Goal: Task Accomplishment & Management: Manage account settings

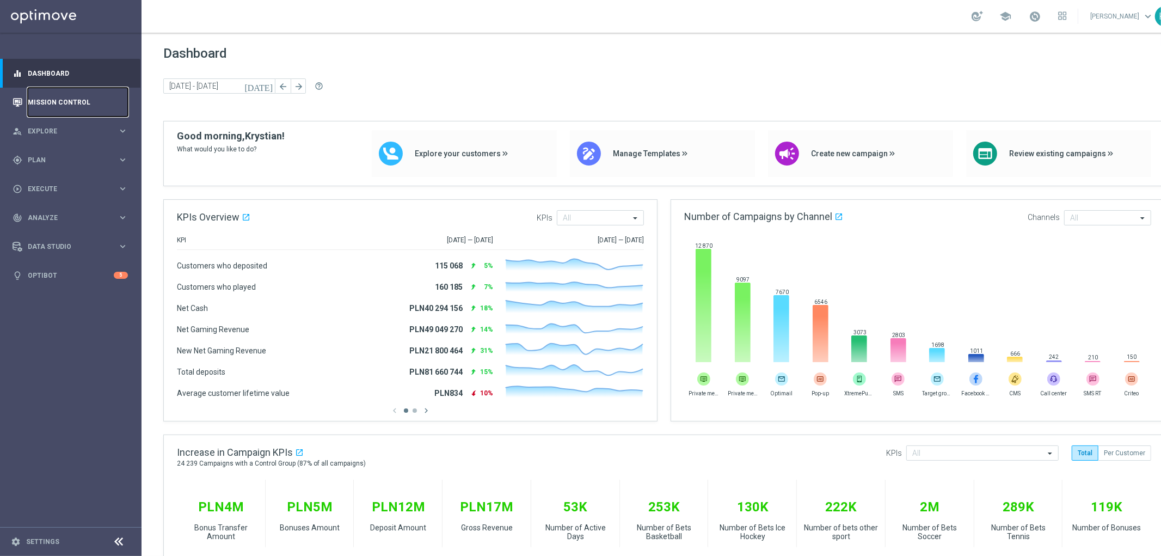
click at [41, 98] on link "Mission Control" at bounding box center [78, 102] width 100 height 29
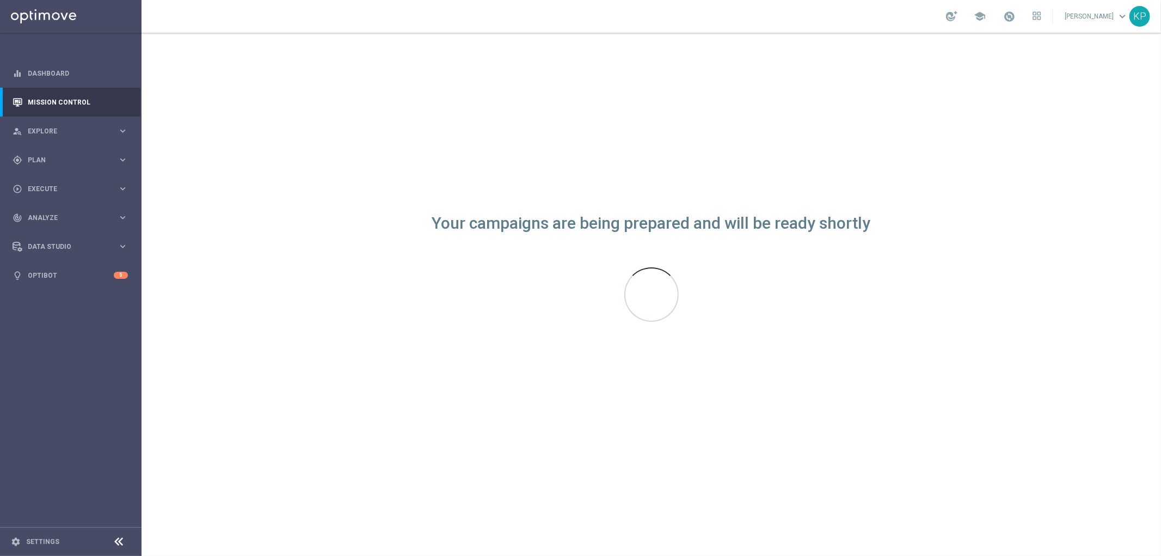
click at [565, 21] on div "school [PERSON_NAME] keyboard_arrow_down KP" at bounding box center [652, 16] width 1020 height 33
click at [573, 25] on div "school [PERSON_NAME] keyboard_arrow_down KP" at bounding box center [652, 16] width 1020 height 33
click at [675, 16] on div "school [PERSON_NAME] keyboard_arrow_down KP" at bounding box center [652, 16] width 1020 height 33
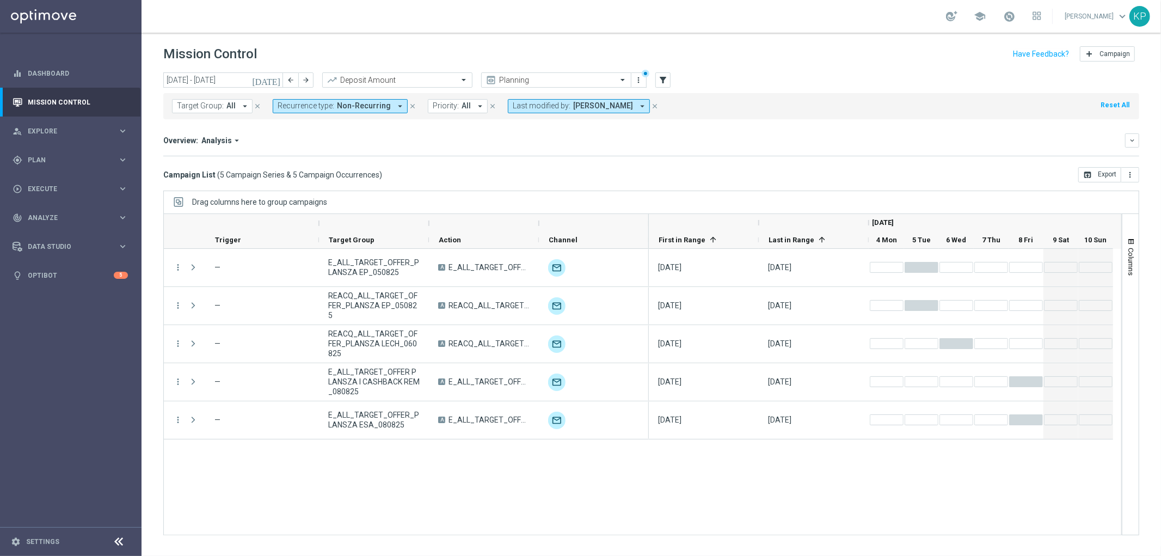
click at [727, 26] on div "school [PERSON_NAME] keyboard_arrow_down KP" at bounding box center [652, 16] width 1020 height 33
click at [505, 84] on input "text" at bounding box center [545, 80] width 117 height 9
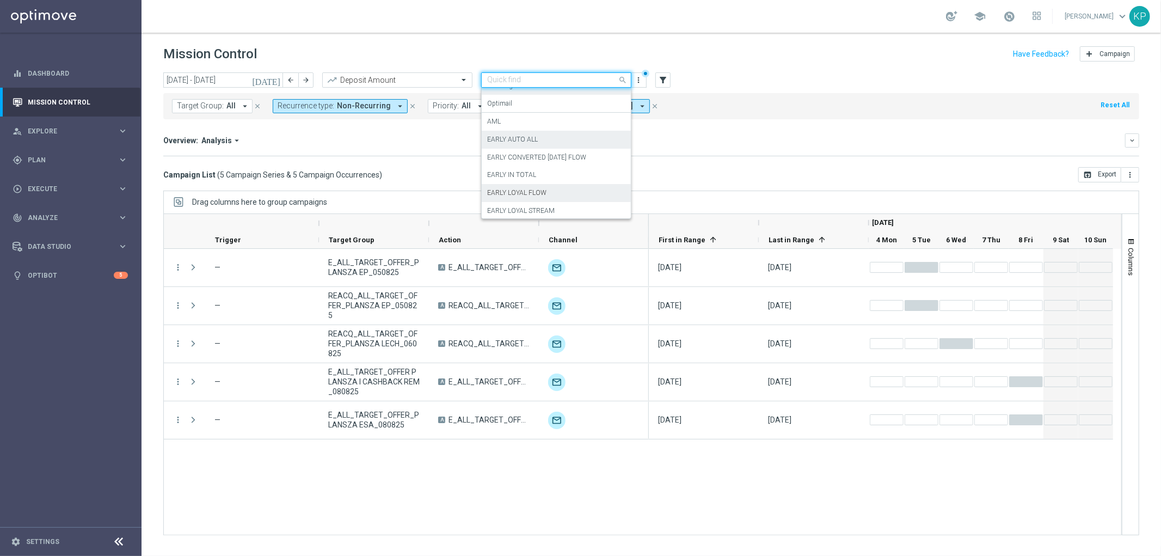
scroll to position [60, 0]
click at [537, 162] on div "EARLY IN TOTAL" at bounding box center [556, 161] width 138 height 18
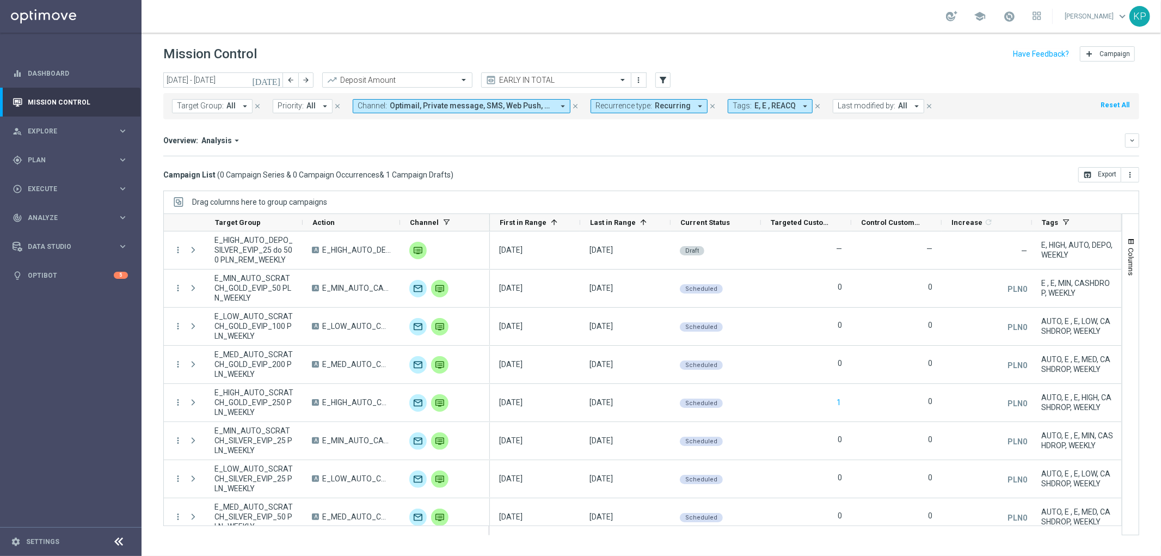
click at [644, 159] on mini-dashboard "Overview: Analysis arrow_drop_down keyboard_arrow_down Increase In Deposit Amou…" at bounding box center [651, 143] width 976 height 48
click at [278, 80] on icon "[DATE]" at bounding box center [266, 80] width 29 height 10
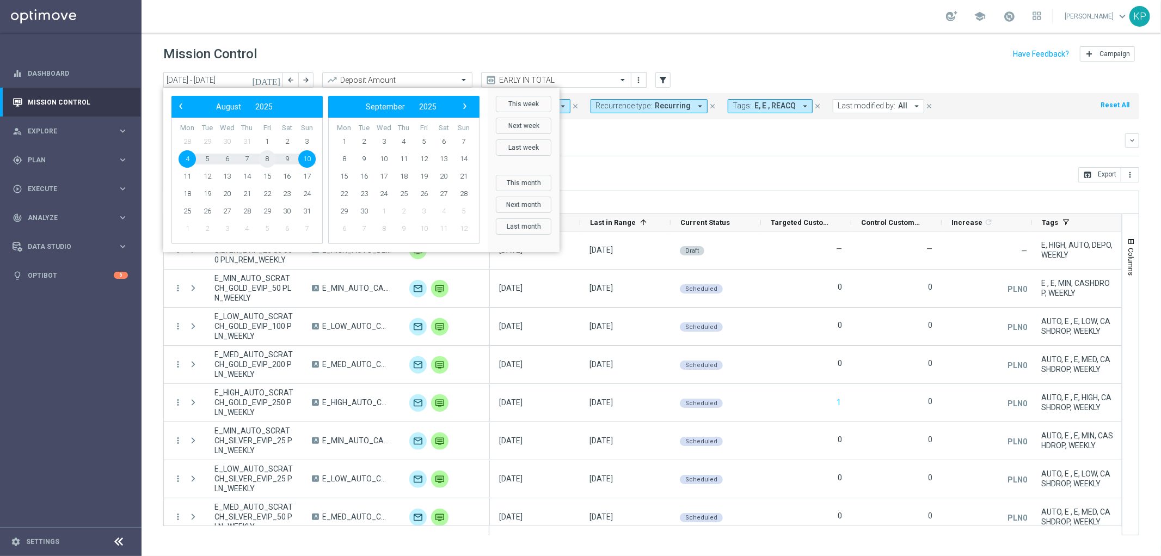
click at [267, 158] on span "8" at bounding box center [267, 158] width 17 height 17
click at [304, 161] on span "10" at bounding box center [306, 158] width 17 height 17
type input "[DATE] - [DATE]"
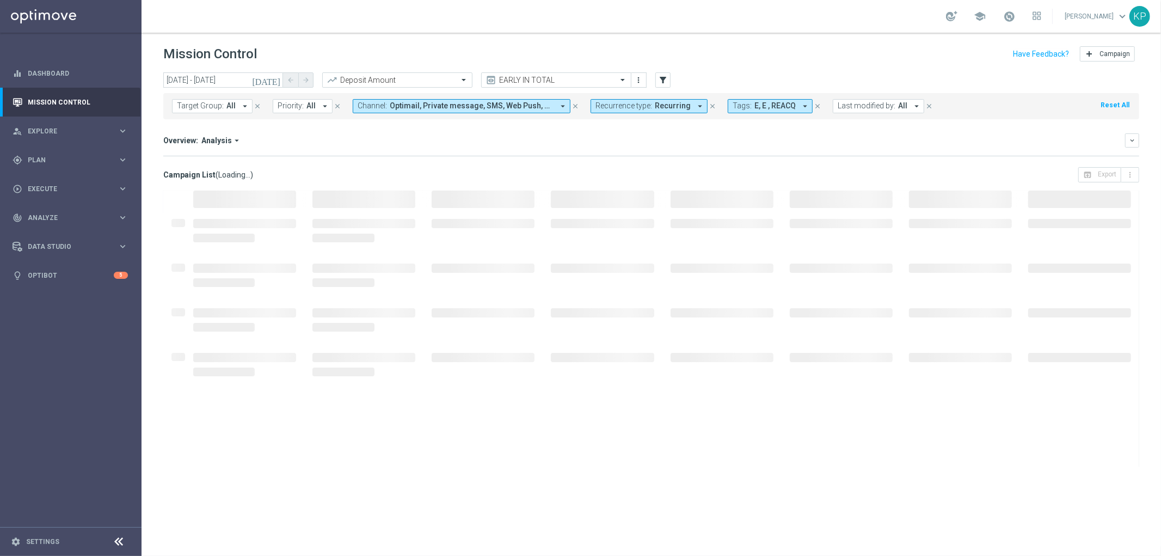
click at [655, 108] on span "Recurring" at bounding box center [673, 105] width 36 height 9
click at [626, 176] on div "Non-Recurring" at bounding box center [635, 170] width 78 height 17
click at [622, 194] on div "Recurring" at bounding box center [635, 188] width 78 height 17
click at [519, 156] on mini-dashboard "Overview: Analysis arrow_drop_down keyboard_arrow_down Increase In Deposit Amou…" at bounding box center [651, 143] width 976 height 48
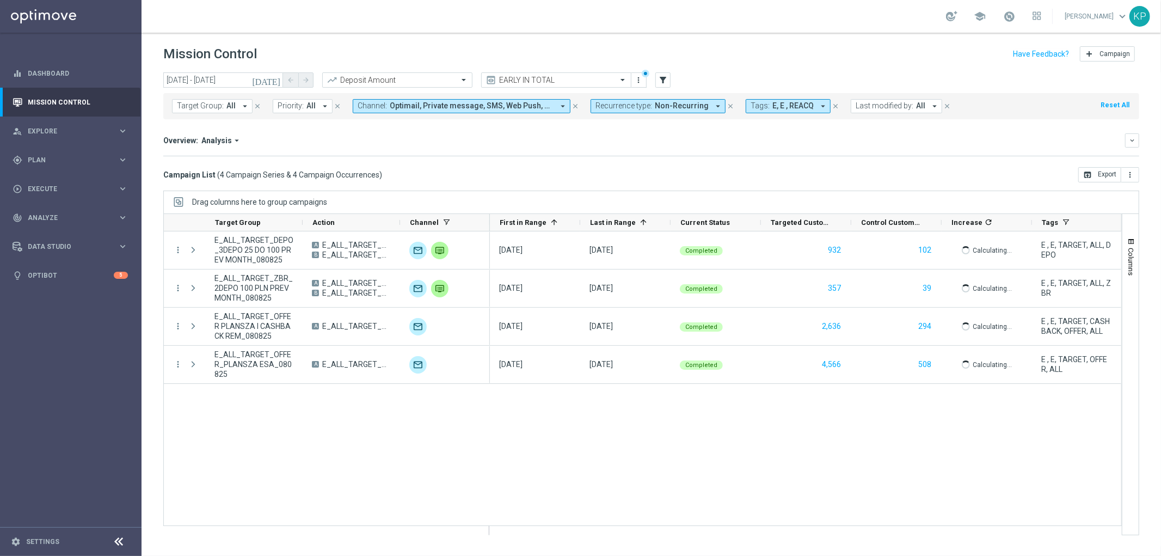
click at [286, 40] on header "Mission Control add Campaign" at bounding box center [652, 53] width 1020 height 40
click at [984, 224] on icon "refresh" at bounding box center [988, 222] width 9 height 9
click at [950, 177] on div "Campaign List ( 4 Campaign Series & 4 Campaign Occurrences ) open_in_browser Ex…" at bounding box center [651, 174] width 976 height 15
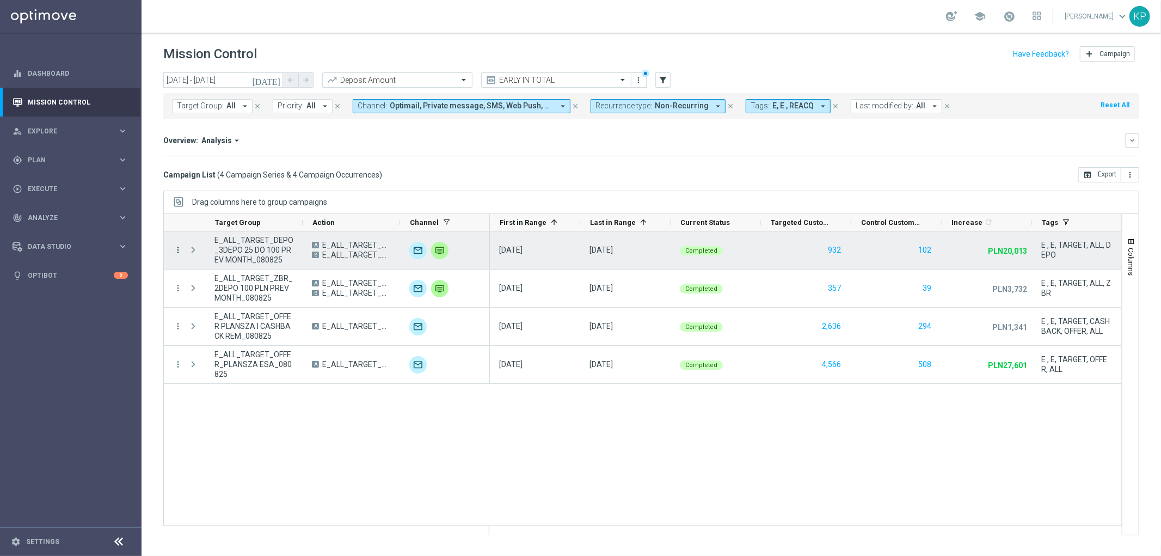
click at [177, 250] on icon "more_vert" at bounding box center [178, 250] width 10 height 10
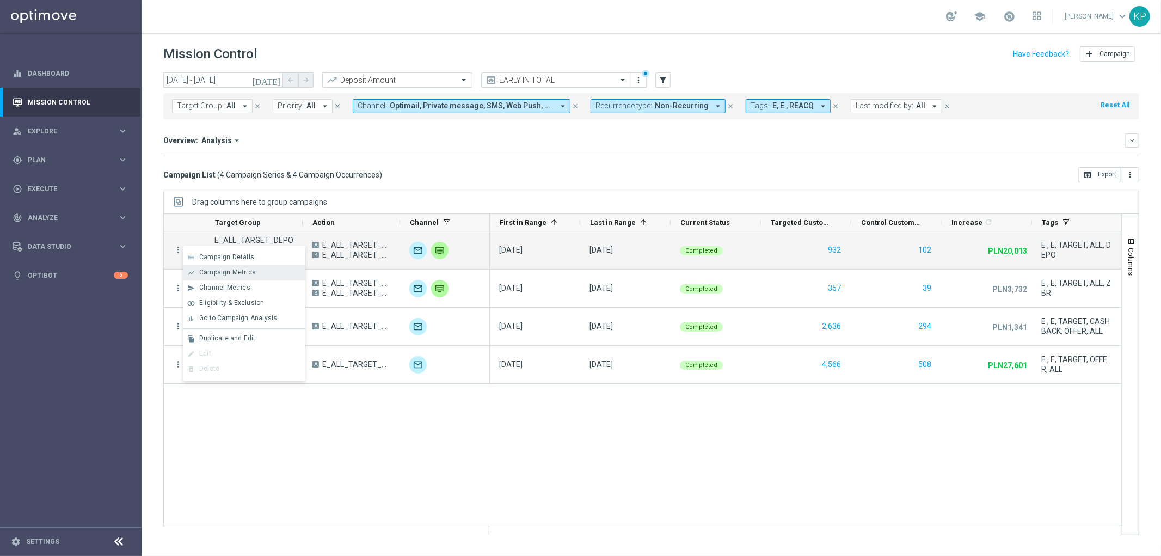
click at [192, 266] on div "show_chart Campaign Metrics" at bounding box center [244, 272] width 123 height 15
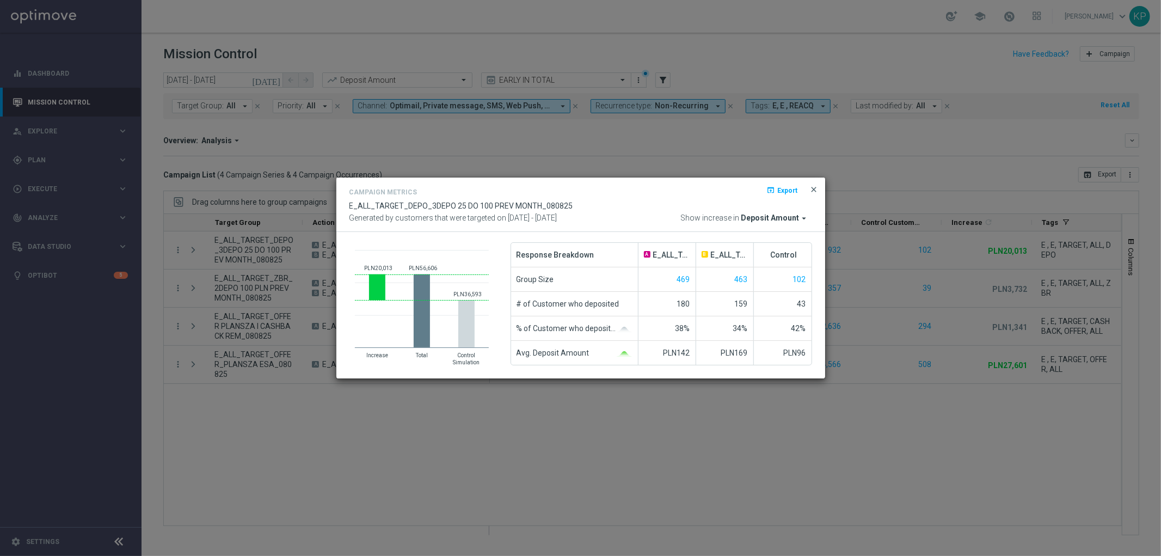
click at [815, 189] on span "close" at bounding box center [814, 189] width 9 height 9
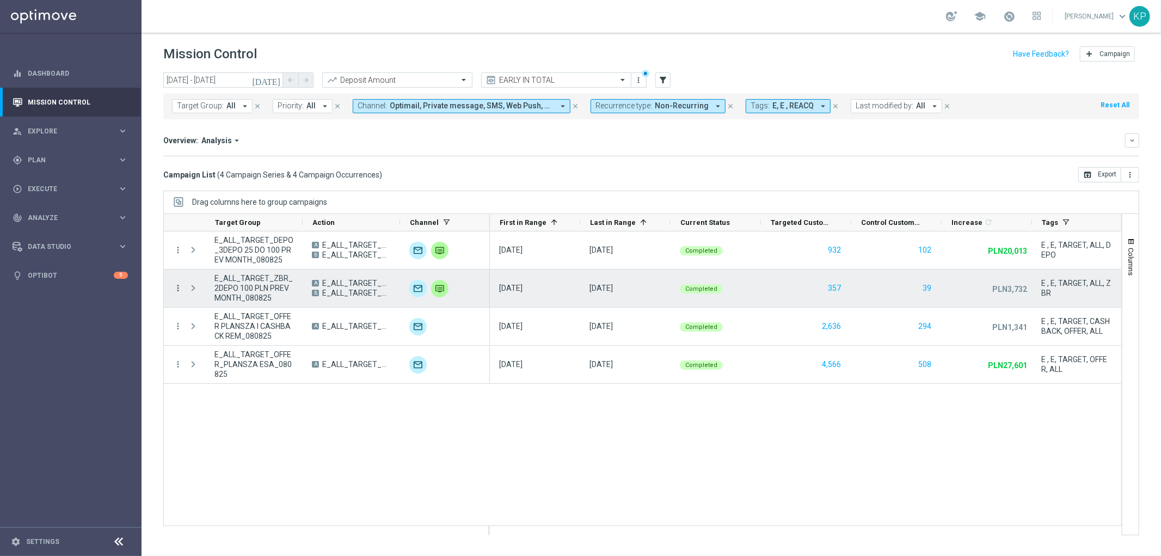
click at [176, 289] on icon "more_vert" at bounding box center [178, 288] width 10 height 10
click at [209, 307] on span "Campaign Metrics" at bounding box center [227, 311] width 57 height 8
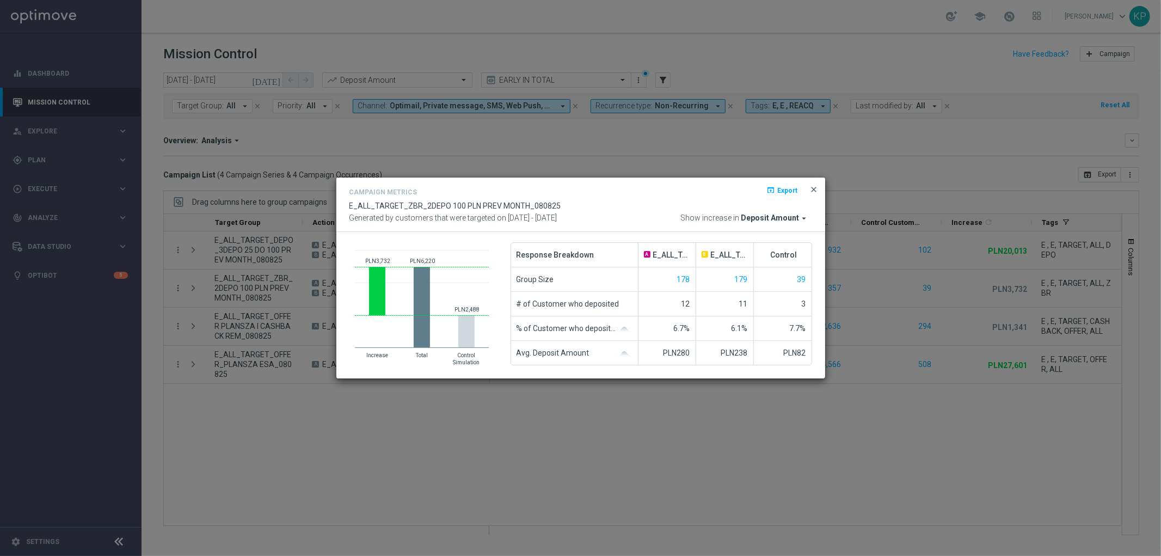
click at [815, 188] on span "close" at bounding box center [814, 189] width 9 height 9
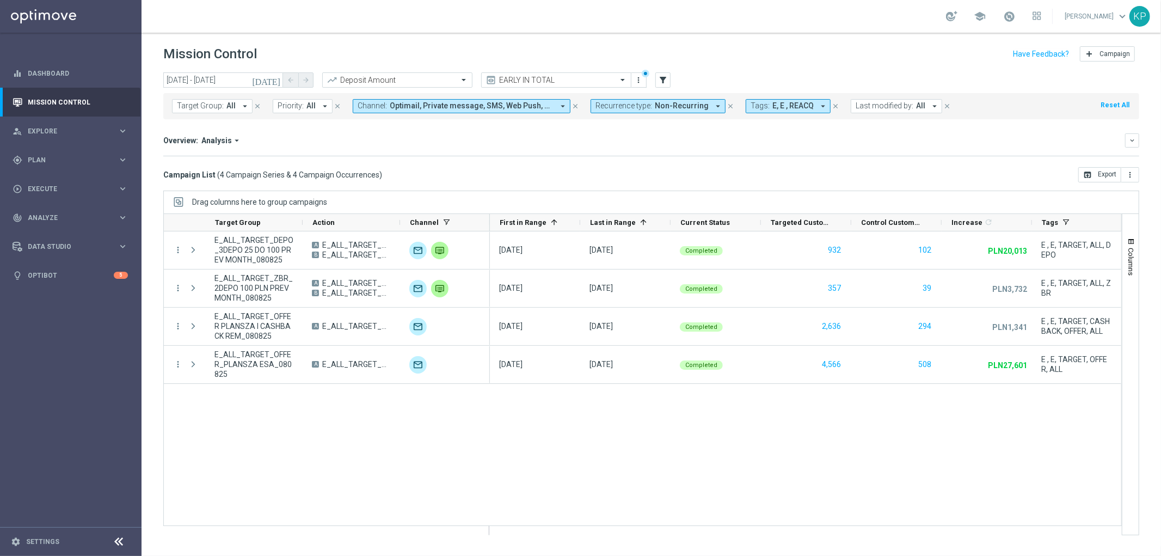
click at [884, 23] on div "school [PERSON_NAME] keyboard_arrow_down KP" at bounding box center [652, 16] width 1020 height 33
click at [49, 133] on span "Explore" at bounding box center [73, 131] width 90 height 7
click at [51, 154] on link "Customer Explorer" at bounding box center [70, 153] width 85 height 9
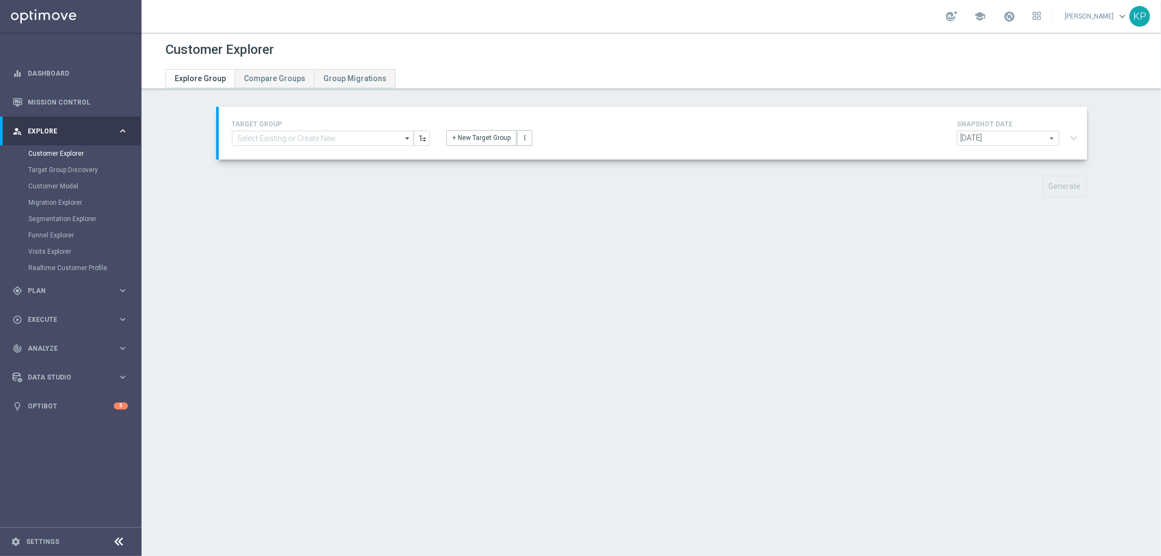
click at [219, 246] on div "Customer Explorer Explore Group Compare Groups Group Migrations TARGET GROUP ar…" at bounding box center [652, 294] width 1020 height 523
click at [462, 134] on button "+ New Target Group" at bounding box center [481, 137] width 70 height 15
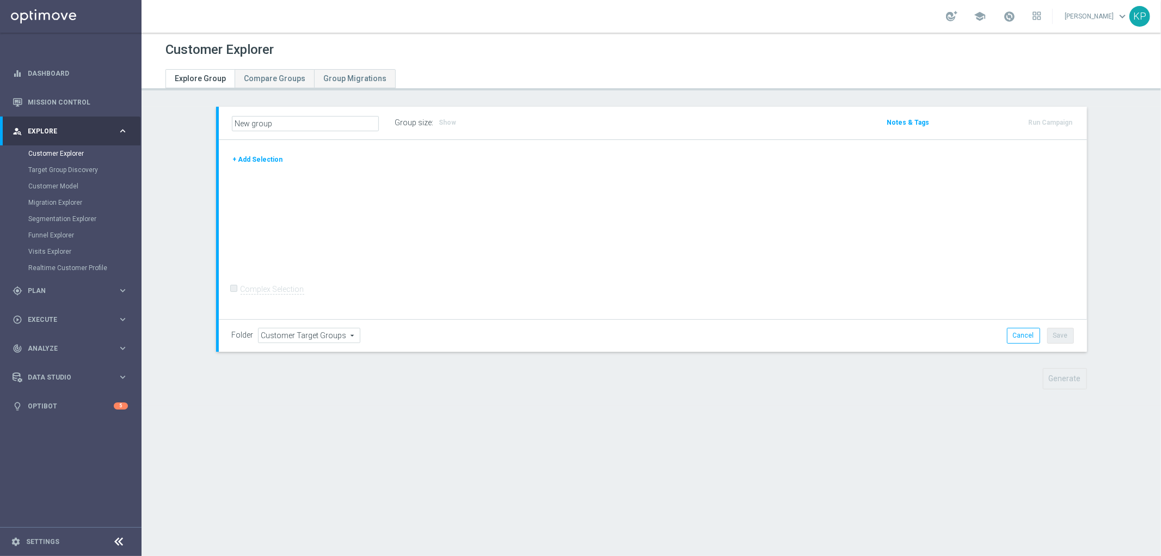
click at [280, 208] on div "+ Add Selection Complex Selection Invalid Expression" at bounding box center [653, 230] width 868 height 180
click at [270, 156] on button "+ Add Selection" at bounding box center [258, 160] width 52 height 12
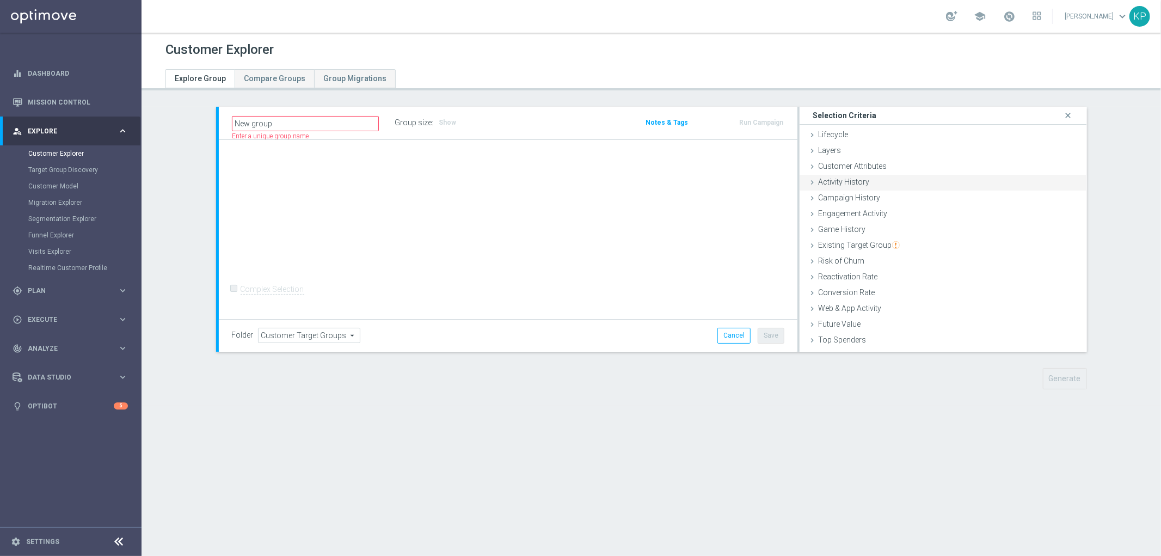
click at [849, 164] on span "Customer Attributes" at bounding box center [852, 166] width 69 height 9
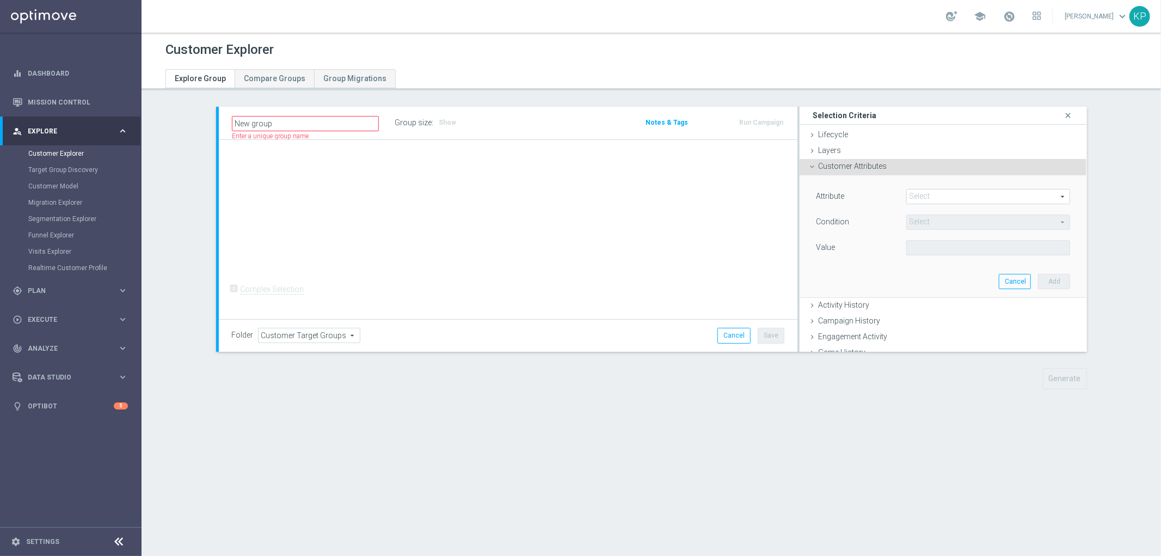
click at [918, 196] on span at bounding box center [988, 196] width 163 height 14
click at [0, 0] on input "search" at bounding box center [0, 0] width 0 height 0
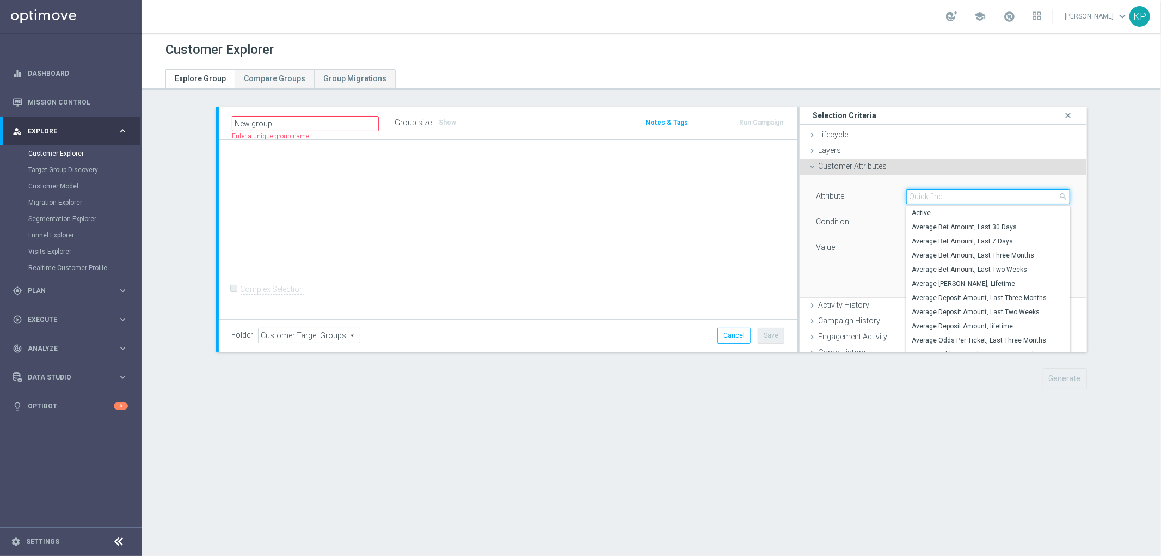
click at [919, 198] on input "search" at bounding box center [989, 196] width 164 height 15
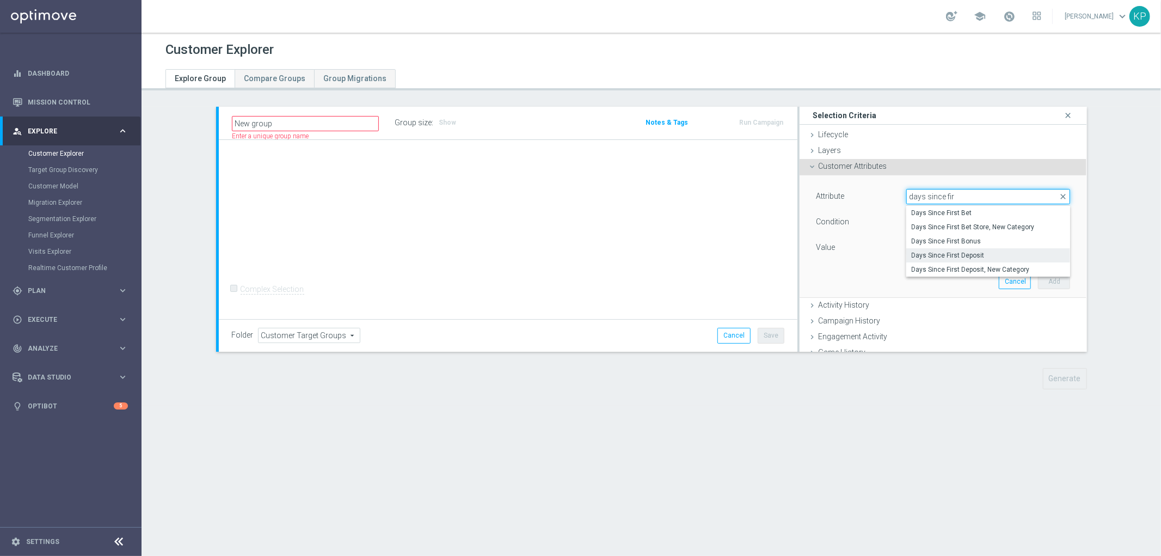
type input "days since fir"
click at [990, 253] on span "Days Since First Deposit" at bounding box center [989, 255] width 154 height 9
type input "Days Since First Deposit"
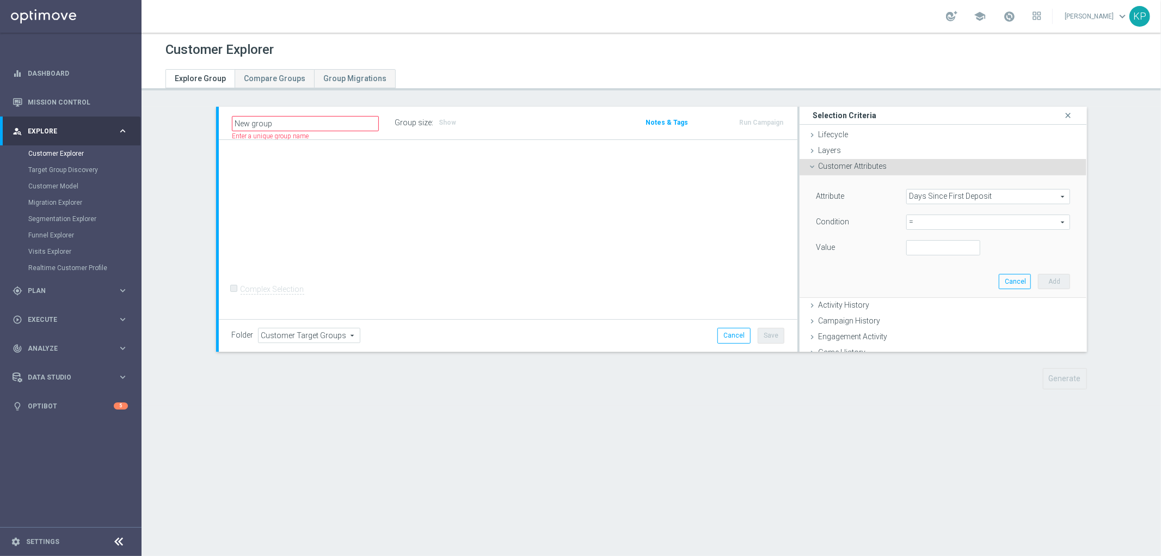
click at [946, 223] on span "=" at bounding box center [988, 222] width 163 height 14
drag, startPoint x: 929, startPoint y: 321, endPoint x: 927, endPoint y: 285, distance: 36.0
click at [928, 321] on span "between" at bounding box center [989, 323] width 154 height 9
type input "between"
click at [921, 249] on input "number" at bounding box center [944, 247] width 74 height 15
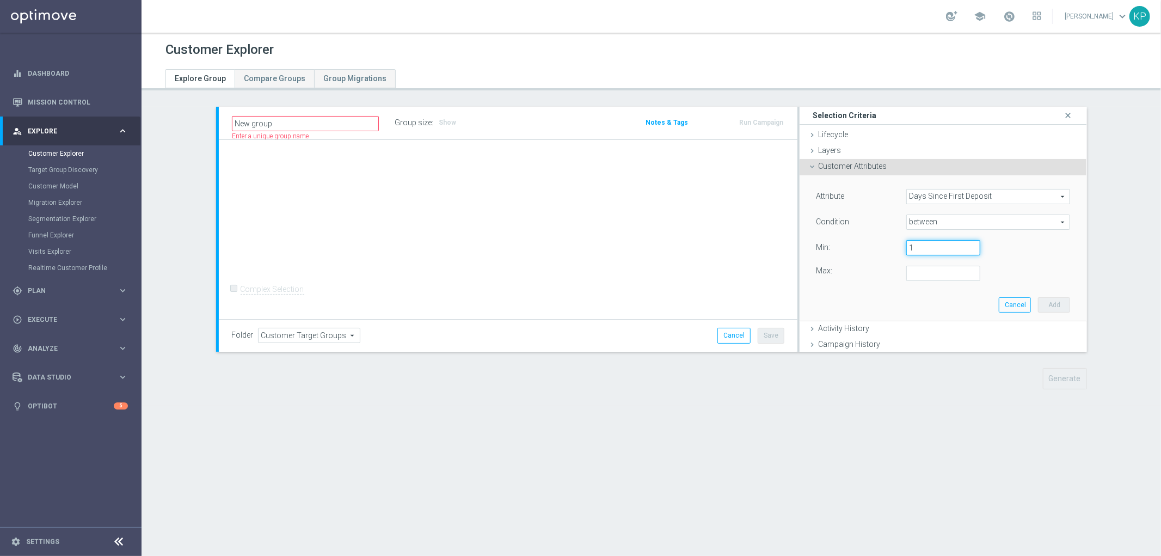
type input "1"
click at [919, 271] on input "number" at bounding box center [944, 273] width 74 height 15
type input "30"
click at [1038, 301] on button "Add" at bounding box center [1054, 304] width 32 height 15
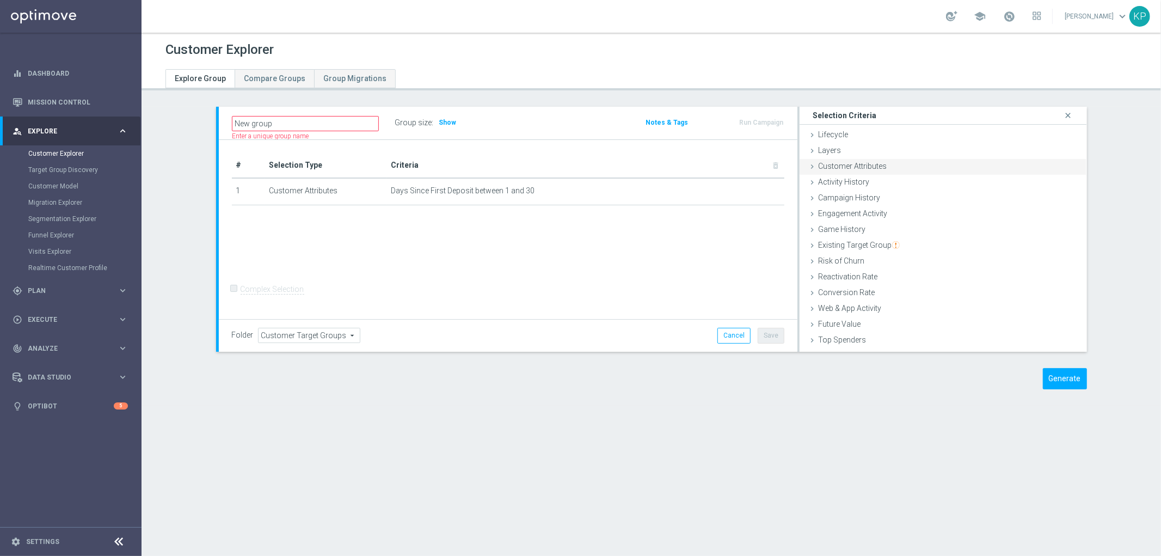
click at [874, 164] on span "Customer Attributes" at bounding box center [852, 166] width 69 height 9
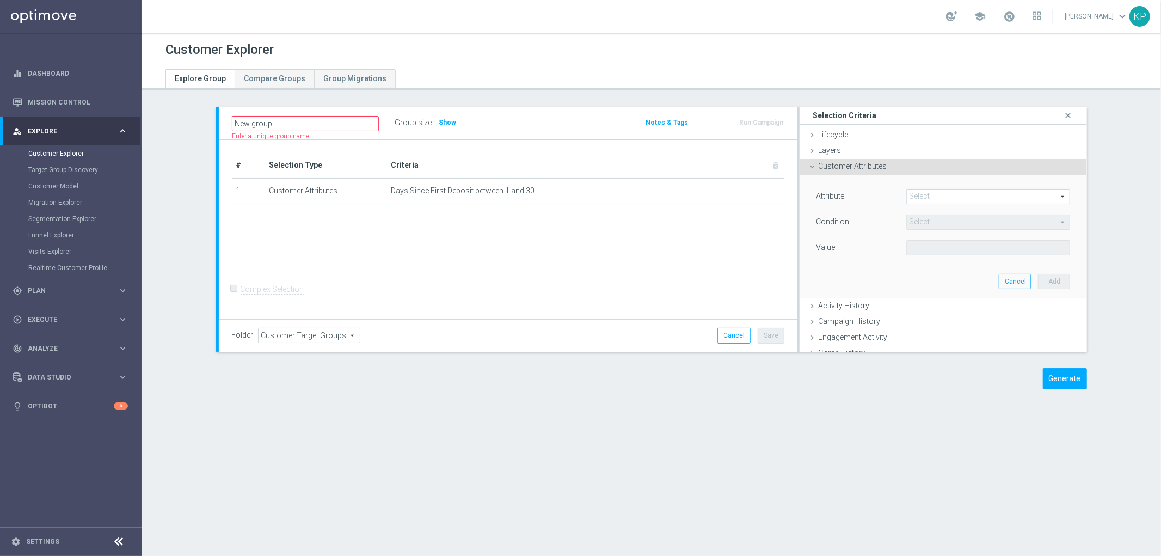
click at [915, 192] on span at bounding box center [988, 196] width 163 height 14
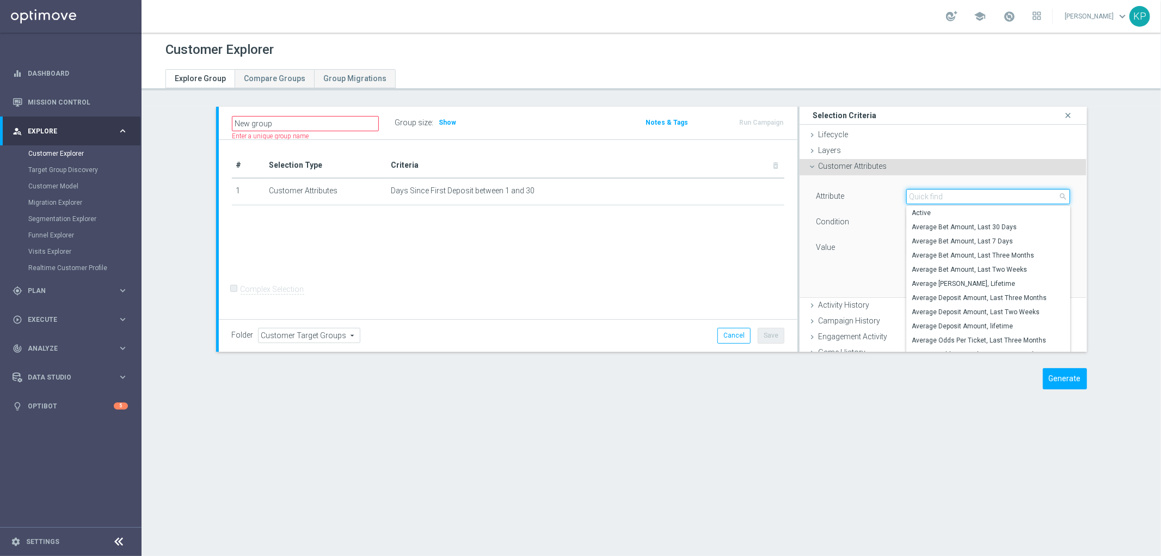
click at [915, 192] on input "search" at bounding box center [989, 196] width 164 height 15
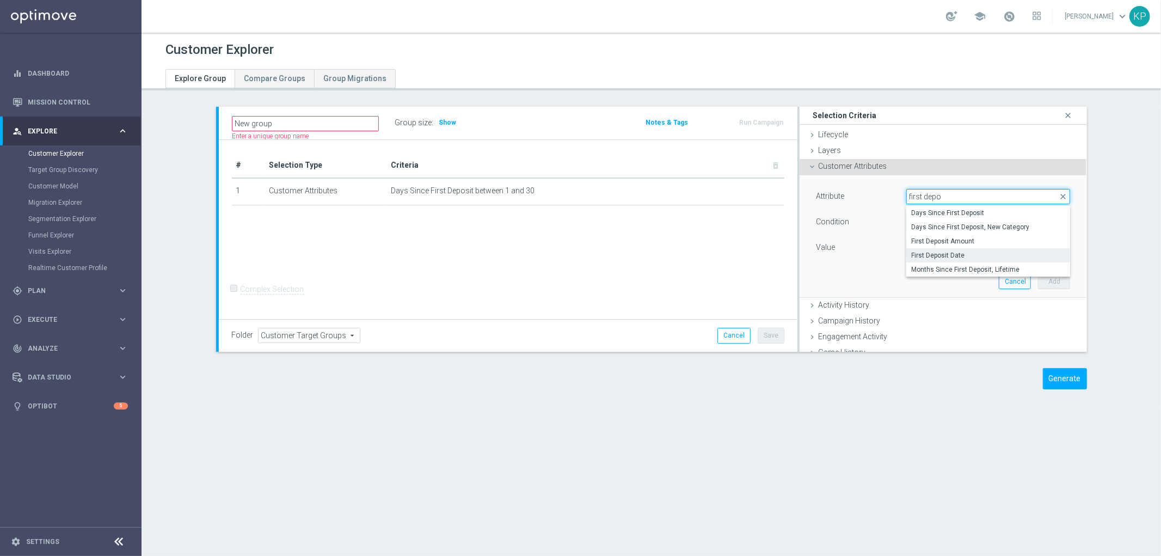
type input "first depo"
click at [937, 252] on span "First Deposit Date" at bounding box center [989, 255] width 154 height 9
type input "First Deposit Date"
type input "Equals"
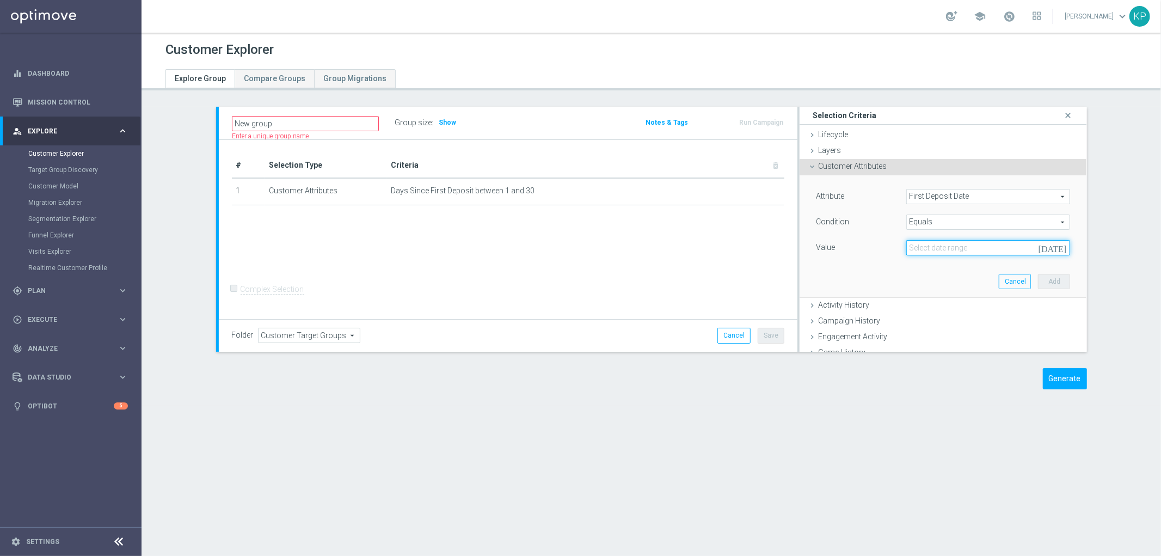
click at [926, 250] on input at bounding box center [989, 247] width 164 height 15
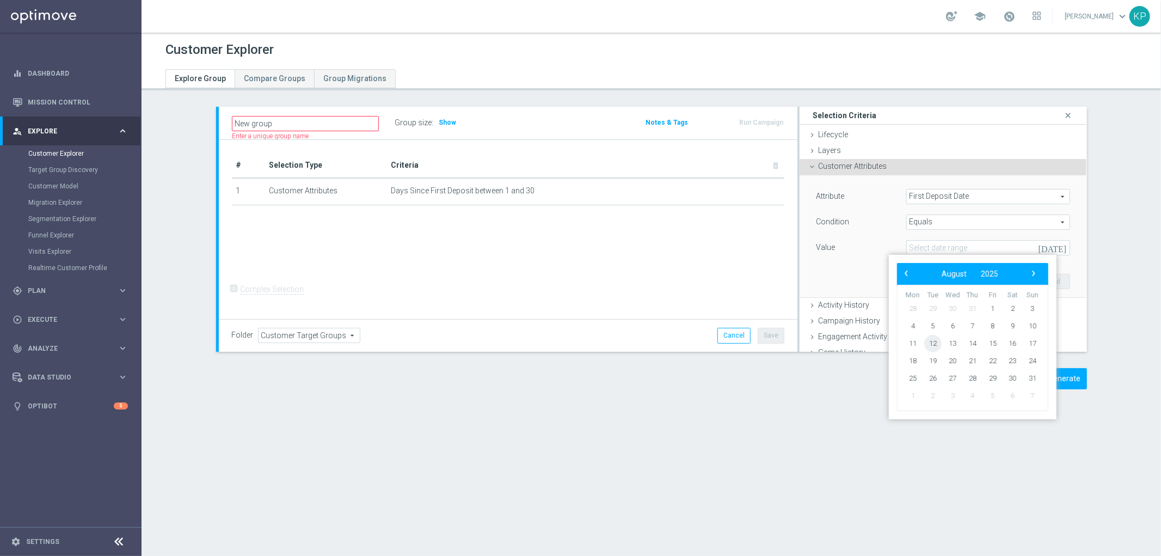
click at [937, 342] on span "12" at bounding box center [932, 343] width 17 height 17
type input "[DATE]"
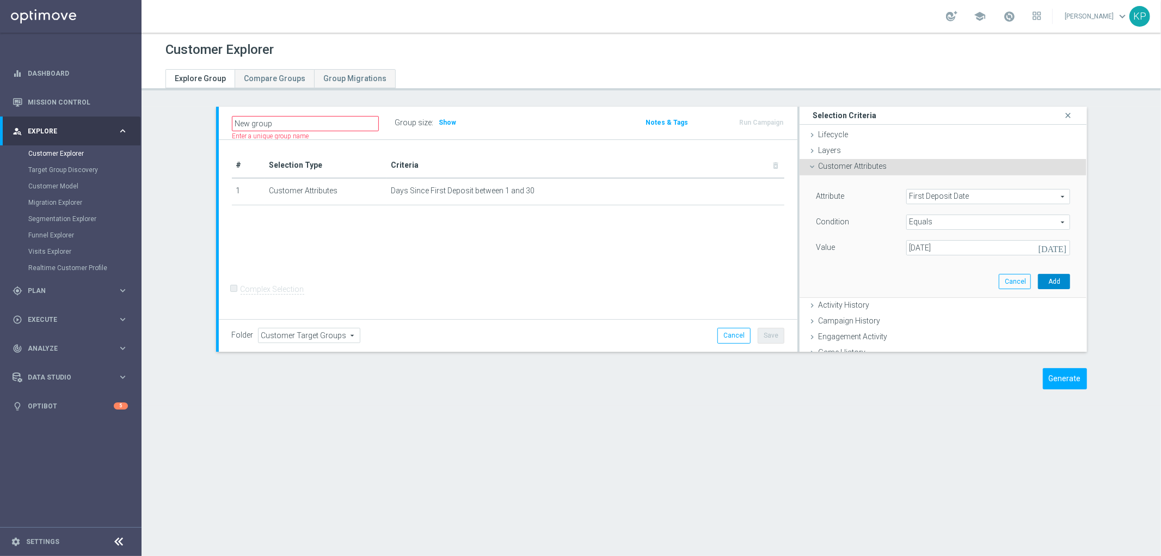
click at [1038, 282] on button "Add" at bounding box center [1054, 281] width 32 height 15
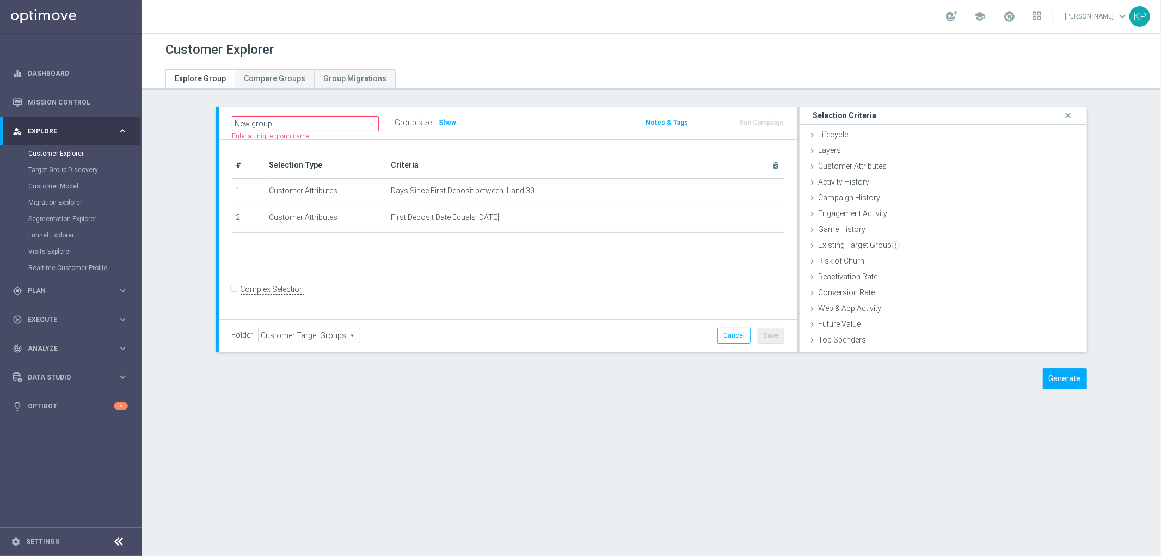
click at [450, 120] on div "Group size : Show" at bounding box center [449, 122] width 109 height 15
click at [448, 122] on span "Show" at bounding box center [447, 123] width 17 height 8
click at [843, 162] on span "Customer Attributes" at bounding box center [852, 166] width 69 height 9
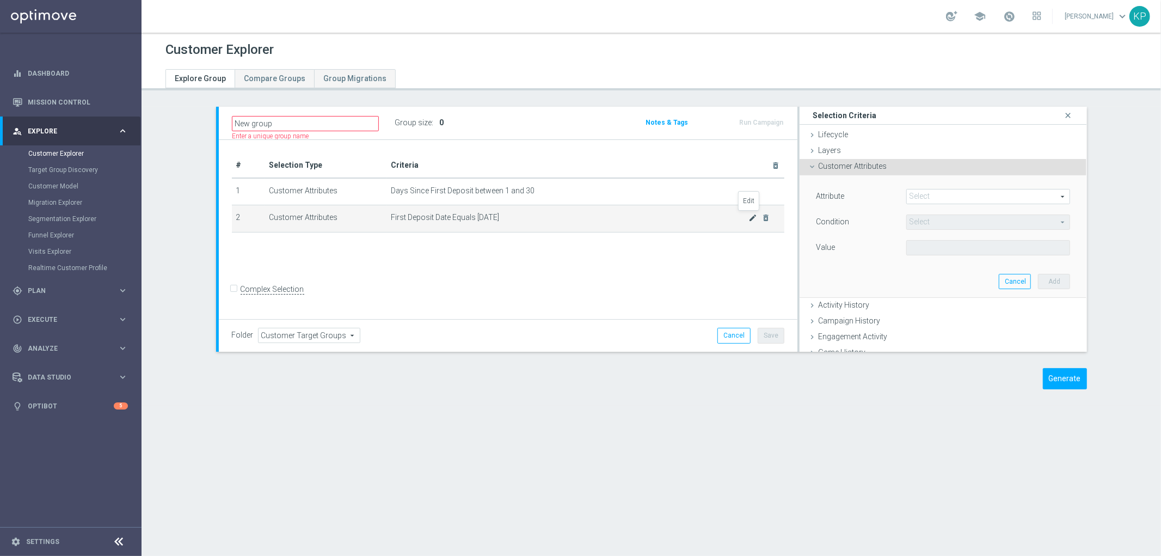
click at [749, 213] on icon "mode_edit" at bounding box center [753, 217] width 9 height 9
click at [749, 218] on icon "mode_edit" at bounding box center [753, 217] width 9 height 9
click at [750, 215] on icon "mode_edit" at bounding box center [753, 217] width 9 height 9
click at [908, 249] on input "[DATE]" at bounding box center [989, 247] width 164 height 15
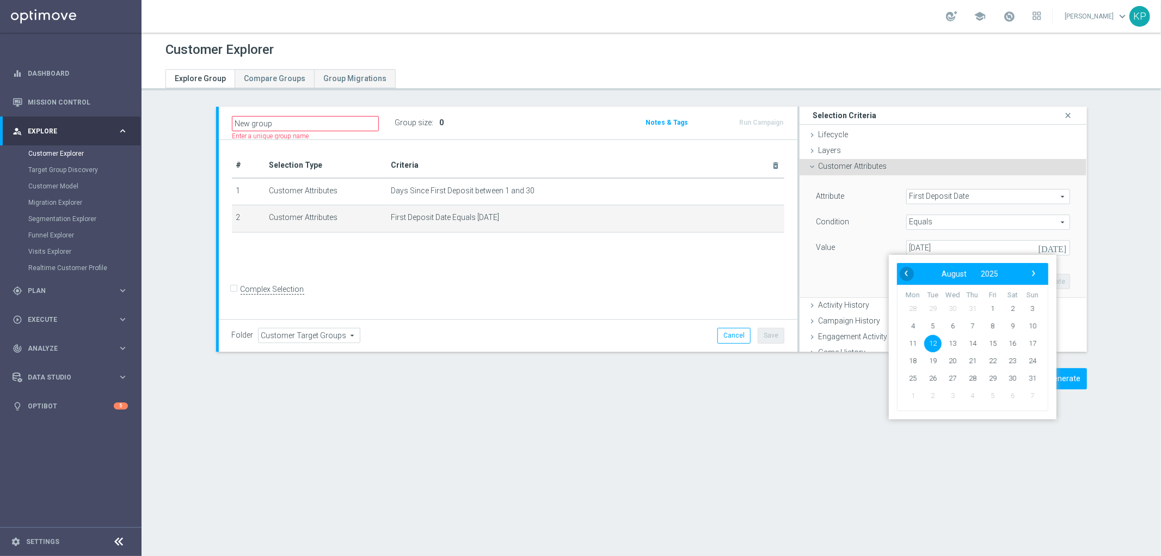
click at [902, 273] on span "‹" at bounding box center [906, 273] width 14 height 14
click at [1013, 327] on span "12" at bounding box center [1012, 325] width 17 height 17
type input "[DATE]"
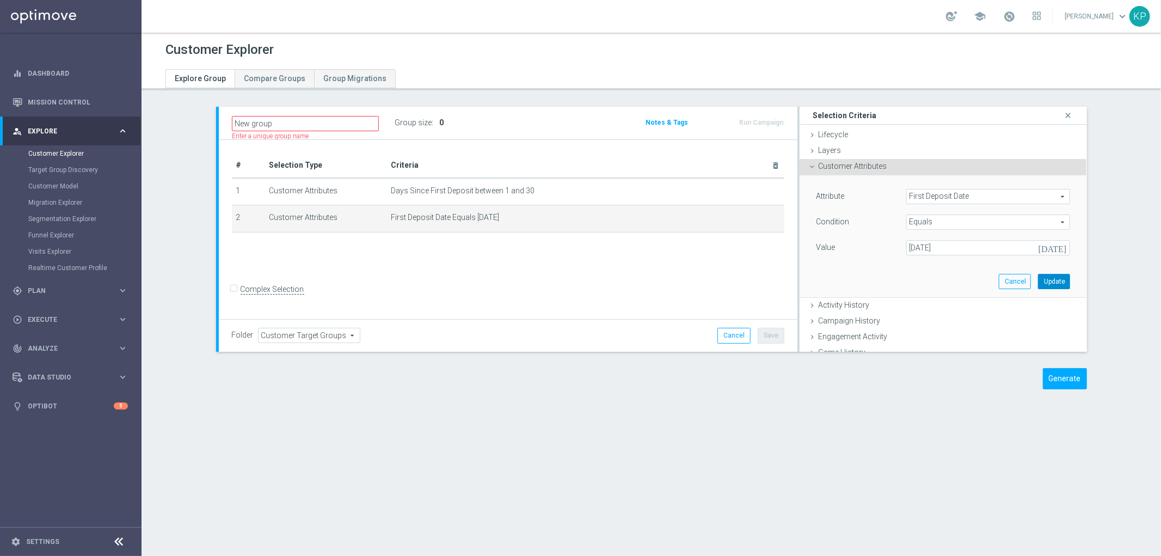
click at [1043, 286] on button "Update" at bounding box center [1054, 281] width 32 height 15
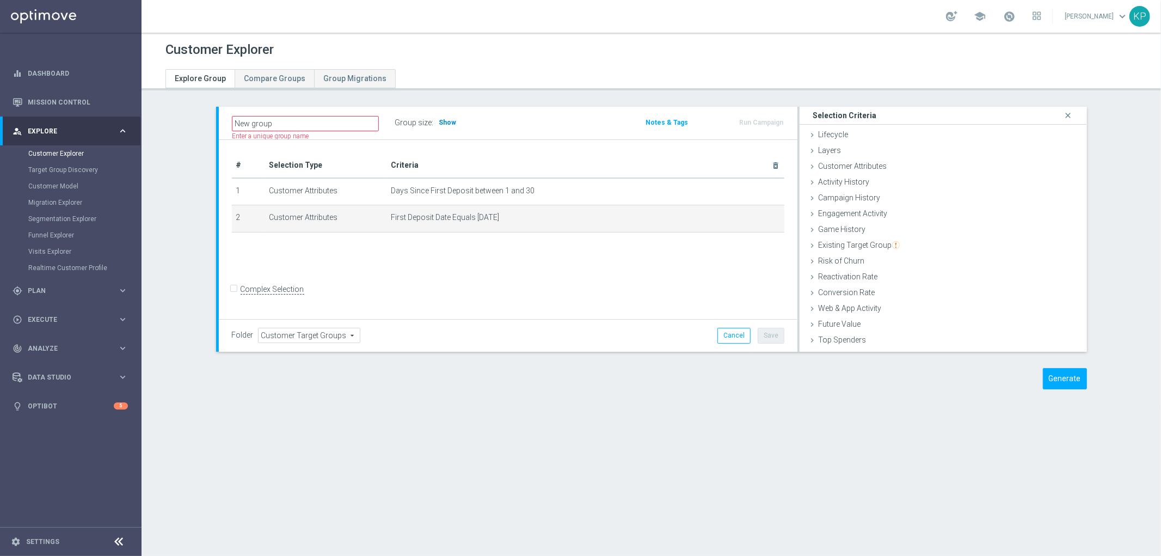
click at [449, 123] on span "Show" at bounding box center [447, 123] width 17 height 8
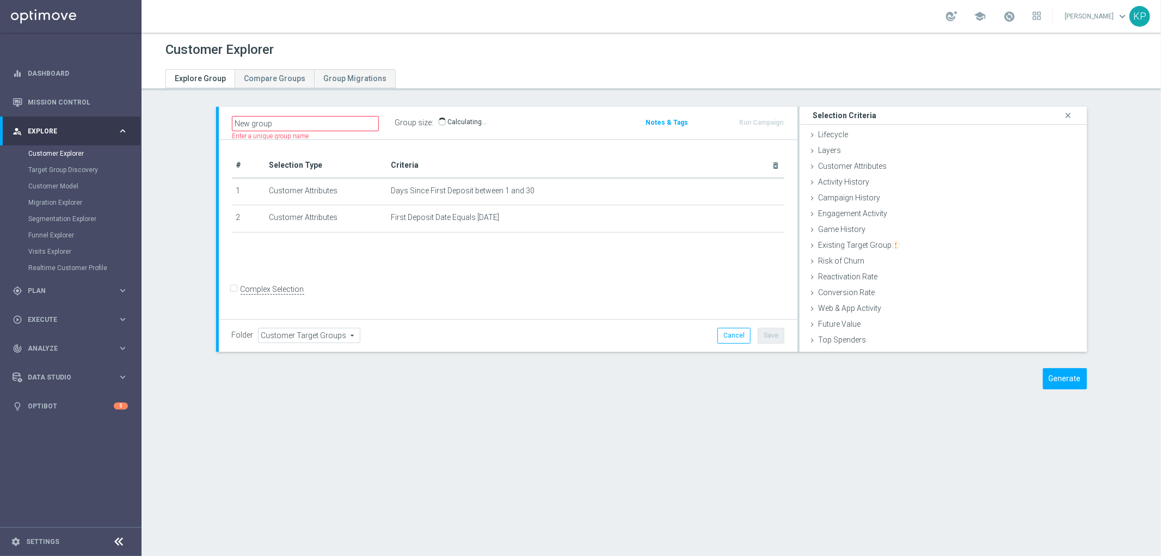
click at [540, 149] on div "# Selection Type Criteria delete_forever 1 Customer Attributes Days Since First…" at bounding box center [508, 230] width 579 height 180
click at [826, 167] on span "Customer Attributes" at bounding box center [852, 166] width 69 height 9
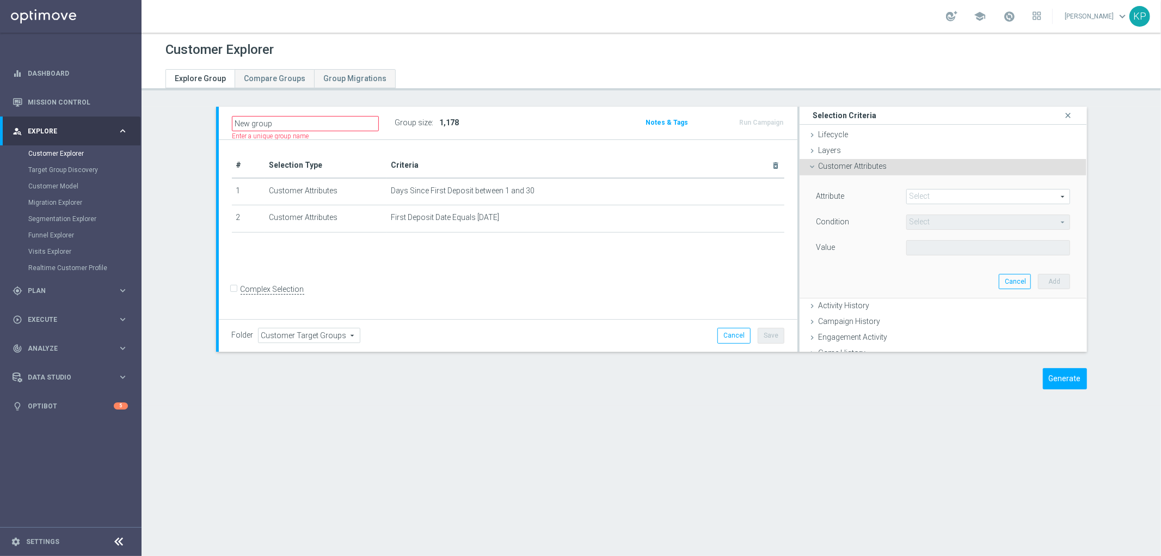
click at [904, 183] on div "Attribute Select arrow_drop_down search Condition Select arrow_drop_down search…" at bounding box center [943, 236] width 271 height 122
click at [910, 191] on span at bounding box center [988, 196] width 163 height 14
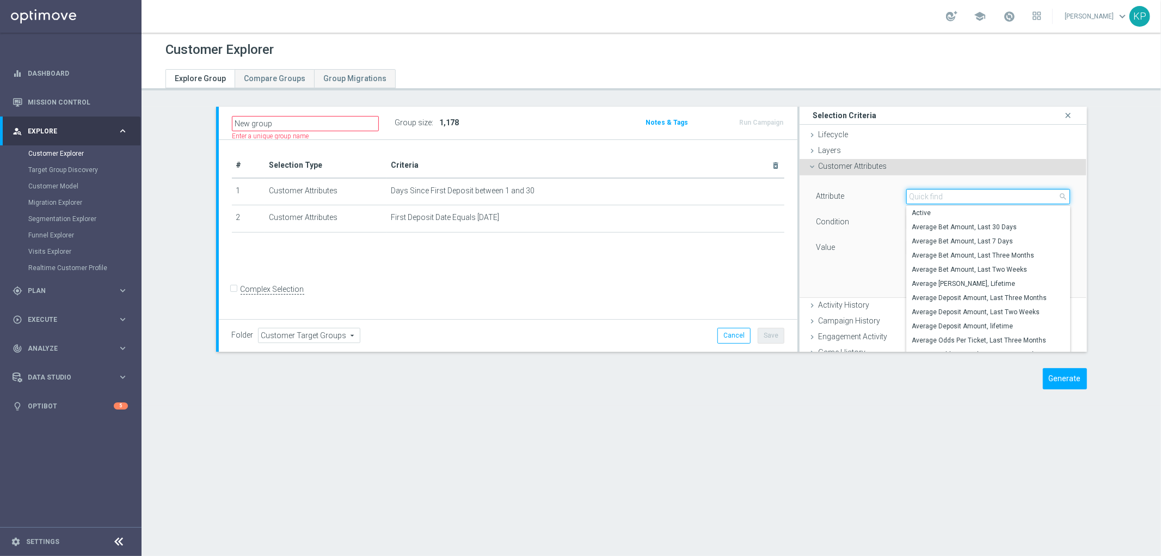
click at [911, 191] on input "search" at bounding box center [989, 196] width 164 height 15
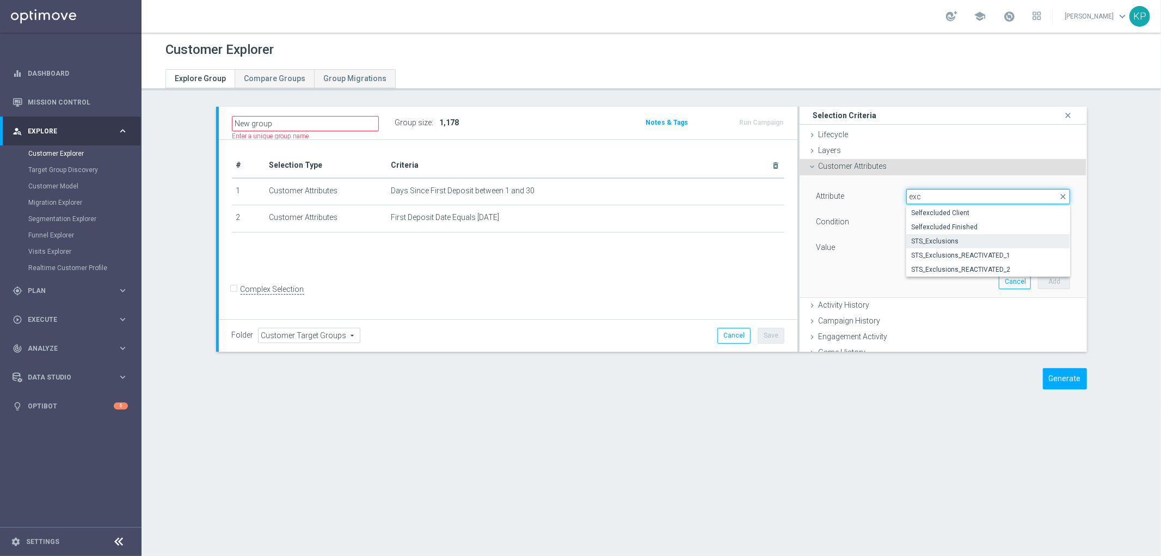
type input "exc"
click at [979, 237] on span "STS_Exclusions" at bounding box center [989, 241] width 154 height 9
type input "STS_Exclusions"
type input "Equals"
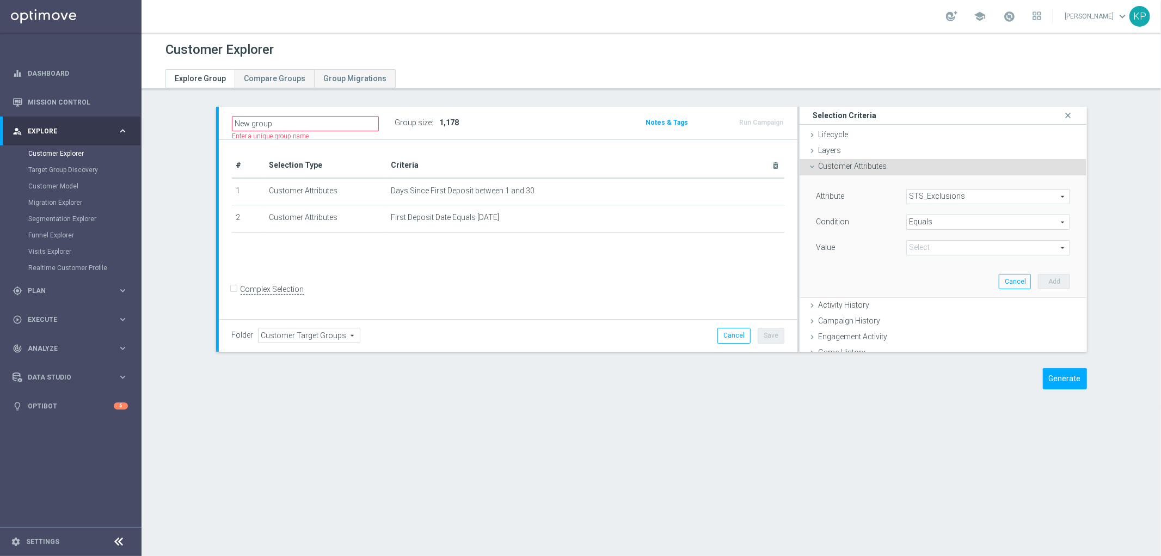
click at [935, 242] on span at bounding box center [988, 248] width 163 height 14
click at [926, 269] on label "Always" at bounding box center [989, 264] width 164 height 14
type input "Always"
click at [1041, 279] on button "Add" at bounding box center [1054, 281] width 32 height 15
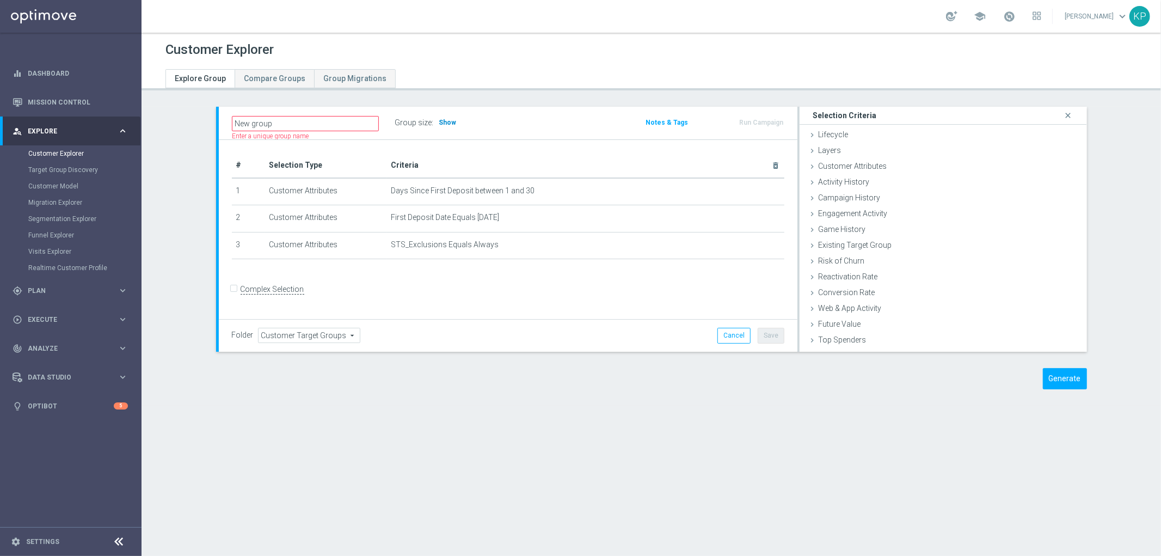
click at [439, 120] on span "Show" at bounding box center [447, 123] width 17 height 8
click at [904, 162] on div "Customer Attributes done selection saved" at bounding box center [943, 167] width 287 height 16
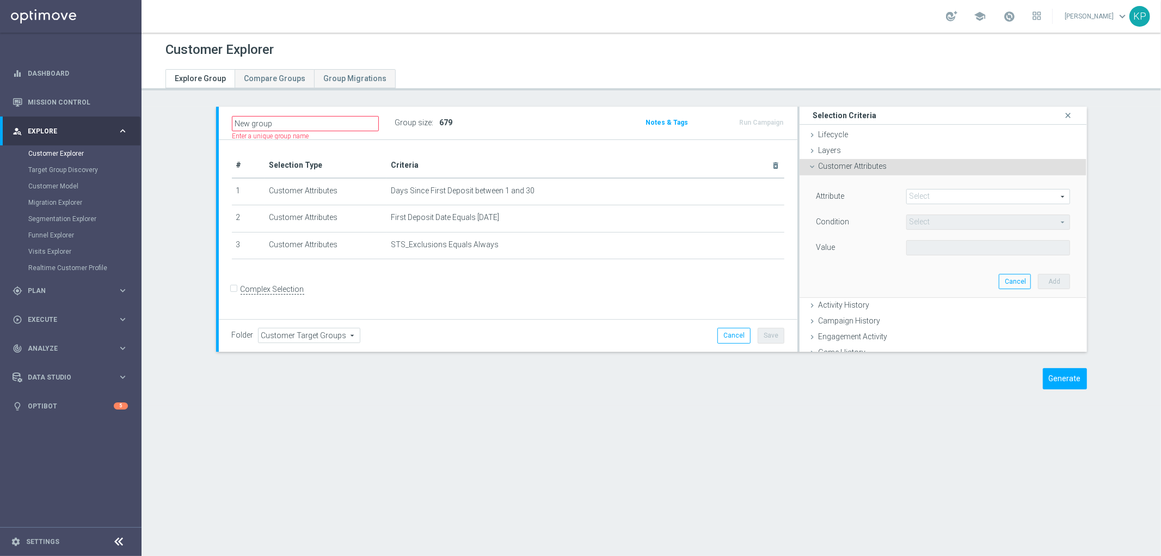
click at [946, 194] on span at bounding box center [988, 196] width 163 height 14
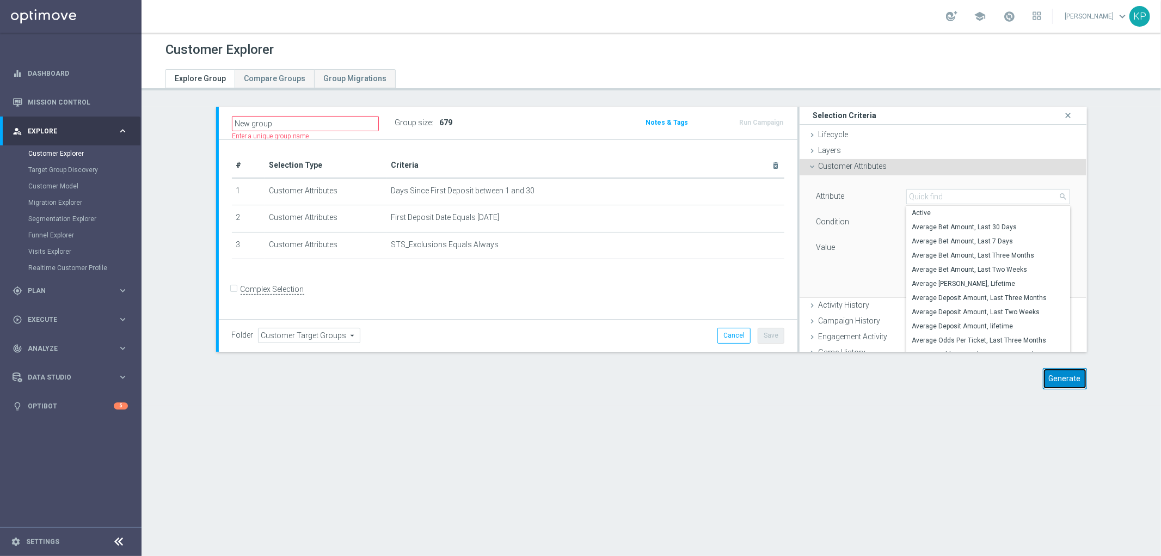
click at [1068, 384] on button "Generate" at bounding box center [1065, 378] width 44 height 21
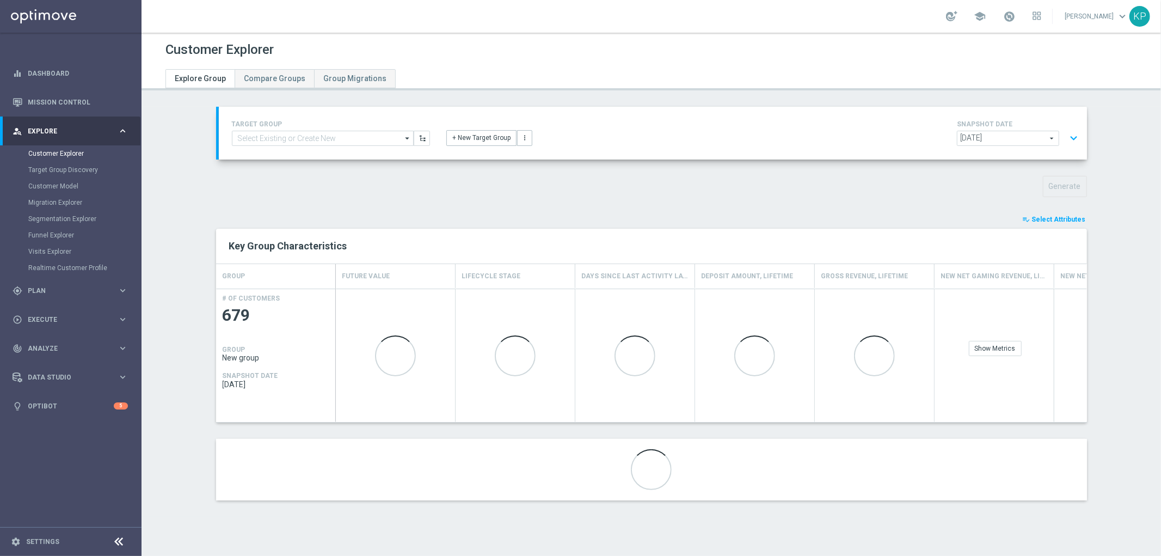
click at [237, 173] on div "TARGET GROUP arrow_drop_down Drag here to set row groups Drag here to set colum…" at bounding box center [651, 312] width 915 height 410
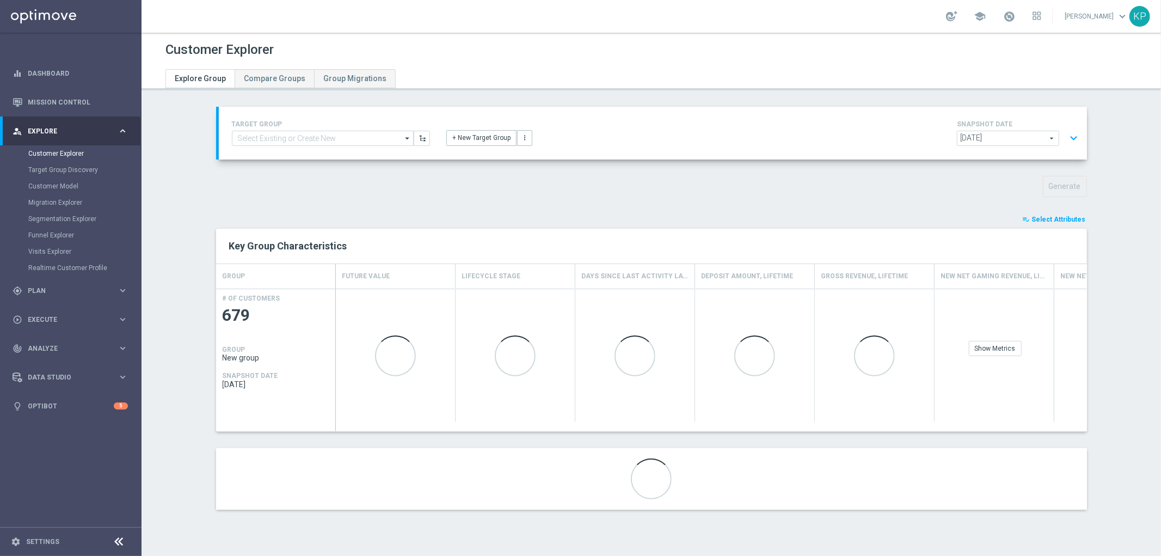
scroll to position [20, 0]
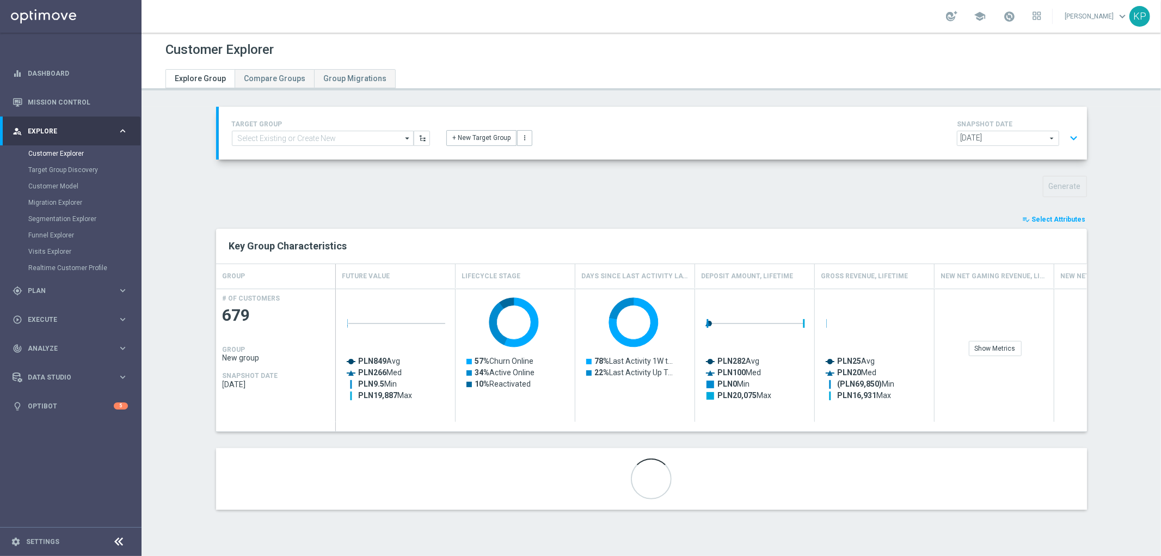
click at [1056, 218] on span "Select Attributes" at bounding box center [1059, 220] width 54 height 8
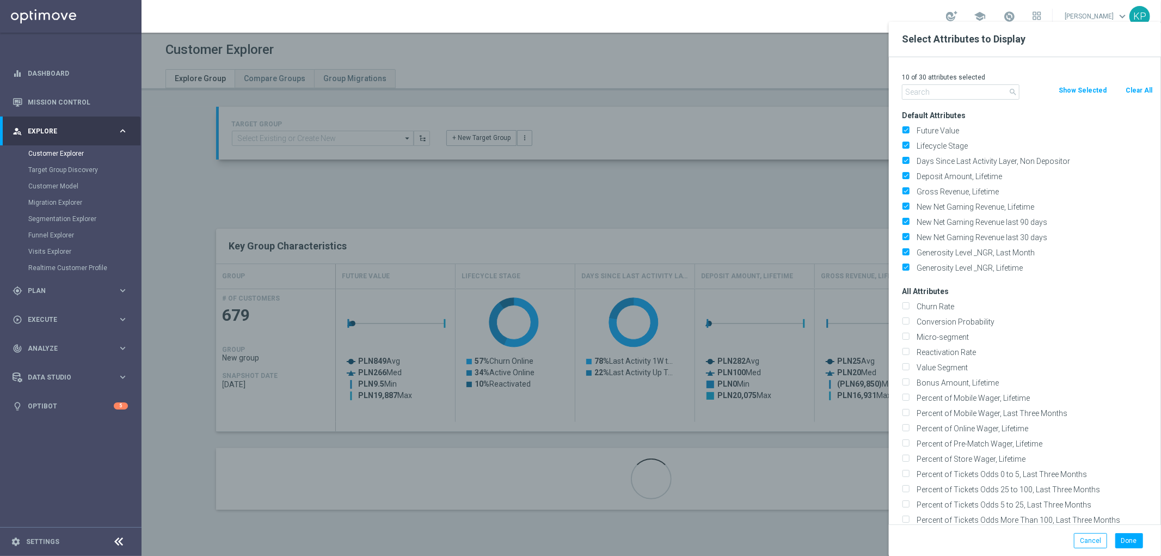
click at [1131, 89] on button "Clear All" at bounding box center [1139, 90] width 29 height 12
checkbox input "false"
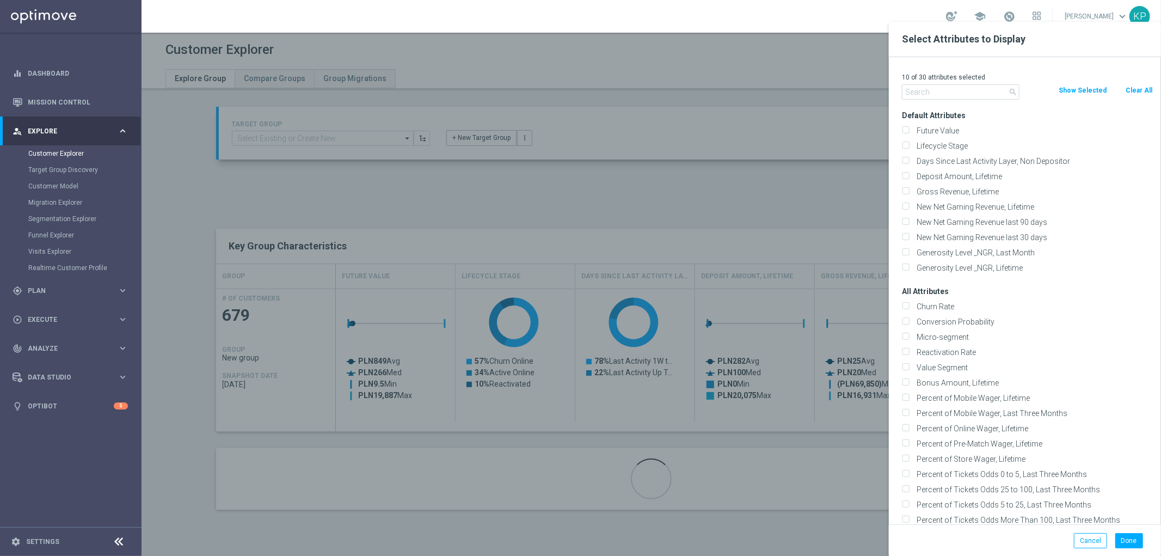
checkbox input "false"
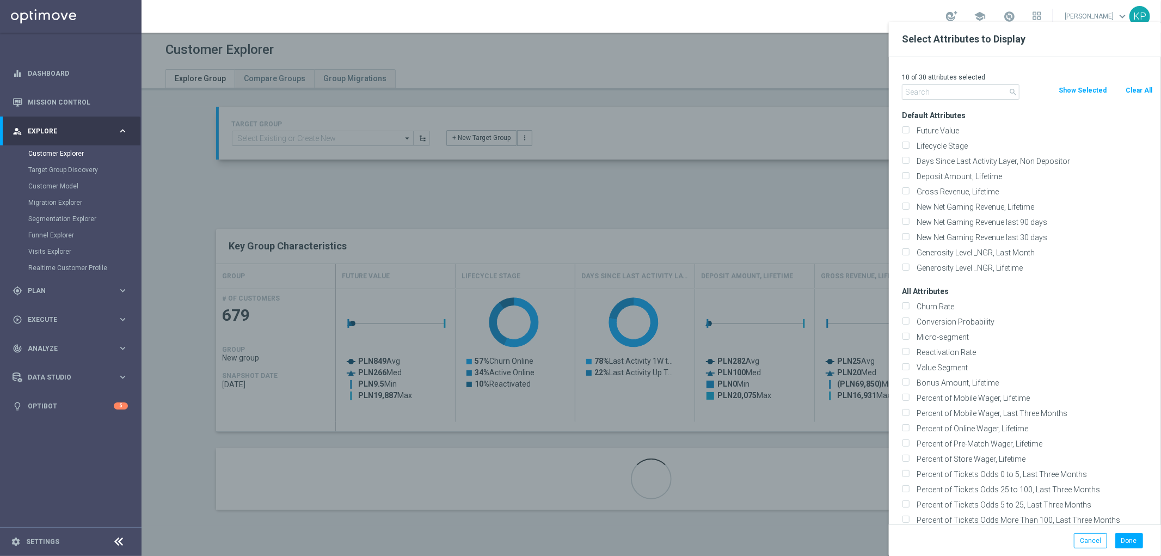
checkbox input "false"
click at [960, 89] on input "text" at bounding box center [961, 91] width 118 height 15
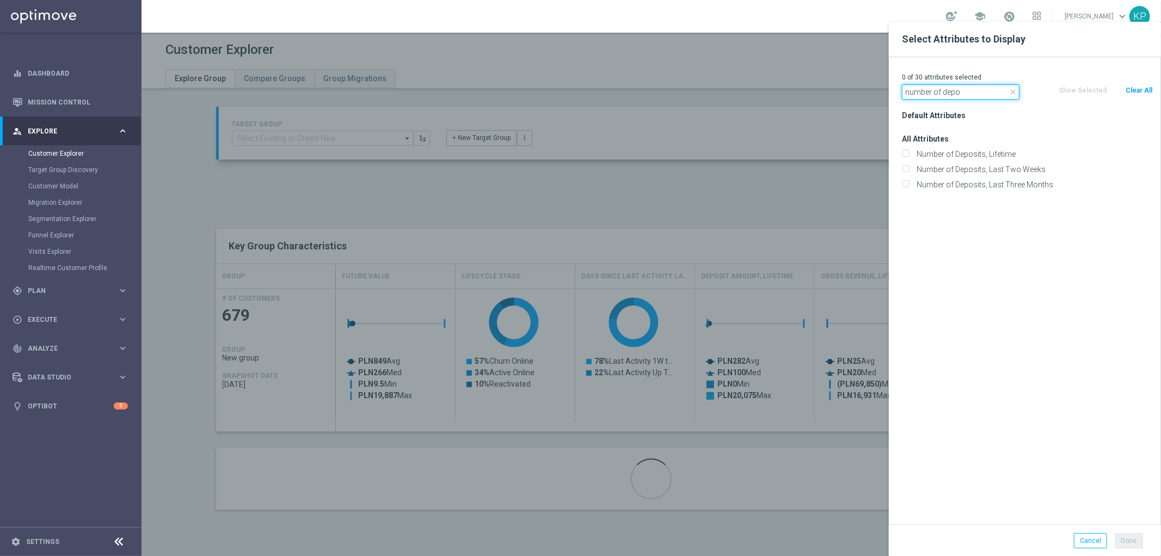
type input "number of depo"
click at [973, 147] on div "Number of Deposits, Lifetime" at bounding box center [1027, 153] width 267 height 15
click at [965, 151] on label "Number of Deposits, Lifetime" at bounding box center [1033, 154] width 240 height 10
click at [909, 152] on input "Number of Deposits, Lifetime" at bounding box center [905, 155] width 7 height 7
checkbox input "true"
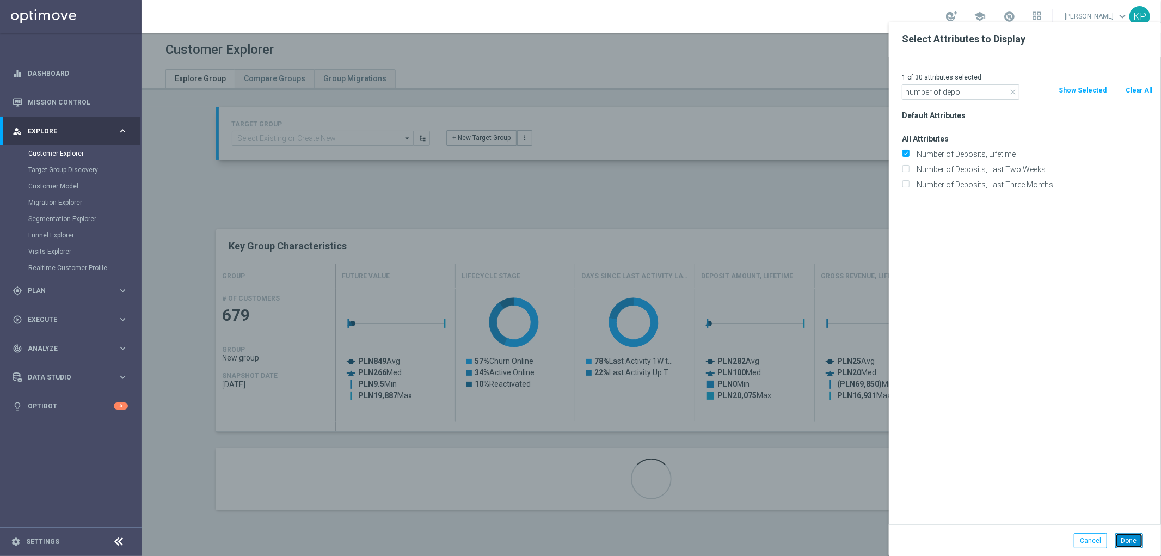
click at [1123, 536] on button "Done" at bounding box center [1130, 540] width 28 height 15
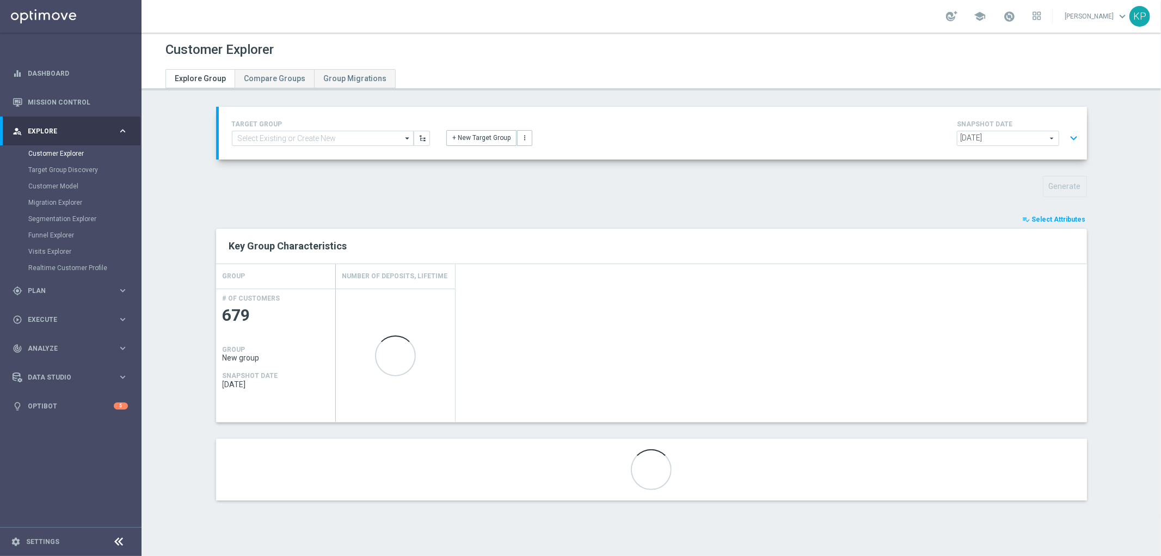
click at [902, 214] on div "playlist_add_check Select Attributes" at bounding box center [651, 219] width 887 height 12
click at [1068, 133] on button "expand_more" at bounding box center [1075, 138] width 16 height 21
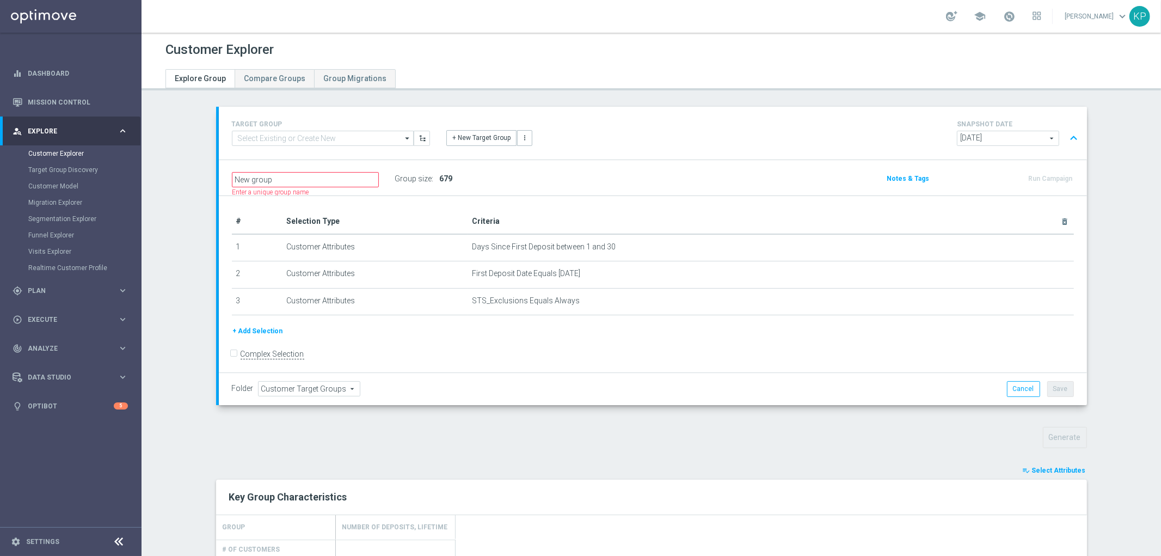
scroll to position [0, 0]
click at [250, 328] on button "+ Add Selection" at bounding box center [258, 331] width 52 height 12
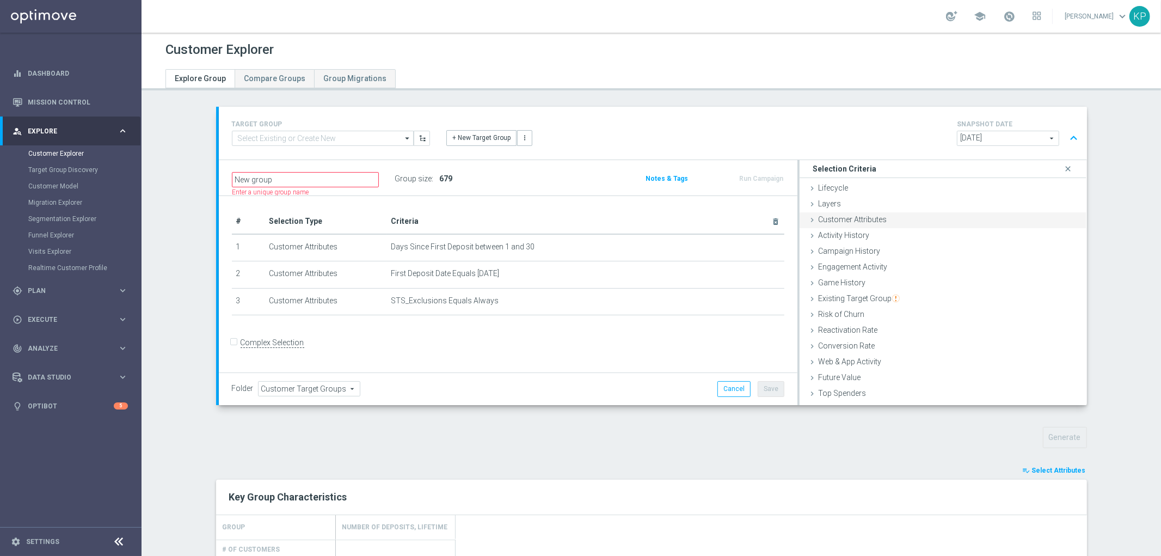
click at [821, 220] on span "Customer Attributes" at bounding box center [852, 219] width 69 height 9
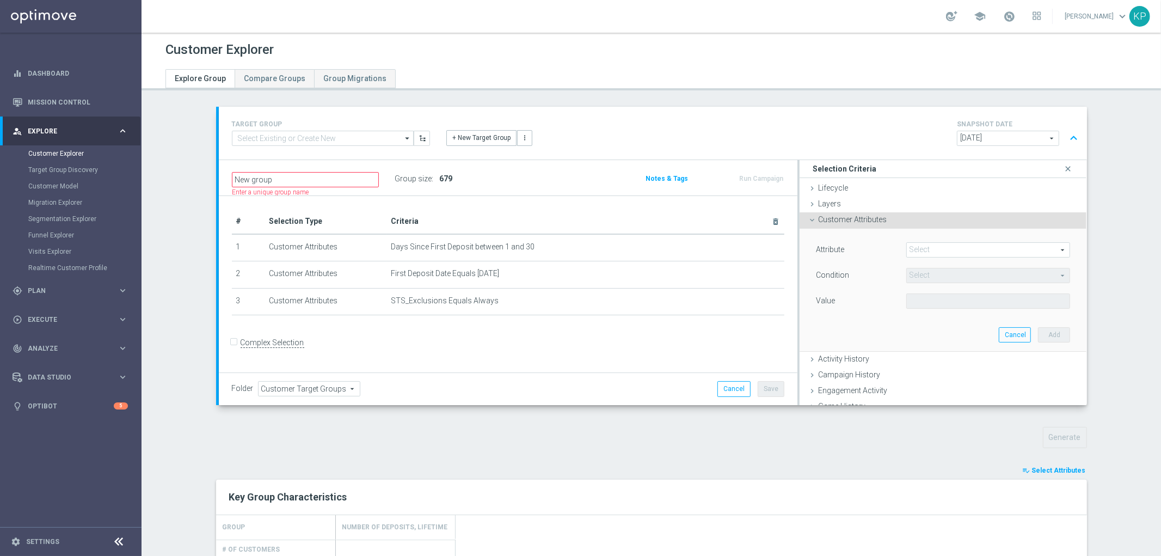
click at [877, 236] on div "Attribute Select arrow_drop_down search Condition Select arrow_drop_down search…" at bounding box center [943, 290] width 271 height 122
click at [901, 249] on div "Select arrow_drop_down search" at bounding box center [988, 249] width 181 height 15
click at [910, 252] on span at bounding box center [988, 250] width 163 height 14
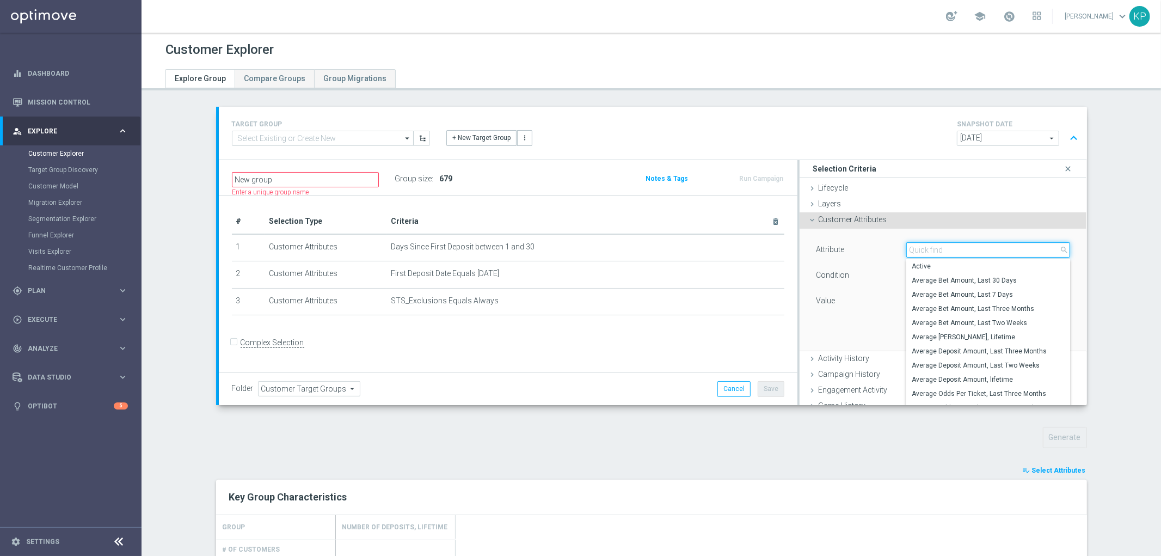
click at [910, 252] on input "search" at bounding box center [989, 249] width 164 height 15
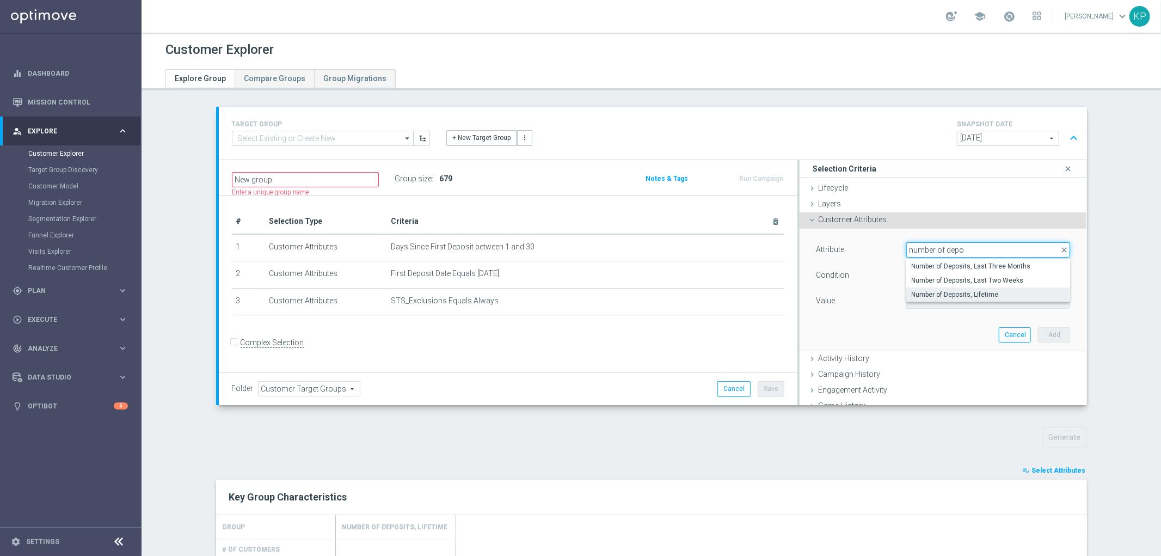
type input "number of depo"
click at [933, 294] on span "Number of Deposits, Lifetime" at bounding box center [989, 294] width 154 height 9
type input "Number of Deposits, Lifetime"
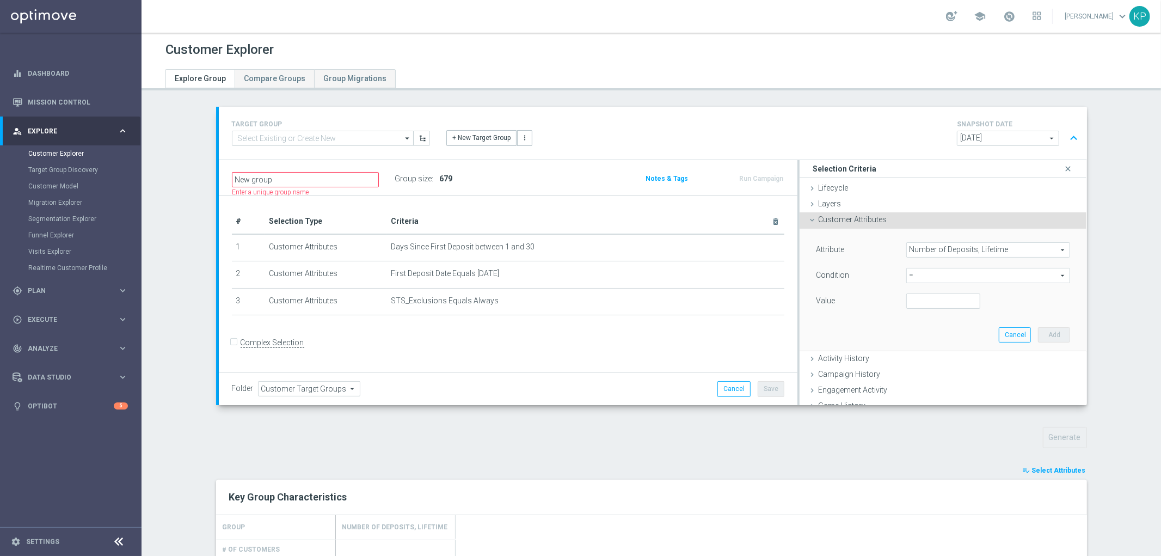
click at [931, 280] on span "=" at bounding box center [988, 275] width 163 height 14
click at [926, 372] on label "between" at bounding box center [989, 377] width 164 height 14
type input "between"
click at [917, 306] on input "number" at bounding box center [944, 300] width 74 height 15
type input "1"
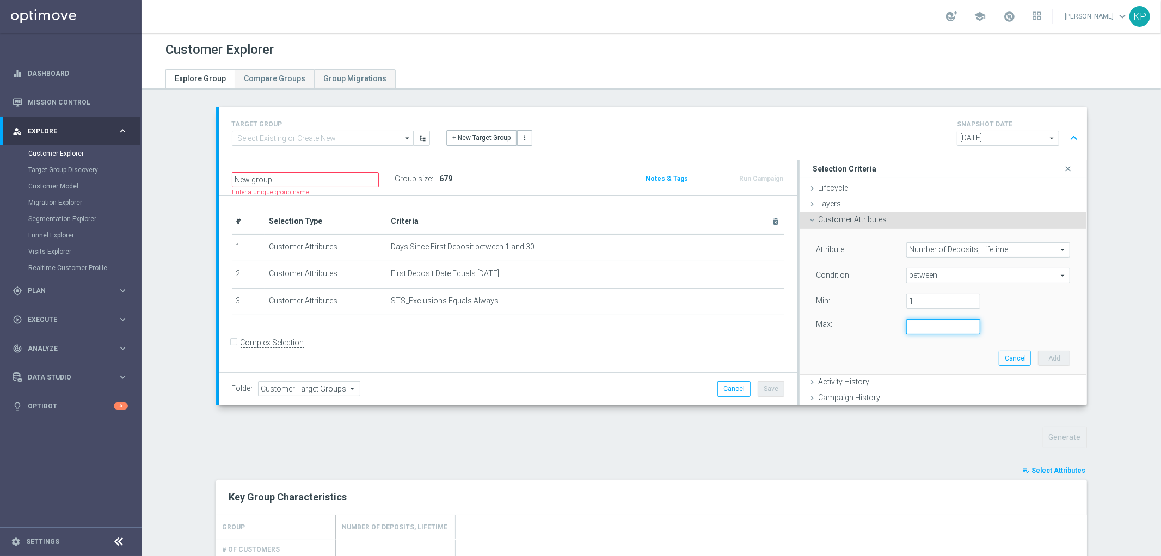
click at [914, 325] on input "number" at bounding box center [944, 326] width 74 height 15
type input "2"
drag, startPoint x: 1035, startPoint y: 353, endPoint x: 803, endPoint y: 293, distance: 240.1
click at [1038, 354] on button "Add" at bounding box center [1054, 358] width 32 height 15
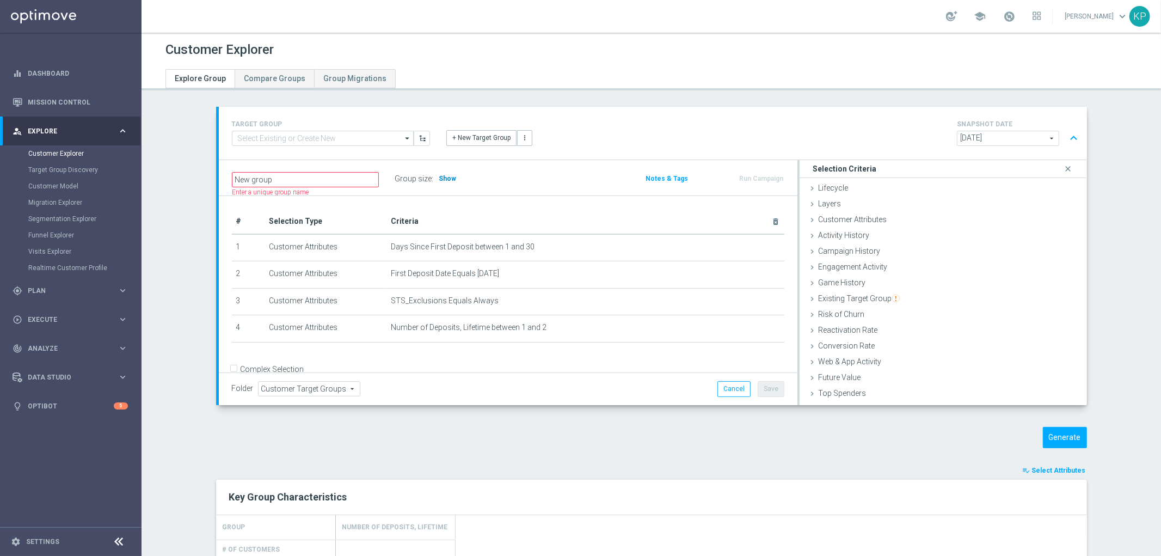
click at [446, 177] on span "Show" at bounding box center [447, 179] width 17 height 8
click at [491, 203] on div "# Selection Type Criteria delete_forever 1 Customer Attributes Days Since First…" at bounding box center [508, 298] width 579 height 204
click at [749, 324] on icon "mode_edit" at bounding box center [753, 327] width 9 height 9
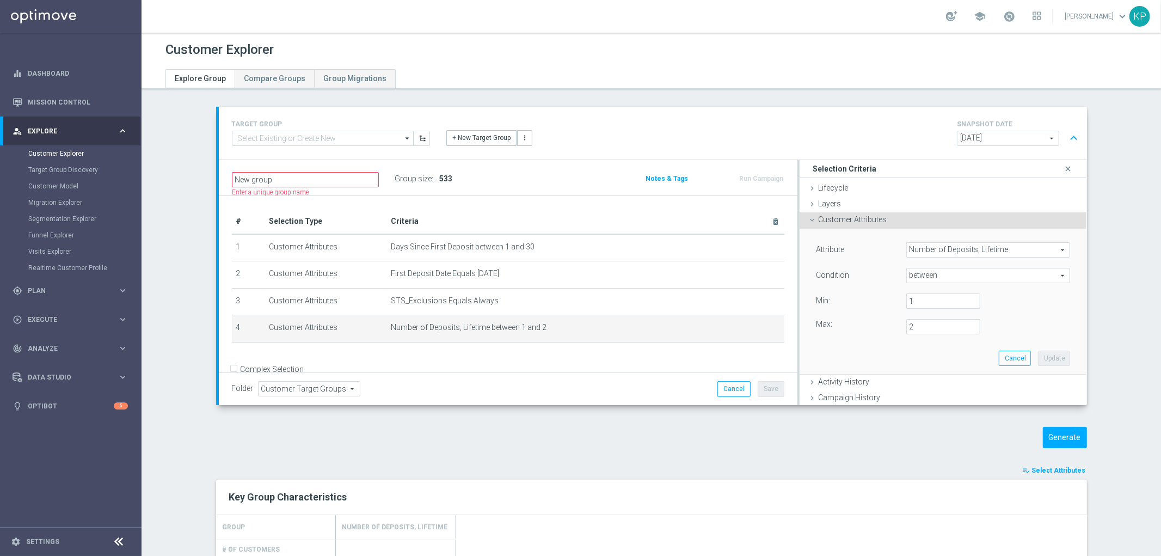
click at [939, 282] on div "between between arrow_drop_down search" at bounding box center [989, 275] width 164 height 15
click at [916, 333] on span "=" at bounding box center [989, 334] width 154 height 9
type input "="
click at [908, 300] on input "number" at bounding box center [944, 300] width 74 height 15
type input "0"
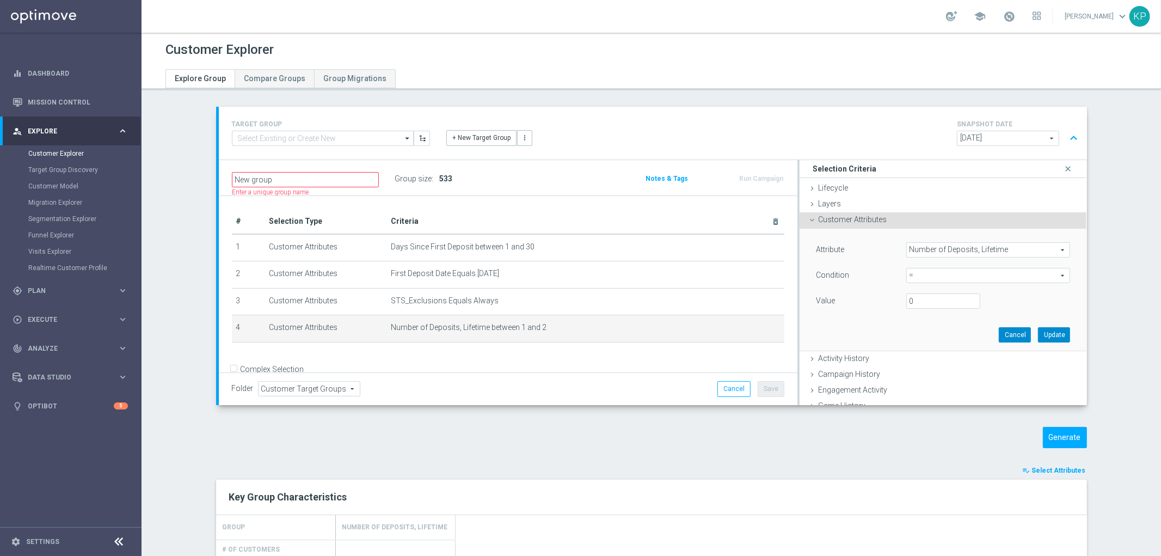
drag, startPoint x: 1032, startPoint y: 333, endPoint x: 988, endPoint y: 328, distance: 44.4
click at [1038, 333] on button "Update" at bounding box center [1054, 334] width 32 height 15
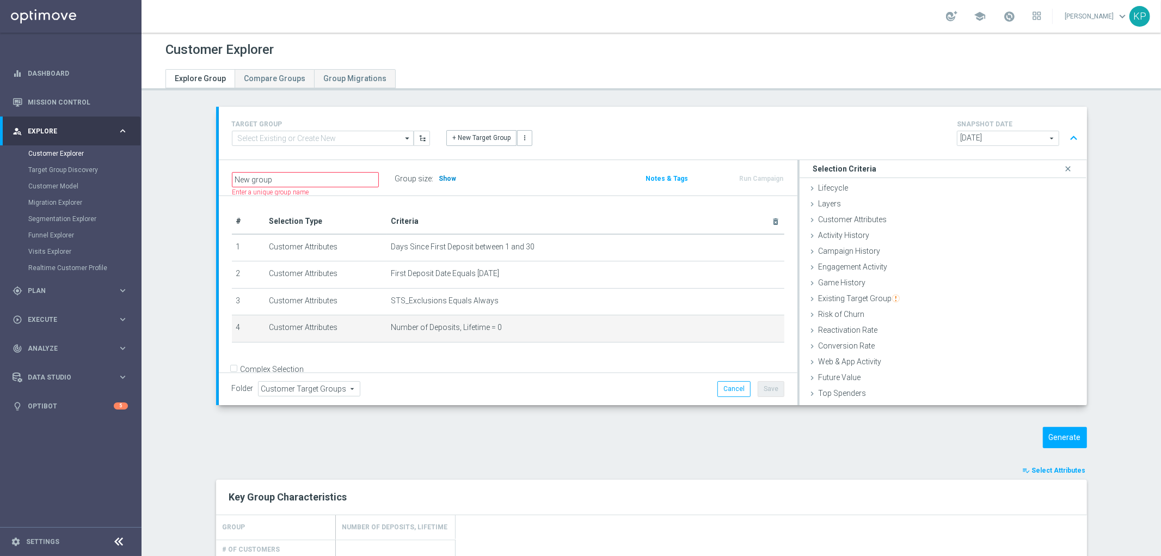
click at [445, 175] on span "Show" at bounding box center [447, 179] width 17 height 8
click at [749, 327] on icon "mode_edit" at bounding box center [753, 327] width 9 height 9
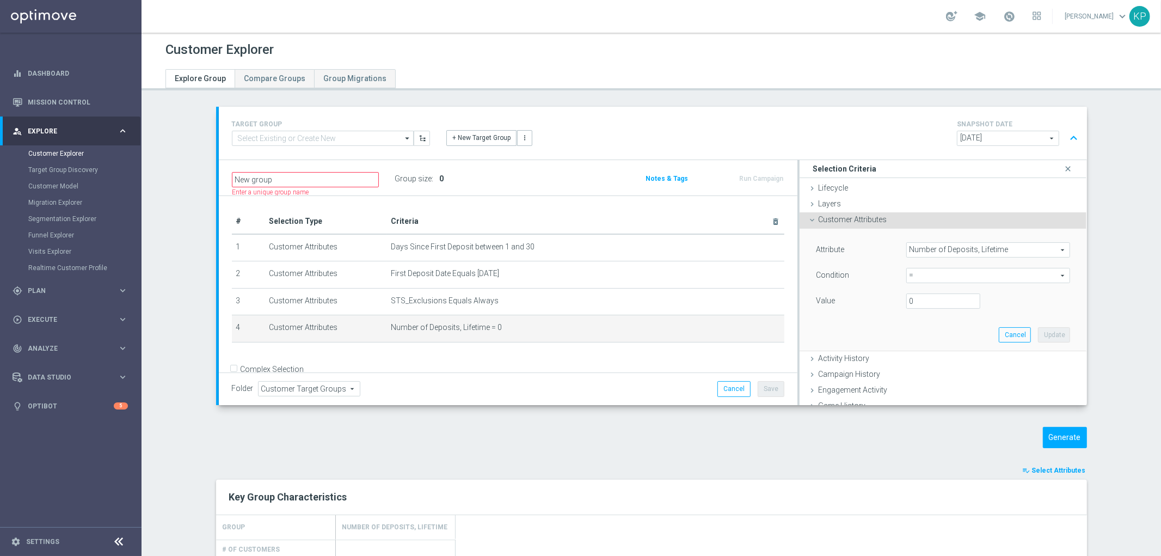
click at [921, 273] on span "=" at bounding box center [988, 275] width 163 height 14
click at [912, 374] on span "between" at bounding box center [989, 376] width 154 height 9
type input "between"
click at [911, 303] on input "number" at bounding box center [944, 300] width 74 height 15
type input "1"
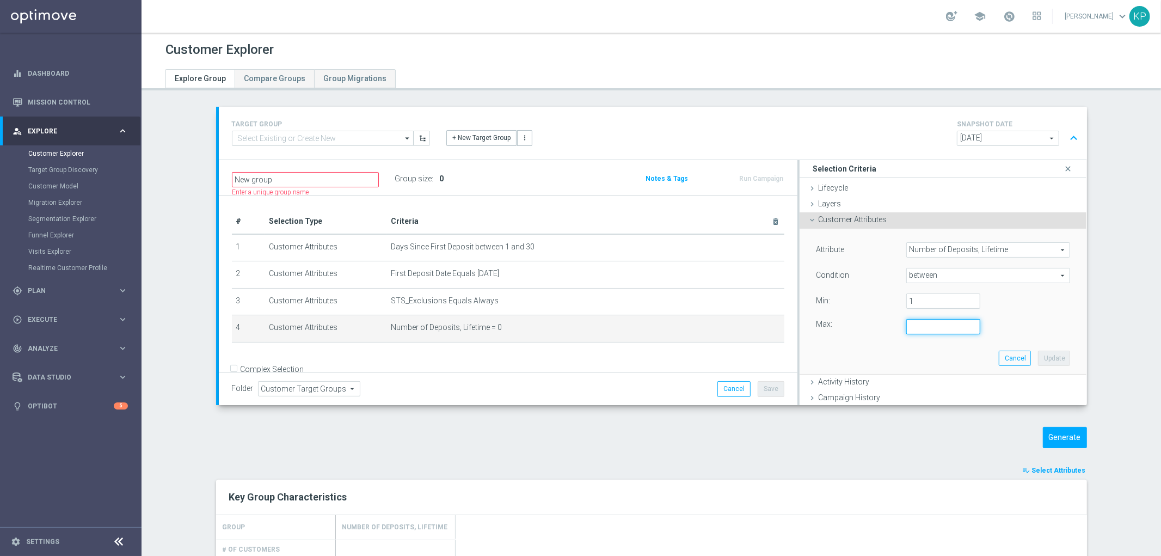
click at [911, 323] on input "number" at bounding box center [944, 326] width 74 height 15
type input "2"
click at [1044, 354] on button "Update" at bounding box center [1054, 358] width 32 height 15
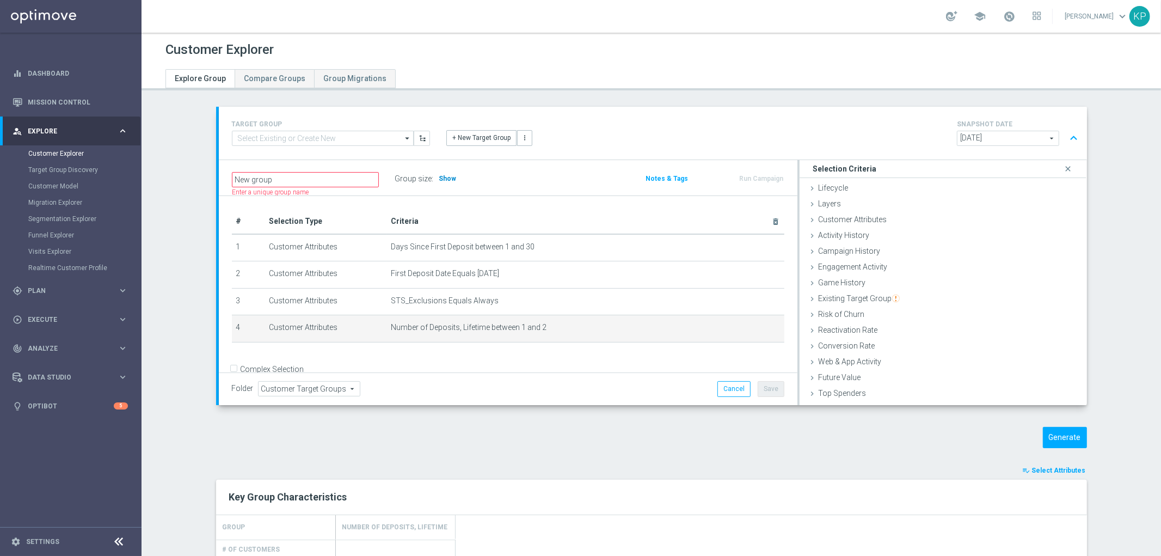
click at [444, 173] on h3 "Show" at bounding box center [448, 179] width 20 height 12
drag, startPoint x: 491, startPoint y: 183, endPoint x: 521, endPoint y: 195, distance: 32.1
click at [492, 185] on div "Group size : Show Calculating…" at bounding box center [449, 178] width 109 height 15
click at [532, 196] on div "# Selection Type Criteria delete_forever 1 Customer Attributes Days Since First…" at bounding box center [508, 298] width 579 height 204
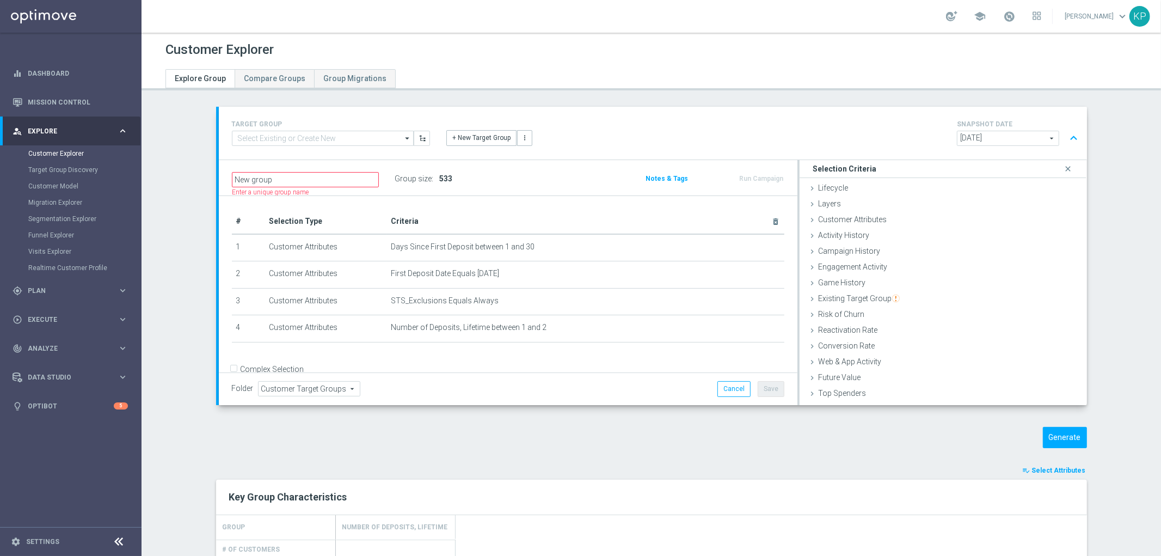
click at [548, 182] on div "New group Name length must be more than 2 characters Name length must be under …" at bounding box center [413, 179] width 379 height 16
click at [1119, 259] on section "TARGET GROUP arrow_drop_down Drag here to set row groups Drag here to set colum…" at bounding box center [652, 437] width 1020 height 661
drag, startPoint x: 189, startPoint y: 176, endPoint x: 170, endPoint y: 100, distance: 78.7
click at [194, 176] on div "TARGET GROUP arrow_drop_down Drag here to set row groups Drag here to set colum…" at bounding box center [651, 437] width 915 height 661
click at [194, 144] on div "TARGET GROUP arrow_drop_down Drag here to set row groups Drag here to set colum…" at bounding box center [651, 437] width 915 height 661
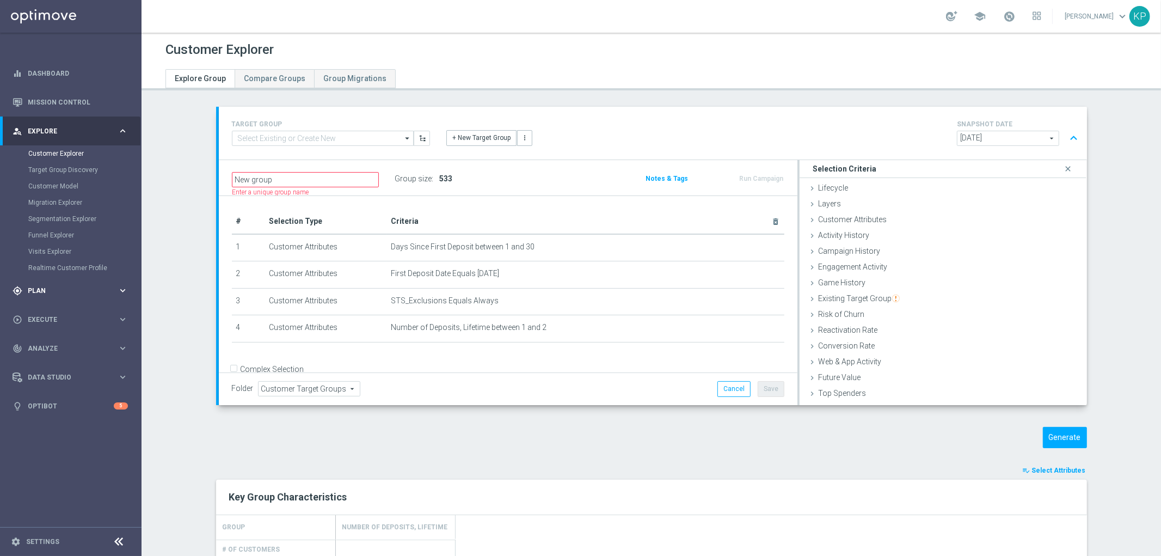
click at [68, 286] on div "gps_fixed Plan" at bounding box center [65, 291] width 105 height 10
click at [50, 182] on link "Target Groups" at bounding box center [70, 182] width 85 height 9
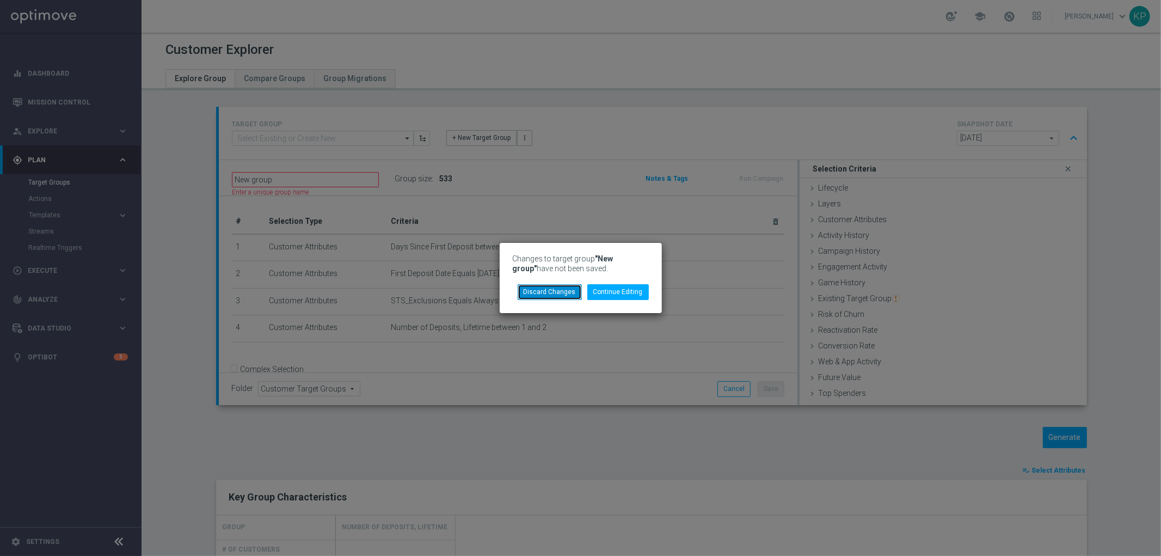
click at [545, 284] on button "Discard Changes" at bounding box center [550, 291] width 64 height 15
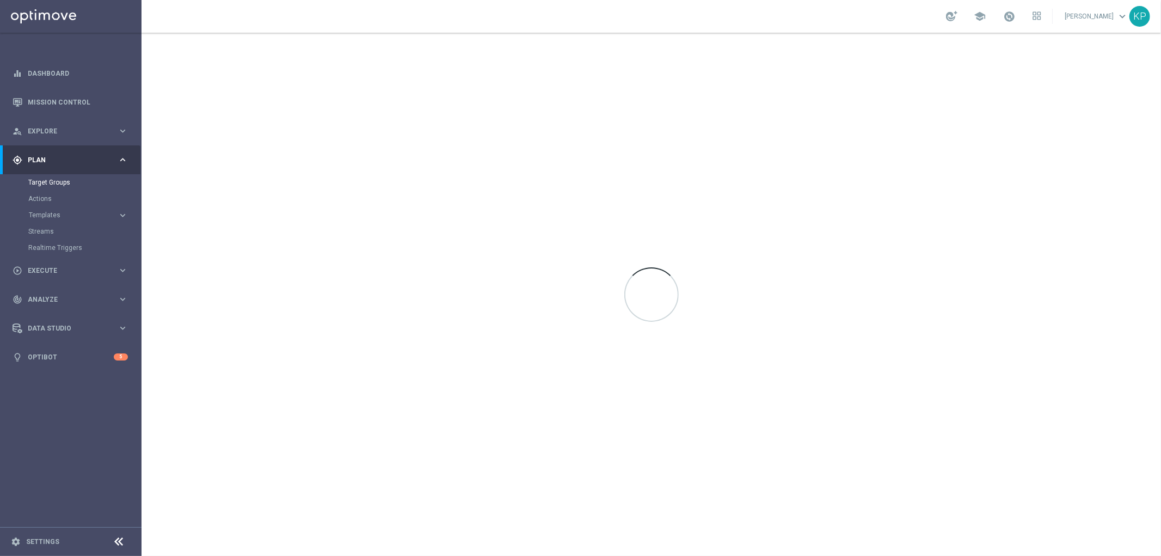
click at [375, 22] on div "school [PERSON_NAME] keyboard_arrow_down KP" at bounding box center [652, 16] width 1020 height 33
click at [345, 28] on div "school [PERSON_NAME] keyboard_arrow_down KP" at bounding box center [652, 16] width 1020 height 33
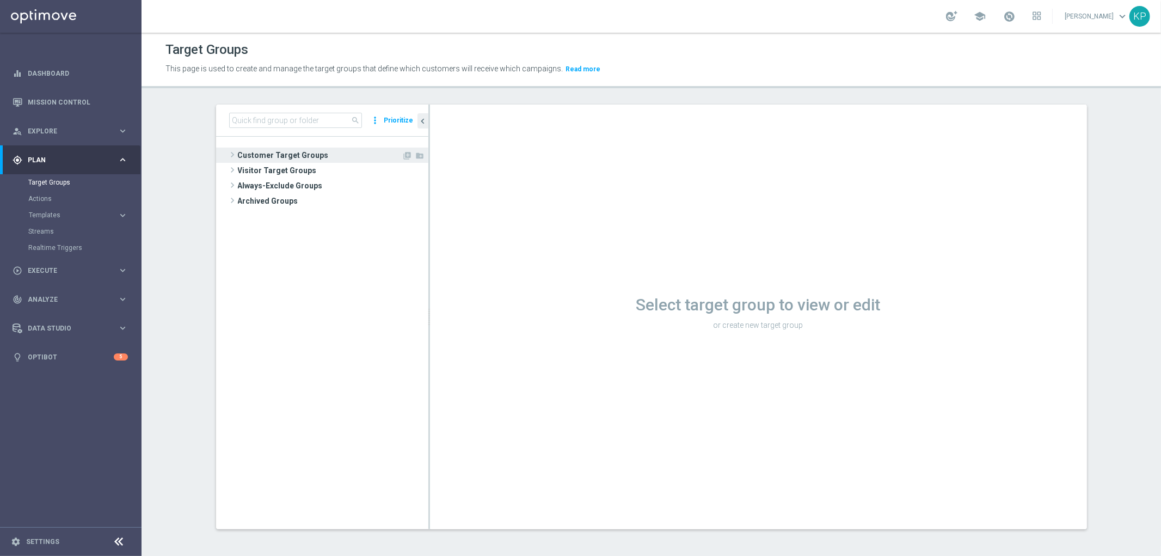
click at [289, 150] on span "Customer Target Groups" at bounding box center [320, 155] width 164 height 15
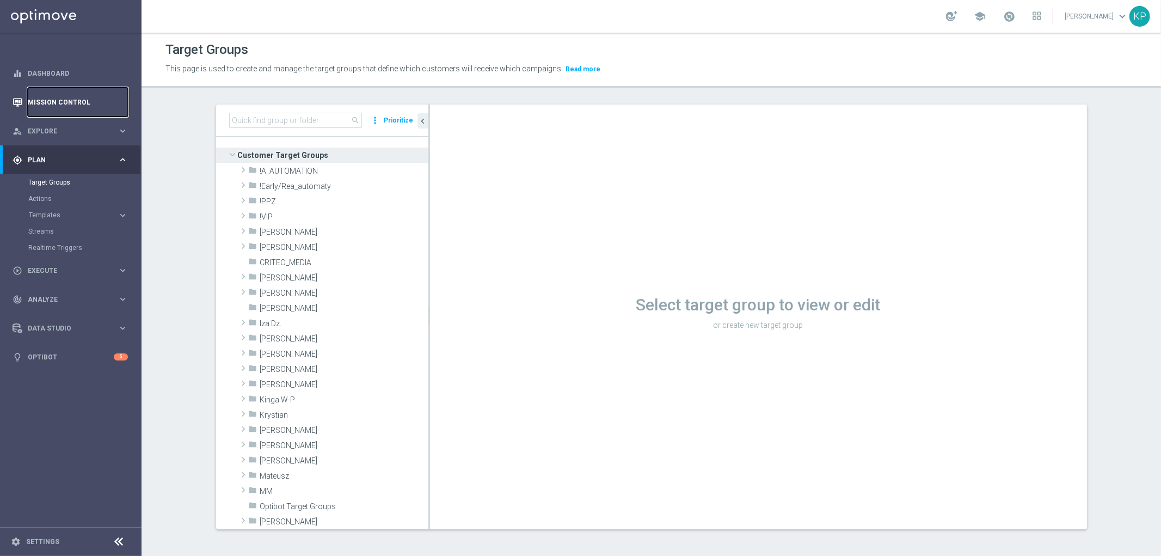
click at [63, 108] on link "Mission Control" at bounding box center [78, 102] width 100 height 29
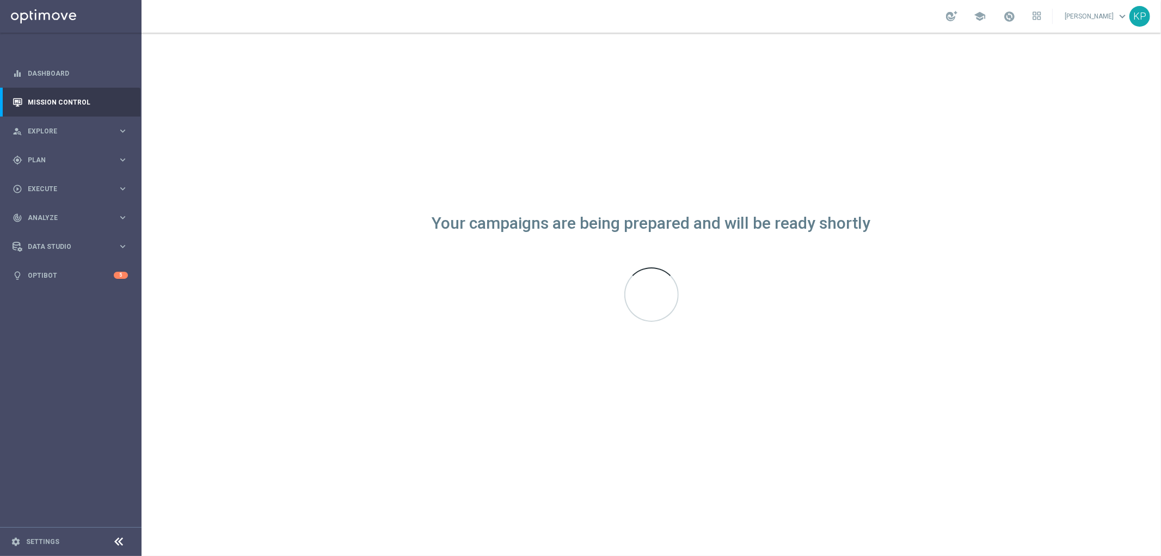
click at [663, 17] on div "school [PERSON_NAME] keyboard_arrow_down KP" at bounding box center [652, 16] width 1020 height 33
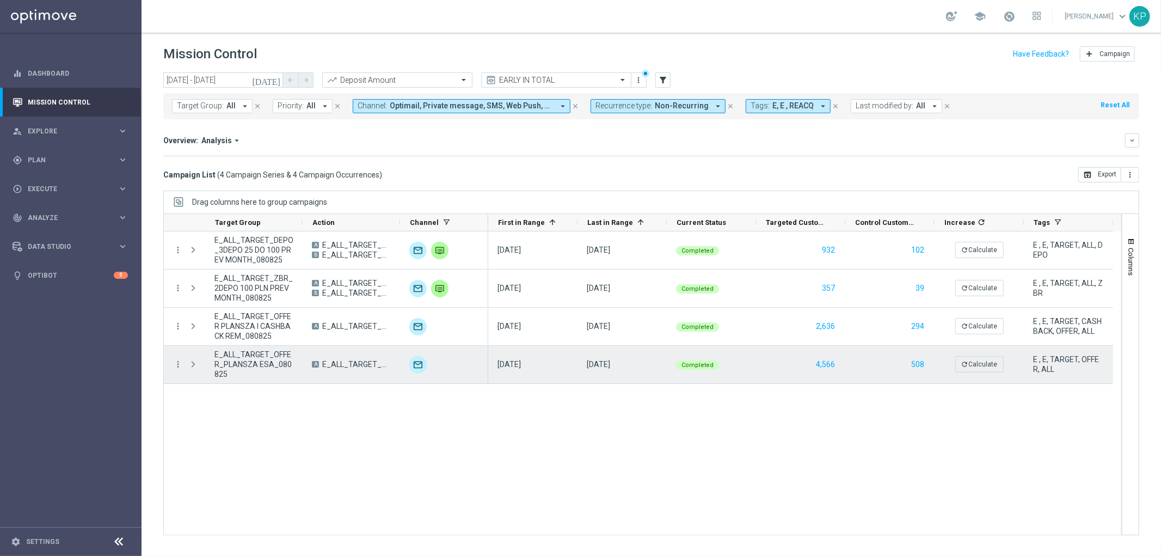
click at [273, 358] on span "E_ALL_TARGET_OFFER_PLANSZA ESA_080825" at bounding box center [254, 364] width 79 height 29
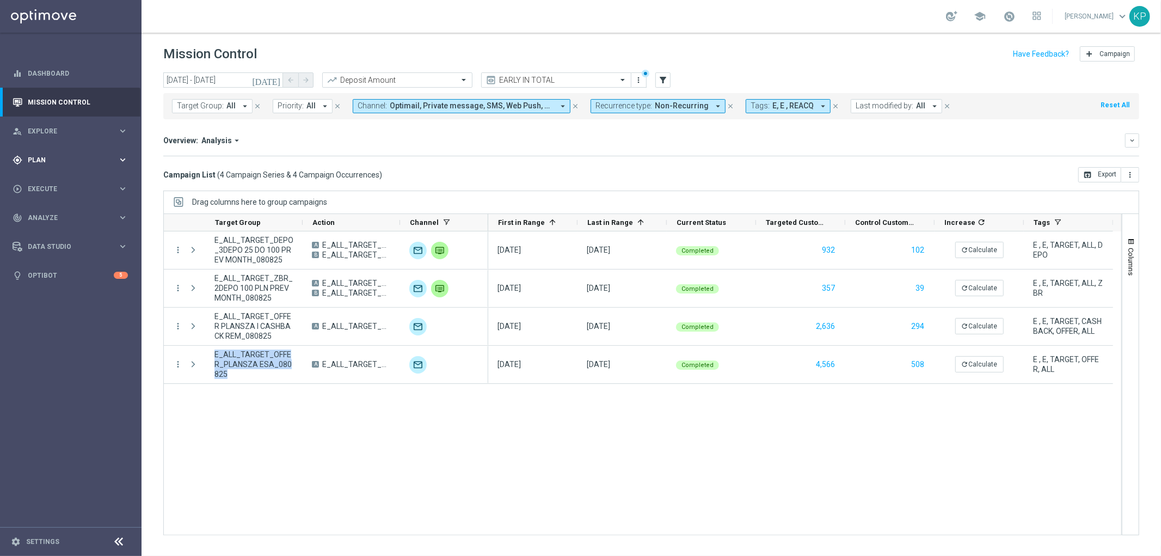
click at [61, 158] on span "Plan" at bounding box center [73, 160] width 90 height 7
click at [51, 180] on link "Target Groups" at bounding box center [70, 182] width 85 height 9
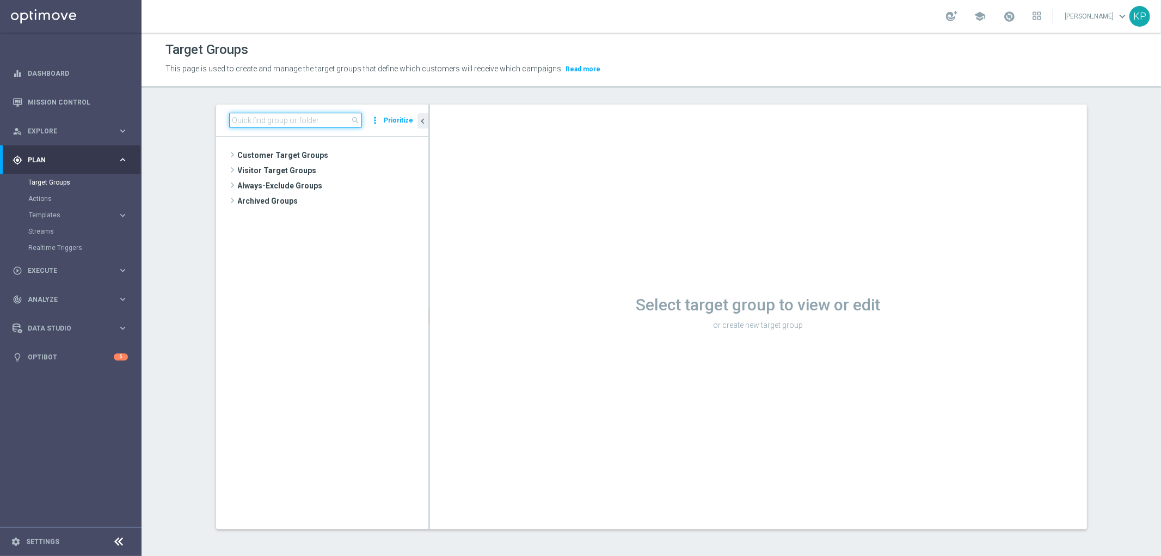
click at [271, 123] on input at bounding box center [295, 120] width 133 height 15
paste input "E_ALL_TARGET_OFFER_PLANSZA ESA_080825"
type input "E_ALL_TARGET_OFFER_PLANSZA ESA_080825"
click at [405, 186] on icon "content_copy" at bounding box center [409, 186] width 9 height 9
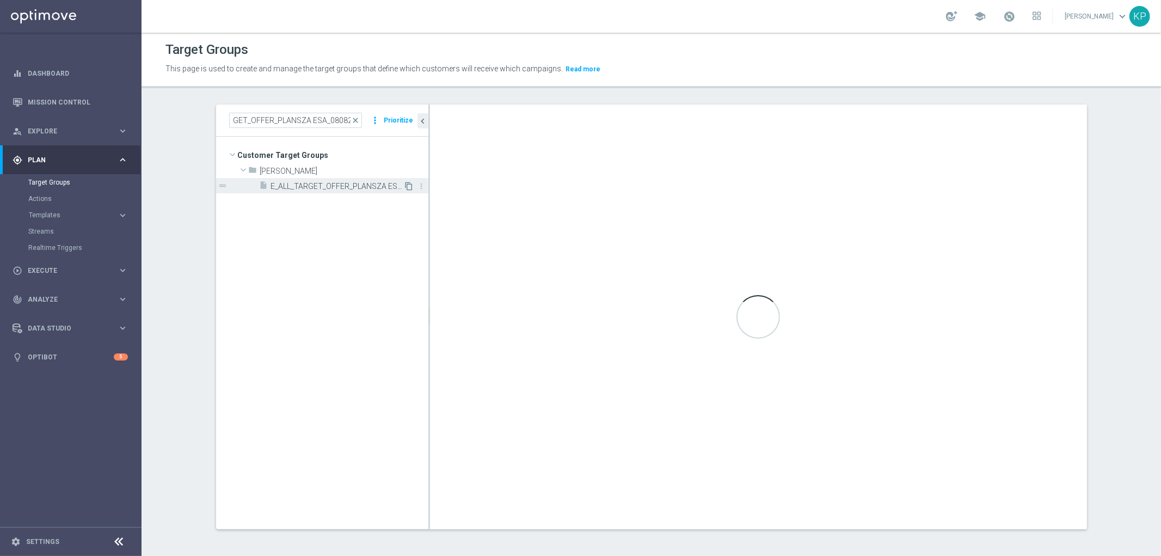
scroll to position [0, 0]
click at [405, 185] on icon "content_copy" at bounding box center [409, 186] width 9 height 9
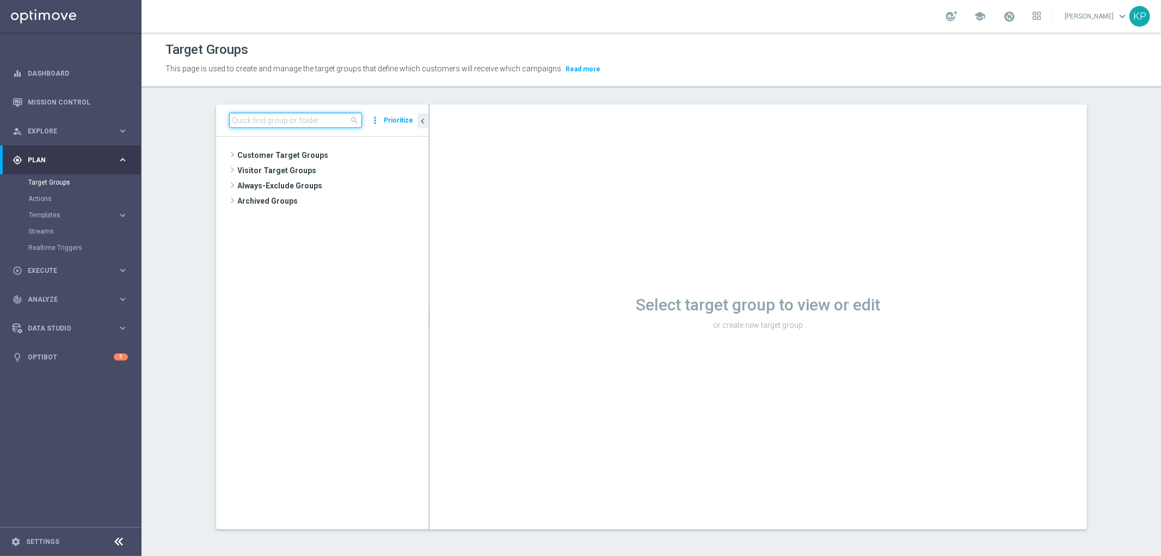
click at [253, 113] on input at bounding box center [295, 120] width 133 height 15
paste input "E_ALL_TARGET_OFFER_PLANSZA ESA_080825"
type input "E_ALL_TARGET_OFFER_PLANSZA ESA_080825"
click at [311, 188] on span "Copy of E_ALL_TARGET_OFFER_PLANSZA ESA_080825" at bounding box center [337, 186] width 133 height 9
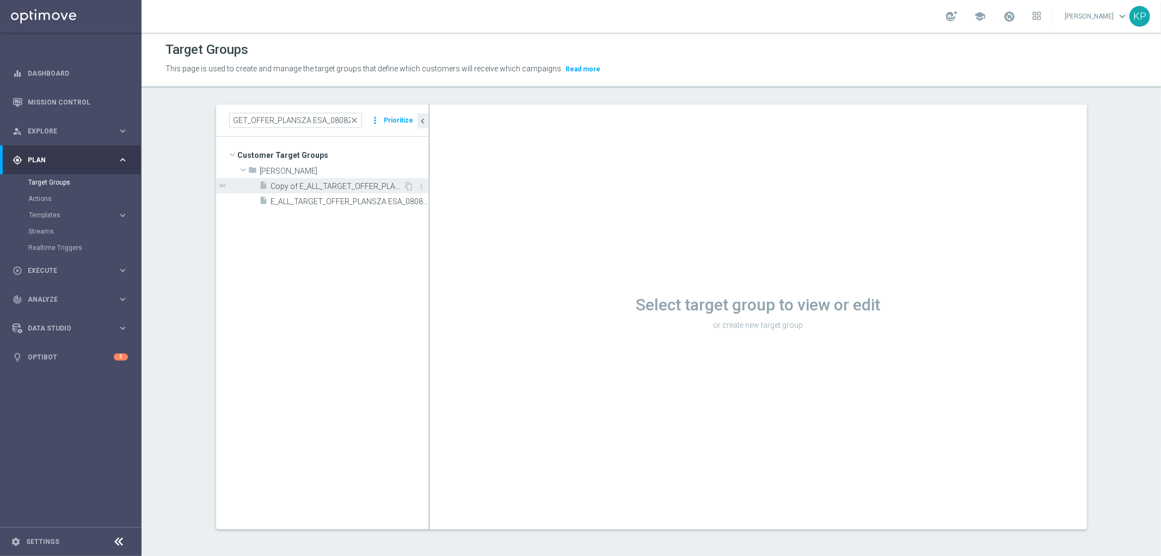
scroll to position [0, 0]
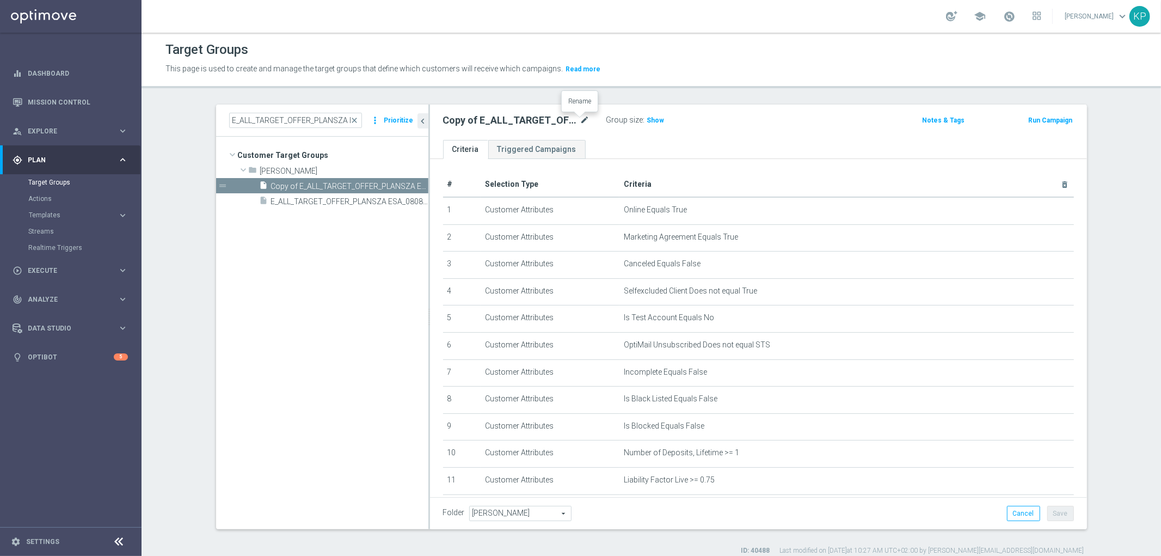
click at [580, 121] on icon "mode_edit" at bounding box center [585, 120] width 10 height 13
click at [481, 115] on input "Copy of E_ALL_TARGET_OFFER_PLANSZA ESA_080825" at bounding box center [516, 121] width 147 height 15
drag, startPoint x: 423, startPoint y: 121, endPoint x: 411, endPoint y: 122, distance: 11.4
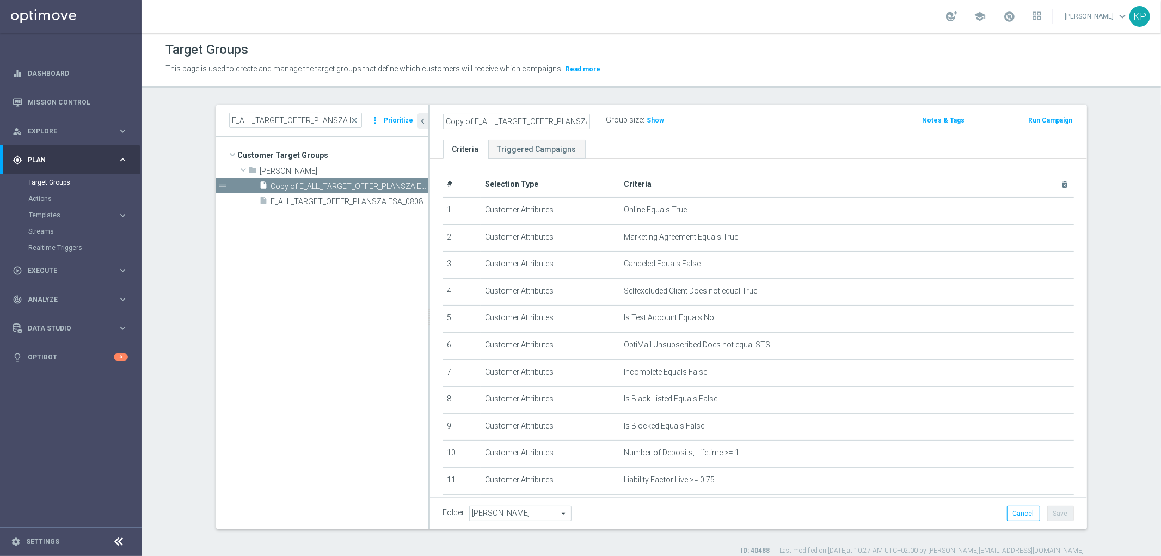
click at [411, 122] on as-split "E_ALL_TARGET_OFFER_PLANSZA ESA_080825 close more_vert Prioritize Customer Targe…" at bounding box center [651, 317] width 871 height 425
click at [476, 122] on input "Copy of E_ALL_TARGET_OFFER_PLANSZA ESA_080825" at bounding box center [516, 121] width 147 height 15
drag, startPoint x: 469, startPoint y: 119, endPoint x: 400, endPoint y: 120, distance: 69.7
click at [400, 120] on as-split "E_ALL_TARGET_OFFER_PLANSZA ESA_080825 close more_vert Prioritize Customer Targe…" at bounding box center [651, 317] width 871 height 425
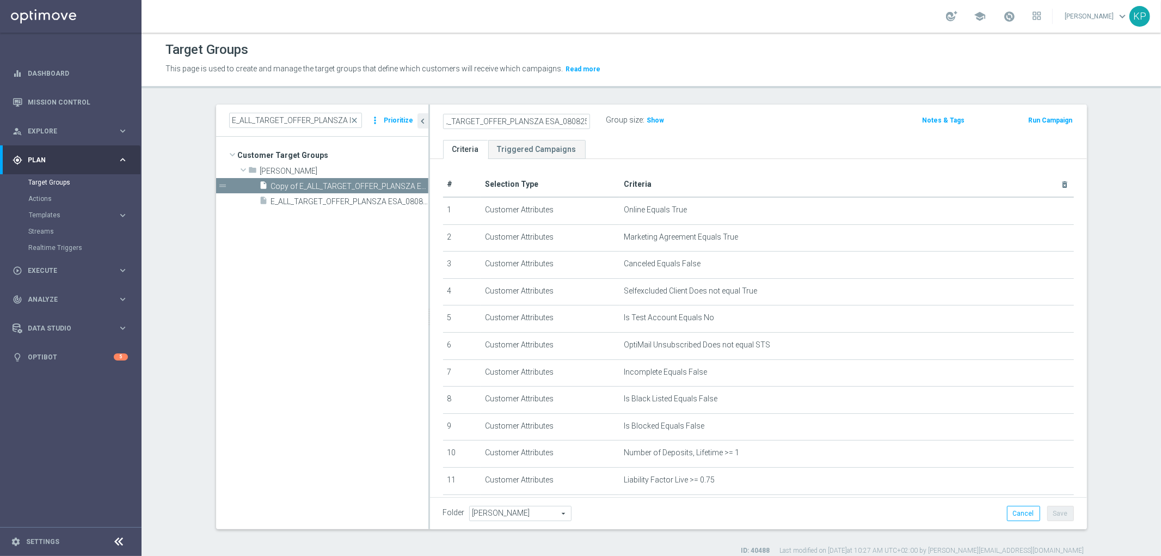
drag, startPoint x: 523, startPoint y: 121, endPoint x: 551, endPoint y: 126, distance: 28.7
click at [551, 126] on input "E_ALL_TARGET_OFFER_PLANSZA ESA_080825" at bounding box center [516, 121] width 147 height 15
type input "E_ALL_TARGET_OFFER_1-2DEPO 1207 PEAK TENIS_110825"
click at [597, 89] on div "Target Groups This page is used to create and manage the target groups that def…" at bounding box center [652, 294] width 1020 height 523
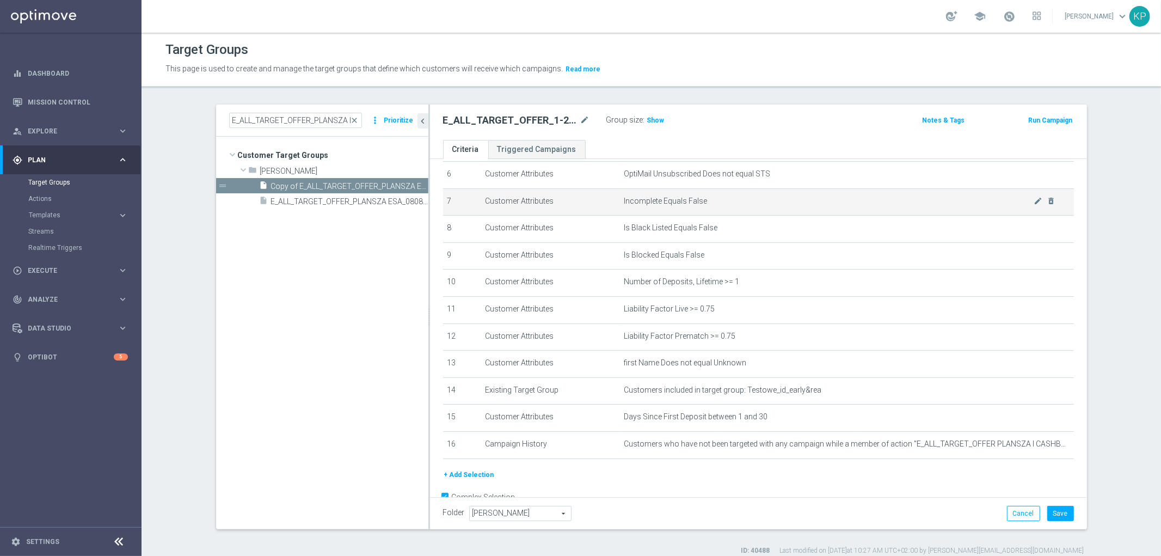
scroll to position [181, 0]
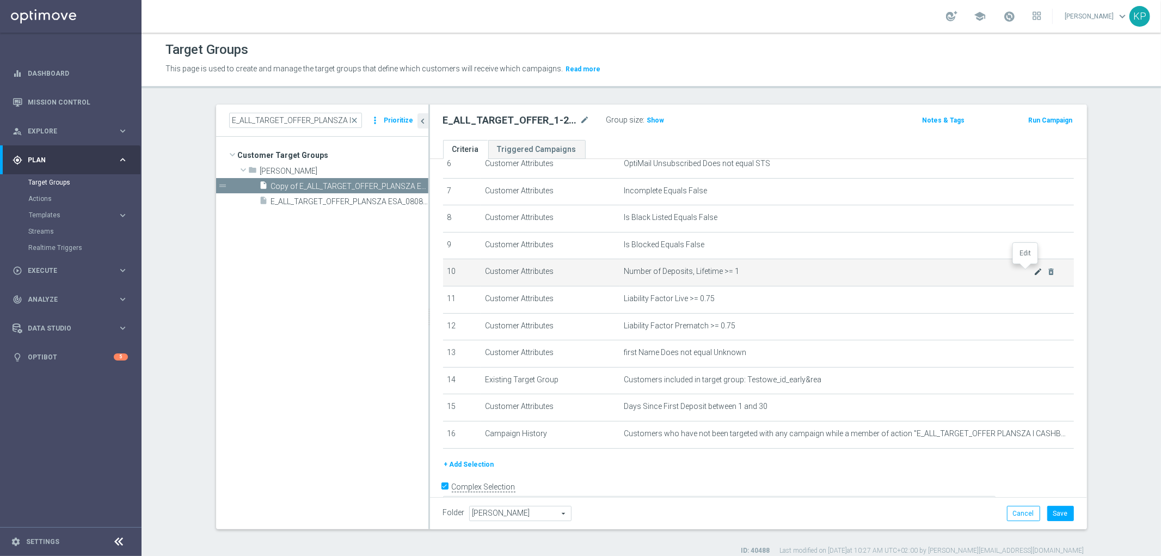
click at [1034, 274] on icon "mode_edit" at bounding box center [1038, 271] width 9 height 9
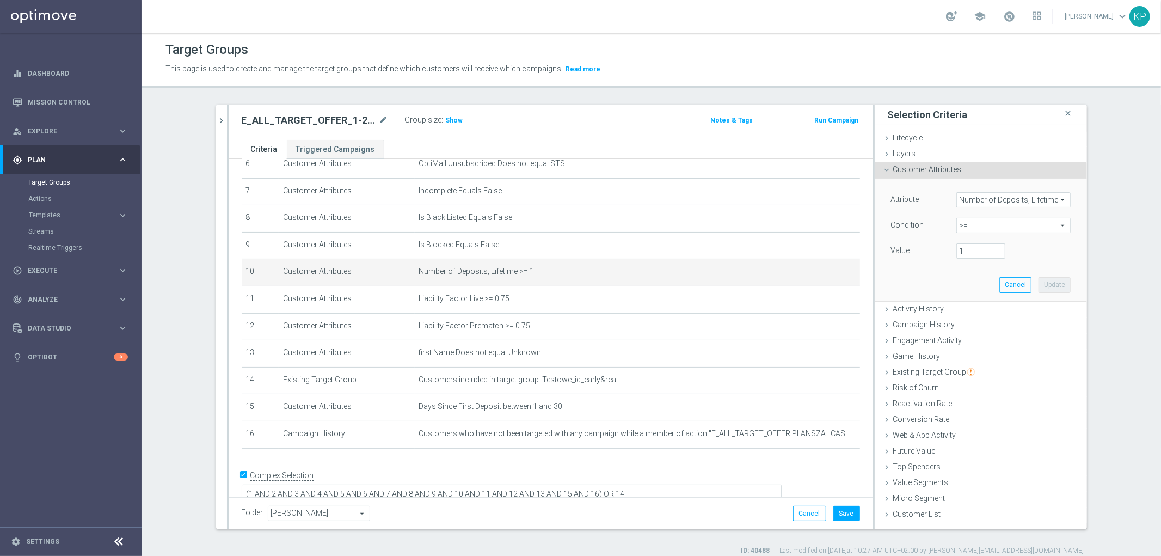
click at [987, 229] on span ">=" at bounding box center [1013, 225] width 113 height 14
click at [977, 325] on span "between" at bounding box center [1013, 326] width 103 height 9
type input "between"
click at [966, 243] on input "number" at bounding box center [981, 250] width 49 height 15
type input "1"
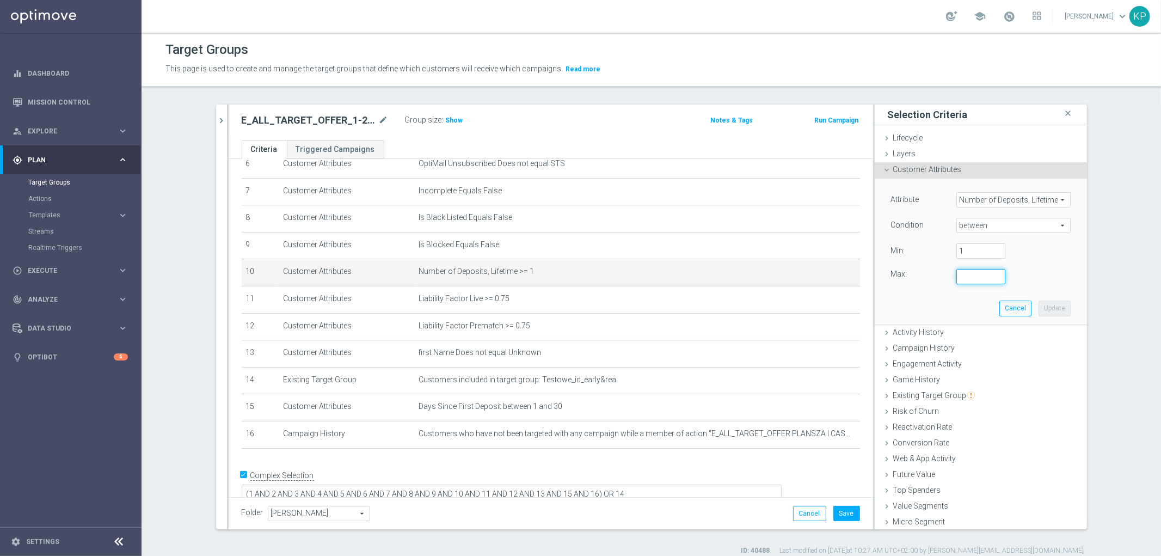
click at [960, 278] on input "number" at bounding box center [981, 276] width 49 height 15
type input "2"
click at [1039, 313] on button "Update" at bounding box center [1055, 308] width 32 height 15
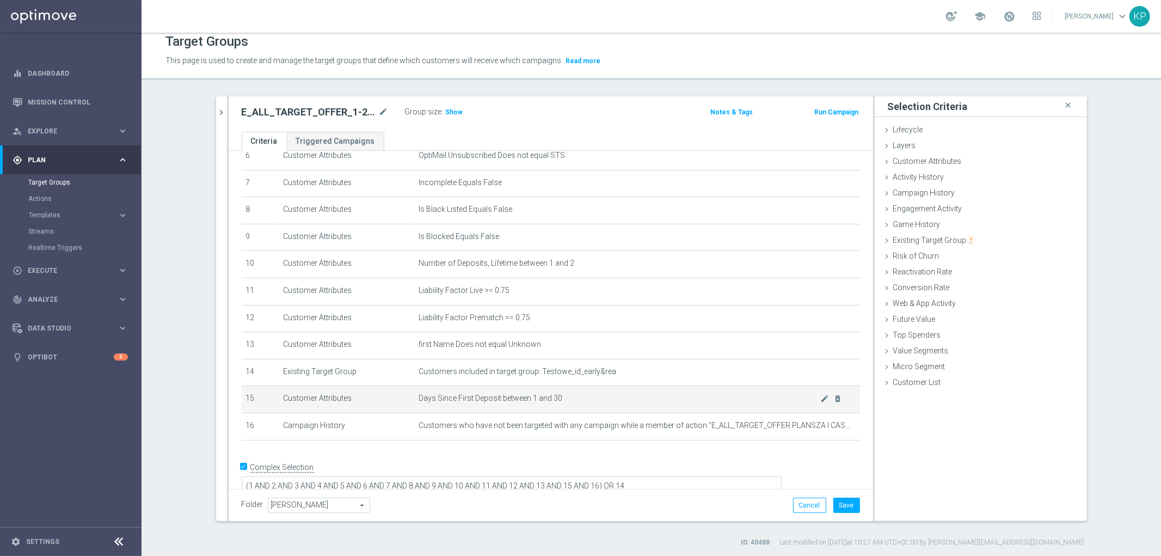
scroll to position [10, 0]
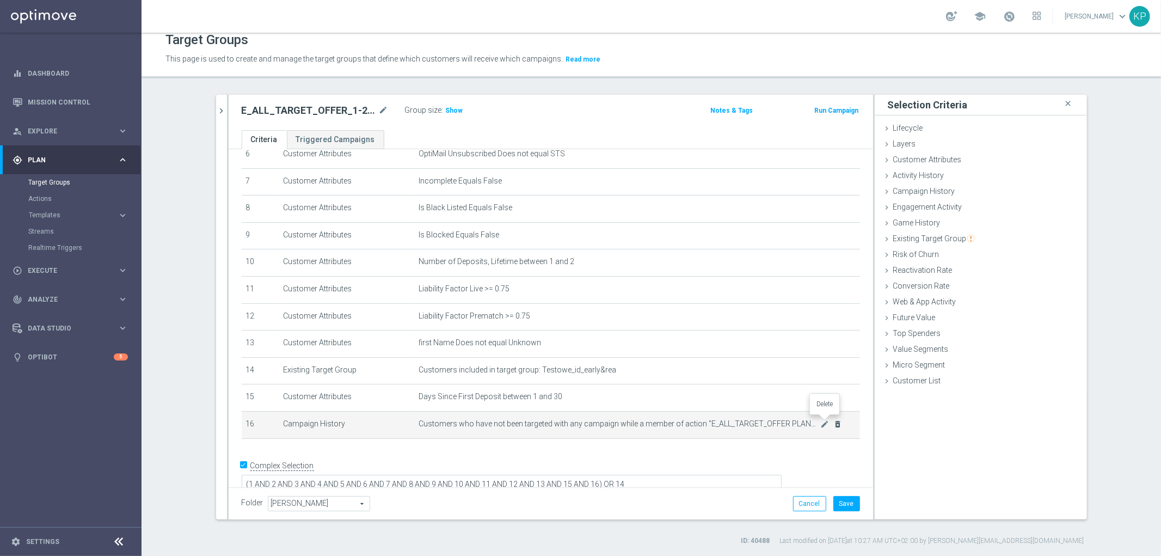
click at [834, 421] on icon "delete_forever" at bounding box center [838, 424] width 9 height 9
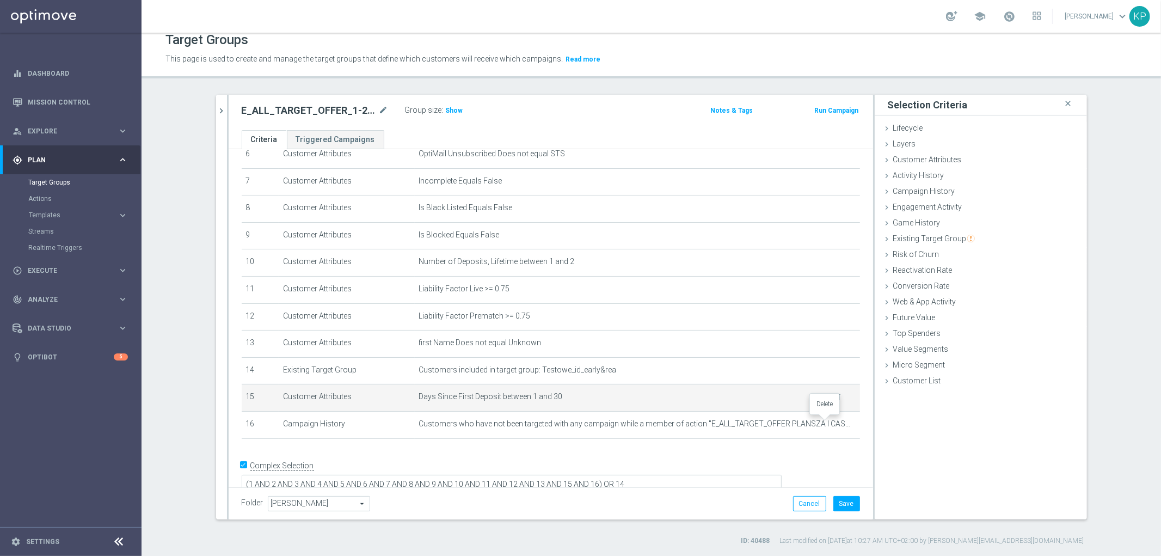
scroll to position [156, 0]
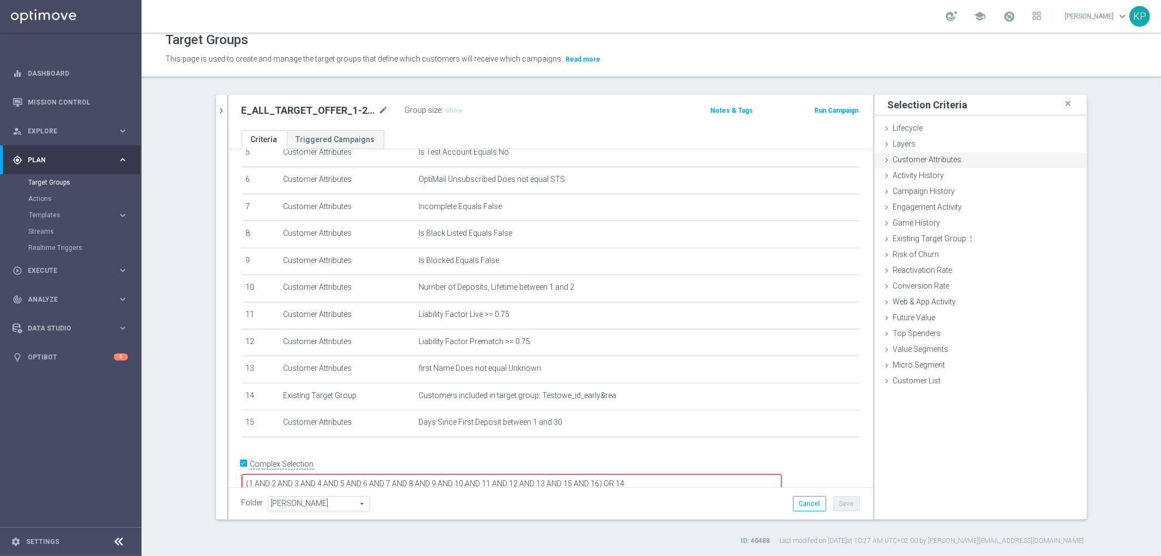
click at [884, 158] on icon at bounding box center [887, 160] width 9 height 9
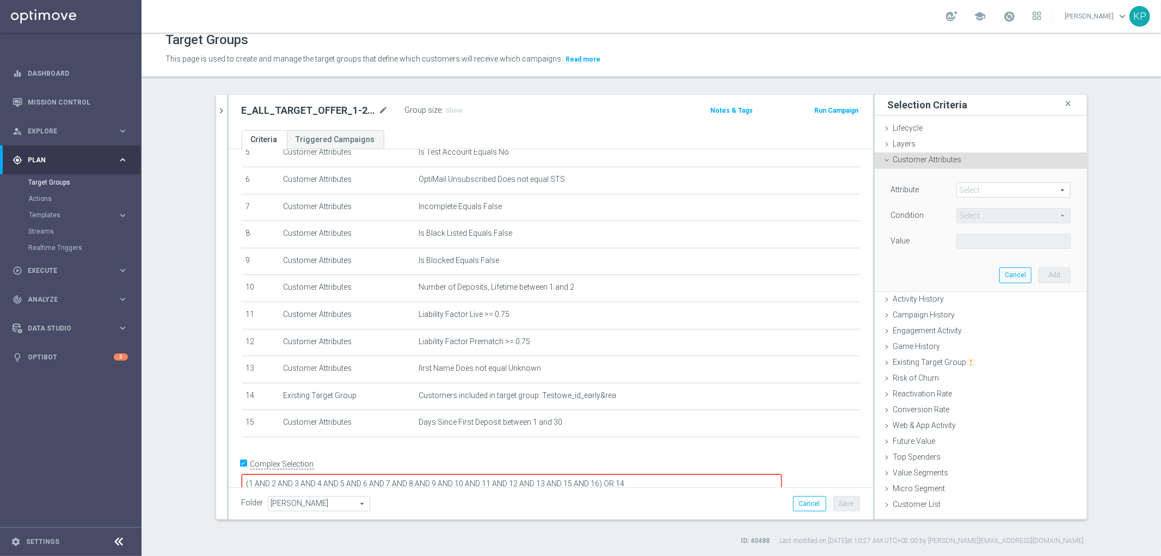
click at [940, 177] on div "Attribute Select arrow_drop_down search Condition Select arrow_drop_down search…" at bounding box center [981, 230] width 196 height 122
click at [967, 187] on span at bounding box center [1013, 190] width 113 height 14
click at [0, 0] on input "search" at bounding box center [0, 0] width 0 height 0
type input "first depo"
click at [1017, 246] on span "First Deposit Date" at bounding box center [1013, 248] width 103 height 9
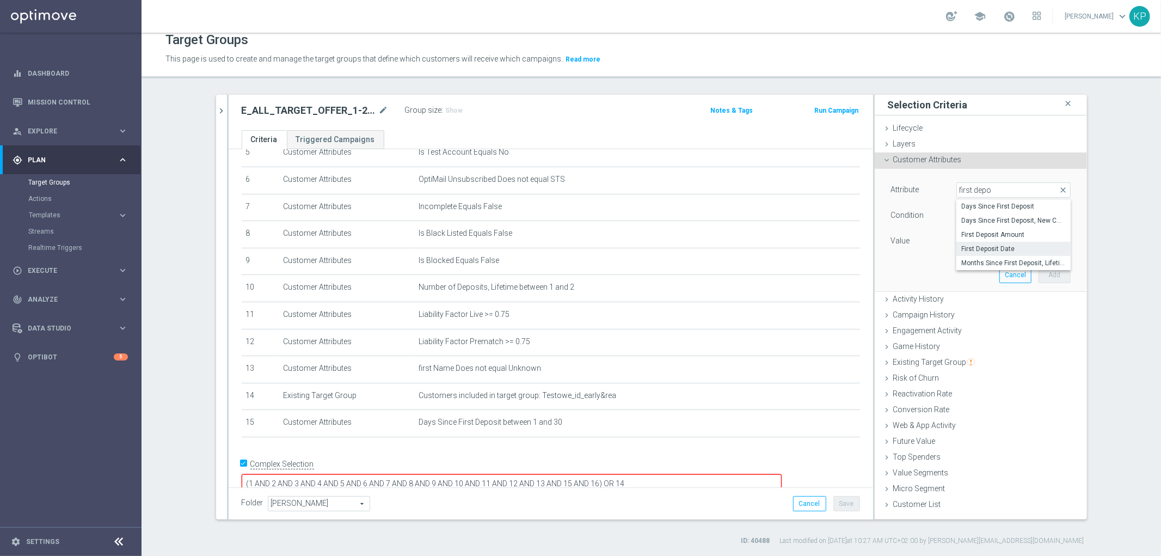
type input "First Deposit Date"
type input "Equals"
click at [982, 242] on input at bounding box center [1014, 241] width 114 height 15
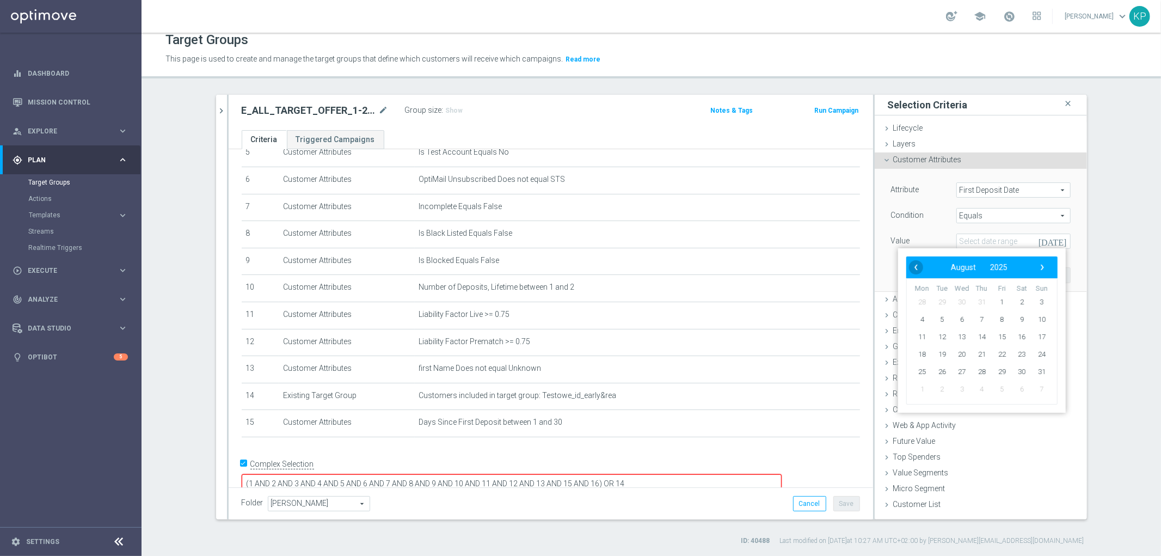
click at [915, 262] on span "‹" at bounding box center [916, 267] width 14 height 14
click at [1019, 319] on span "12" at bounding box center [1021, 319] width 17 height 17
type input "[DATE]"
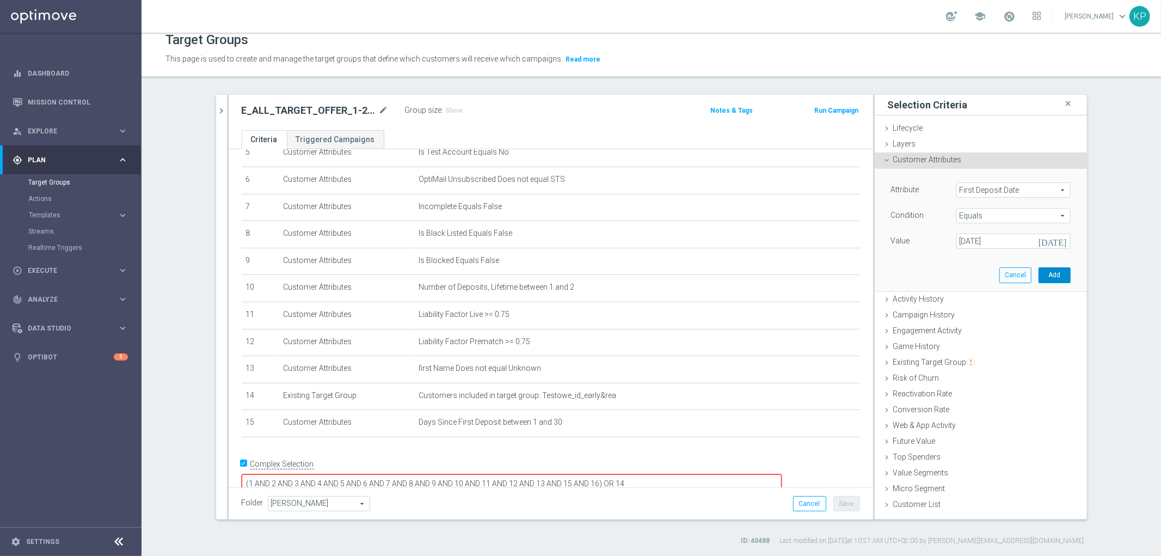
click at [1057, 276] on button "Add" at bounding box center [1055, 274] width 32 height 15
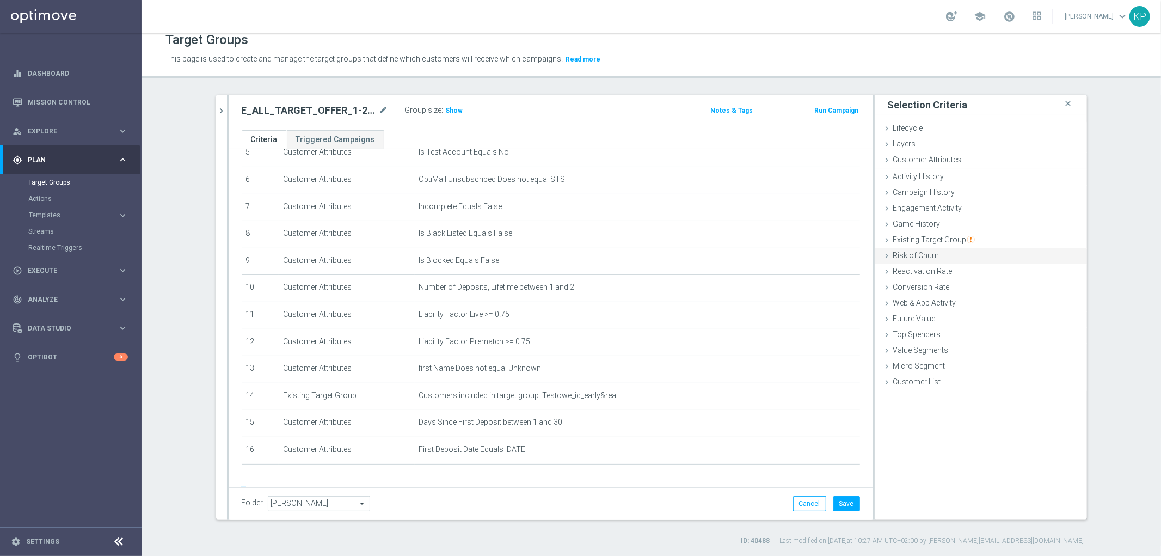
scroll to position [181, 0]
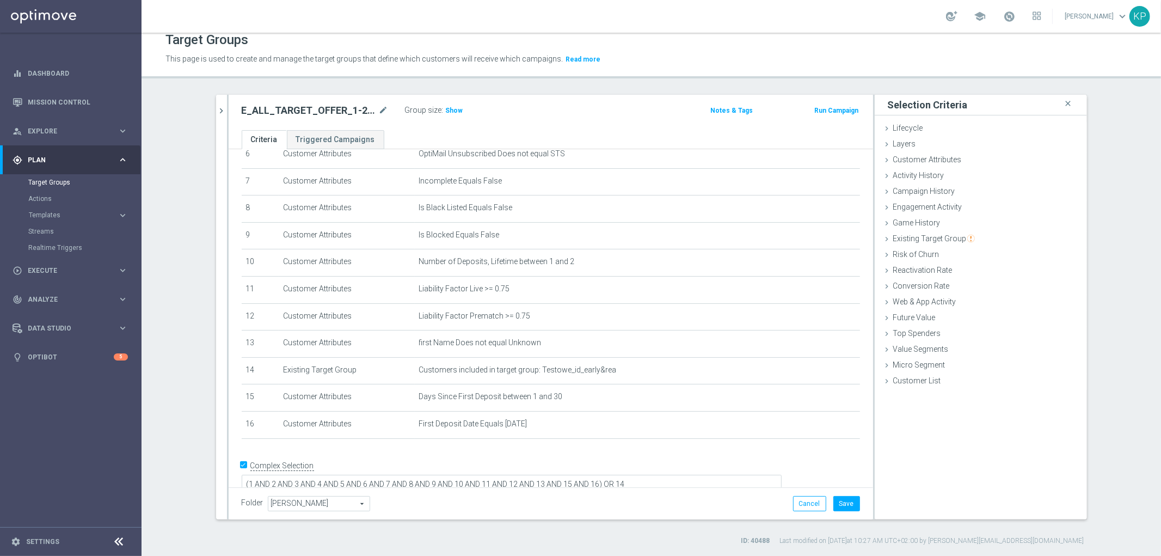
click at [763, 22] on div "school [PERSON_NAME] keyboard_arrow_down KP" at bounding box center [652, 16] width 1020 height 33
click at [452, 109] on span "Show" at bounding box center [454, 111] width 17 height 8
click at [540, 121] on div "E_ALL_TARGET_OFFER_1-2DEPO 1207 PEAK TENIS_110825 mode_edit Group size : Show C…" at bounding box center [551, 112] width 645 height 35
click at [338, 103] on div "E_ALL_TARGET_OFFER_1-2DEPO 1207 PEAK TENIS_110825 mode_edit" at bounding box center [323, 110] width 163 height 15
click at [333, 104] on h2 "E_ALL_TARGET_OFFER_1-2DEPO 1207 PEAK TENIS_110825" at bounding box center [309, 110] width 135 height 13
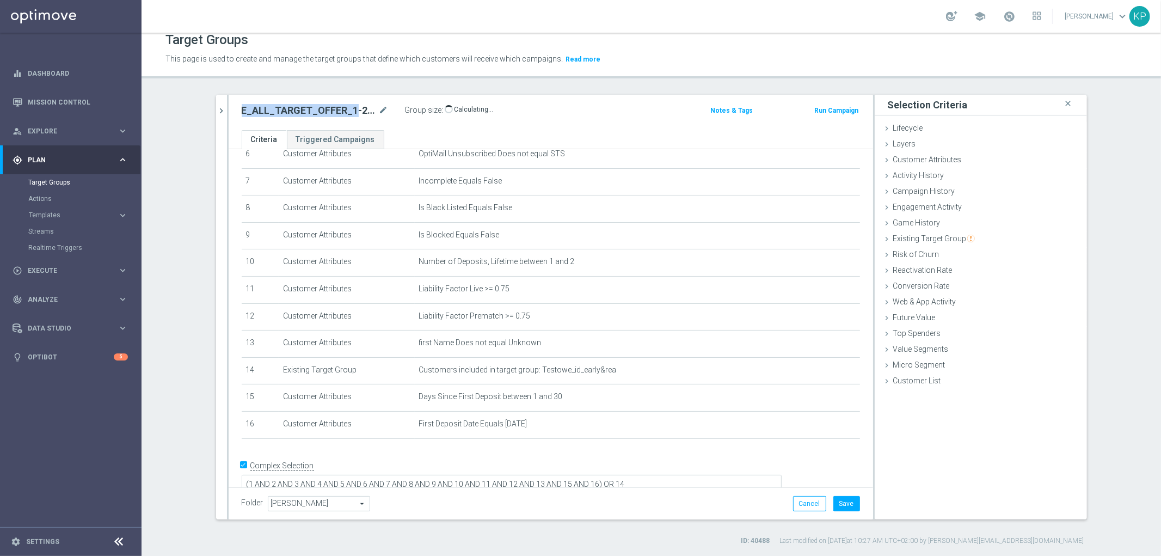
click at [333, 104] on h2 "E_ALL_TARGET_OFFER_1-2DEPO 1207 PEAK TENIS_110825" at bounding box center [309, 110] width 135 height 13
copy div "E_ALL_TARGET_OFFER_1-2DEPO 1207 PEAK TENIS_110825"
click at [837, 503] on button "Save" at bounding box center [847, 503] width 27 height 15
click at [72, 98] on link "Mission Control" at bounding box center [78, 102] width 100 height 29
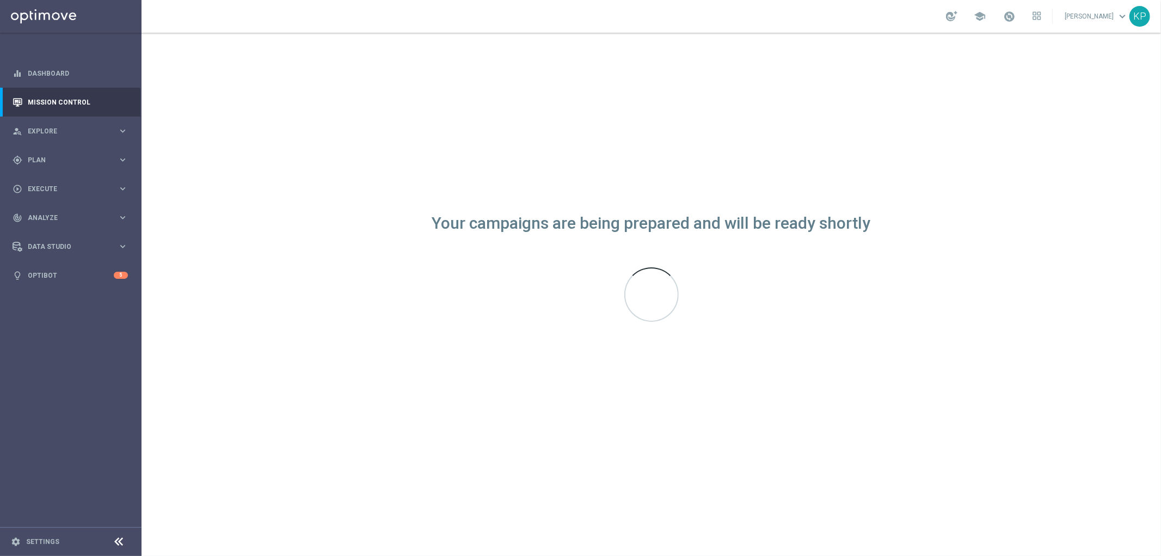
click at [848, 14] on div "school [PERSON_NAME] keyboard_arrow_down KP" at bounding box center [652, 16] width 1020 height 33
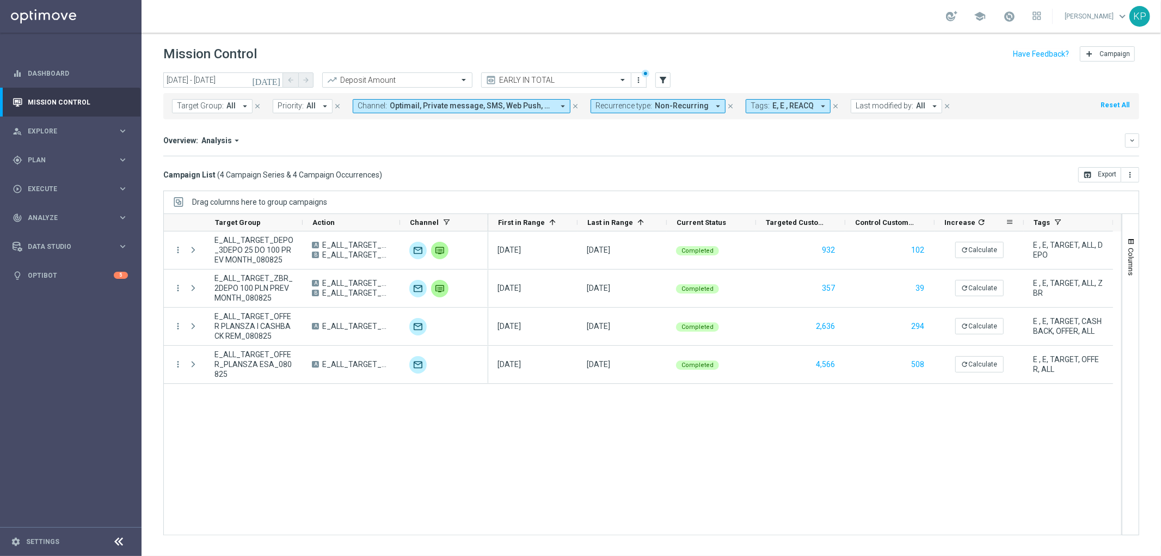
click at [977, 221] on icon "refresh" at bounding box center [981, 222] width 9 height 9
click at [930, 172] on div "Campaign List ( 4 Campaign Series & 4 Campaign Occurrences ) open_in_browser Ex…" at bounding box center [651, 174] width 976 height 15
click at [919, 409] on div "08 Aug 2025, Friday 08 Aug 2025, Friday Completed 932 102 Calculating... E , E,…" at bounding box center [804, 382] width 633 height 303
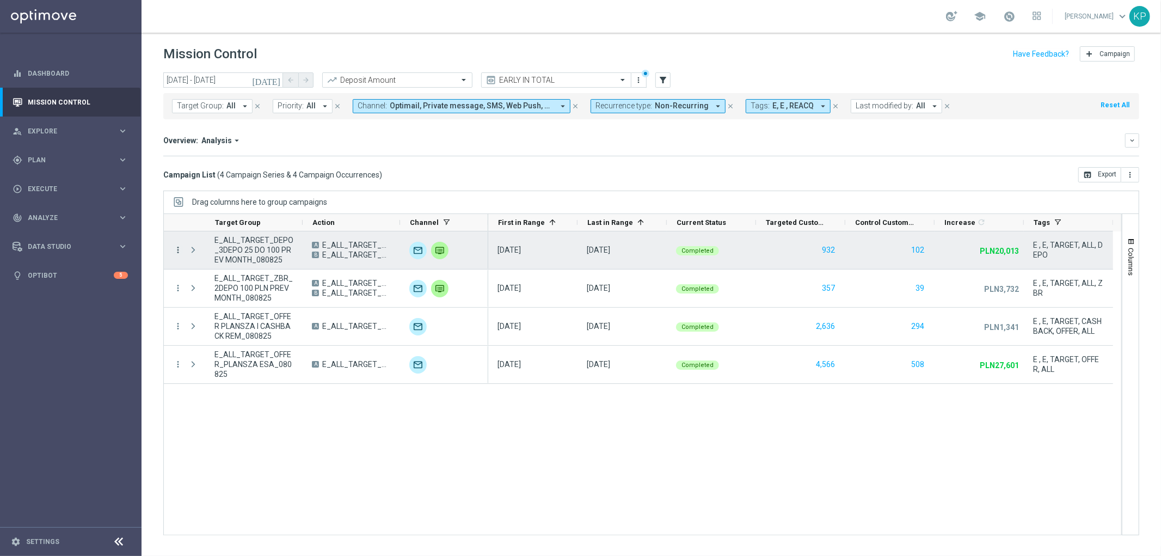
click at [178, 249] on icon "more_vert" at bounding box center [178, 250] width 10 height 10
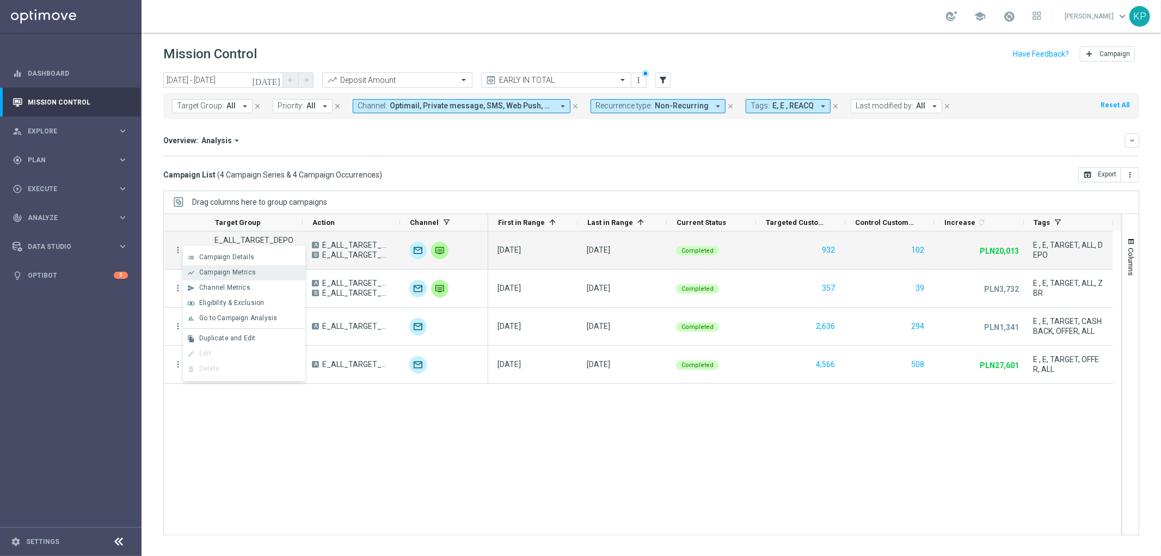
click at [203, 268] on span "Campaign Metrics" at bounding box center [227, 272] width 57 height 8
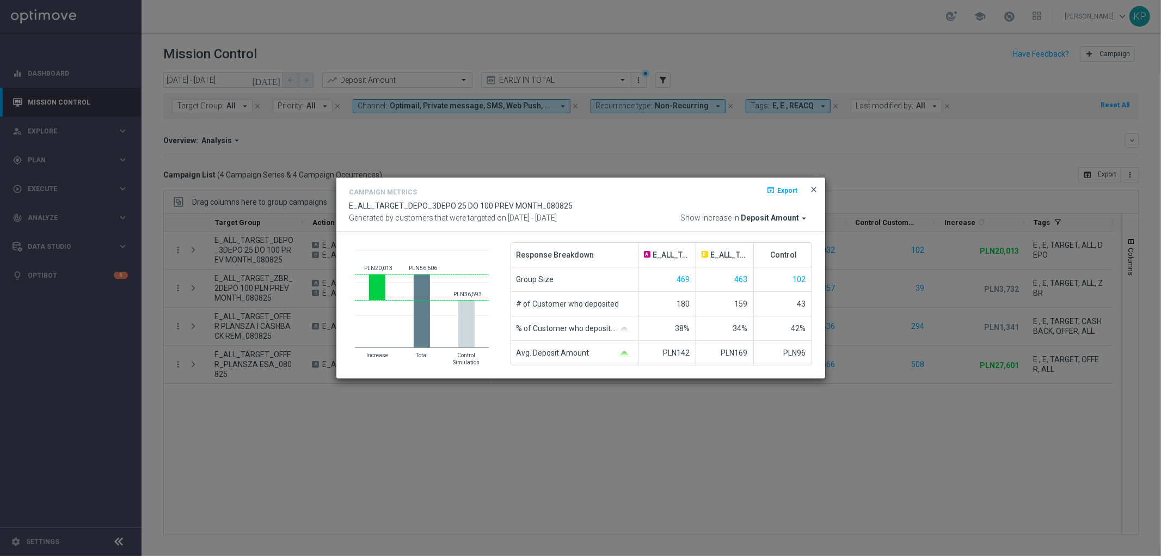
click at [815, 188] on span "close" at bounding box center [814, 189] width 9 height 9
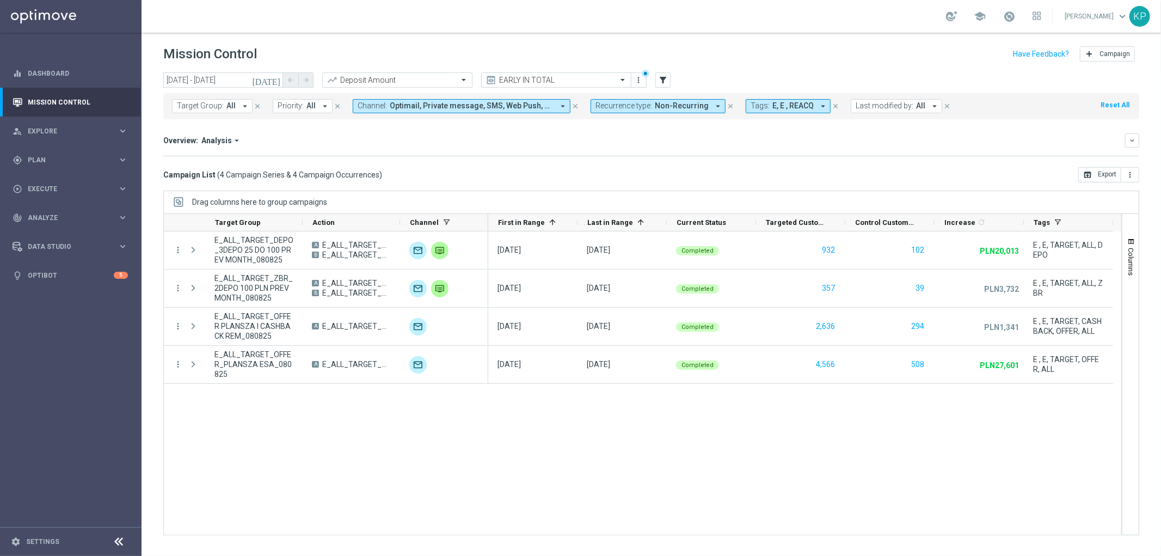
click at [796, 162] on mini-dashboard "Overview: Analysis arrow_drop_down keyboard_arrow_down Increase In Deposit Amou…" at bounding box center [651, 143] width 976 height 48
click at [874, 57] on div "Mission Control add Campaign" at bounding box center [651, 54] width 976 height 21
click at [866, 40] on header "Mission Control add Campaign" at bounding box center [652, 53] width 1020 height 40
click at [758, 169] on div "Campaign List ( 4 Campaign Series & 4 Campaign Occurrences ) open_in_browser Ex…" at bounding box center [651, 174] width 976 height 15
click at [877, 481] on div "08 Aug 2025, Friday 08 Aug 2025, Friday Completed 932 102 PLN20,013 unfold_more…" at bounding box center [804, 382] width 633 height 303
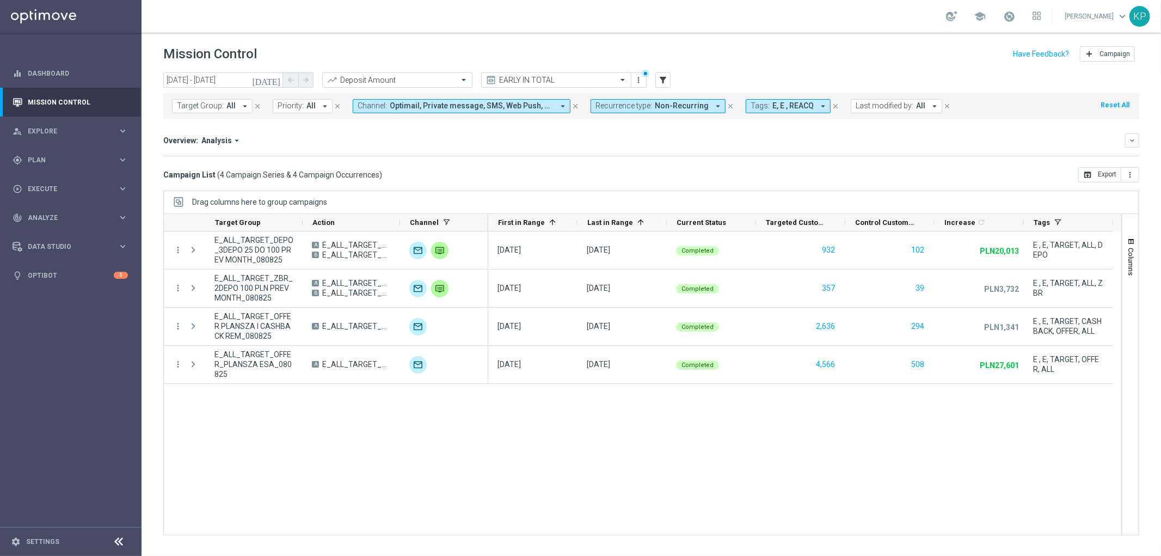
click at [856, 158] on mini-dashboard "Overview: Analysis arrow_drop_down keyboard_arrow_down Increase In Deposit Amou…" at bounding box center [651, 143] width 976 height 48
click at [883, 35] on header "Mission Control add Campaign" at bounding box center [652, 53] width 1020 height 40
click at [855, 36] on header "Mission Control add Campaign" at bounding box center [652, 53] width 1020 height 40
click at [804, 41] on header "Mission Control add Campaign" at bounding box center [652, 53] width 1020 height 40
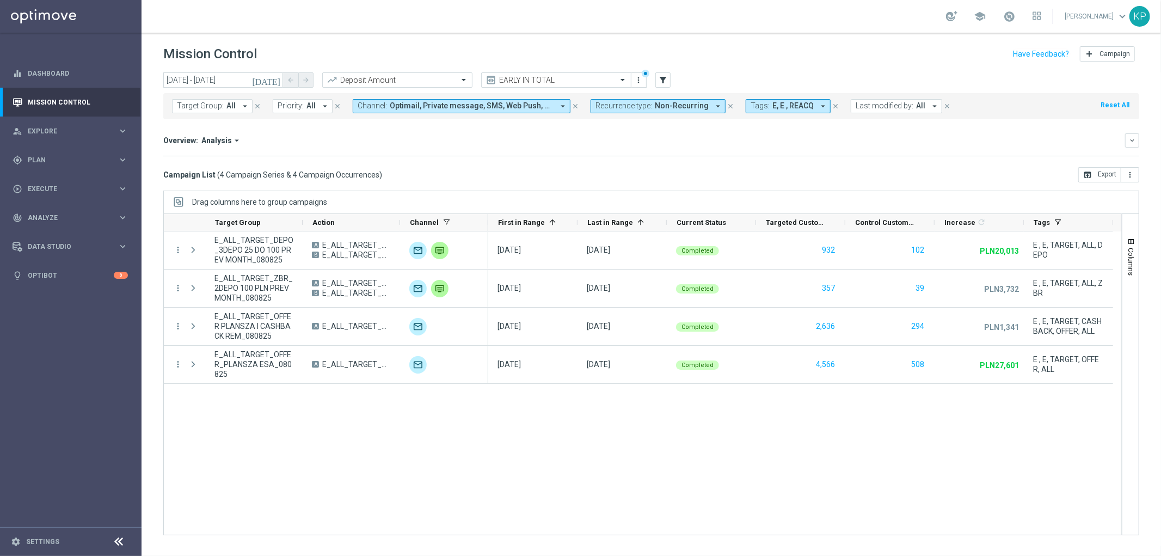
click at [855, 45] on div "Mission Control add Campaign" at bounding box center [651, 54] width 976 height 21
click at [365, 33] on header "Mission Control add Campaign" at bounding box center [652, 53] width 1020 height 40
drag, startPoint x: 294, startPoint y: 124, endPoint x: 433, endPoint y: 117, distance: 139.0
click at [294, 124] on mini-dashboard "Overview: Analysis arrow_drop_down keyboard_arrow_down Increase In Deposit Amou…" at bounding box center [651, 143] width 976 height 48
click at [779, 104] on span "E, E , REACQ" at bounding box center [793, 105] width 41 height 9
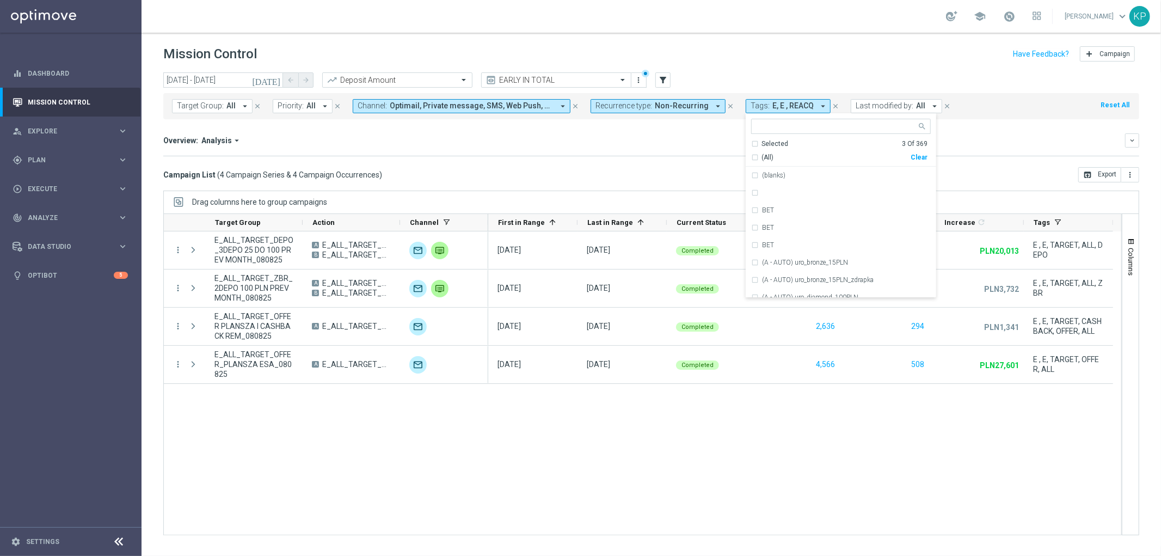
click at [696, 140] on div "Overview: Analysis arrow_drop_down" at bounding box center [644, 141] width 962 height 10
click at [274, 79] on icon "[DATE]" at bounding box center [266, 80] width 29 height 10
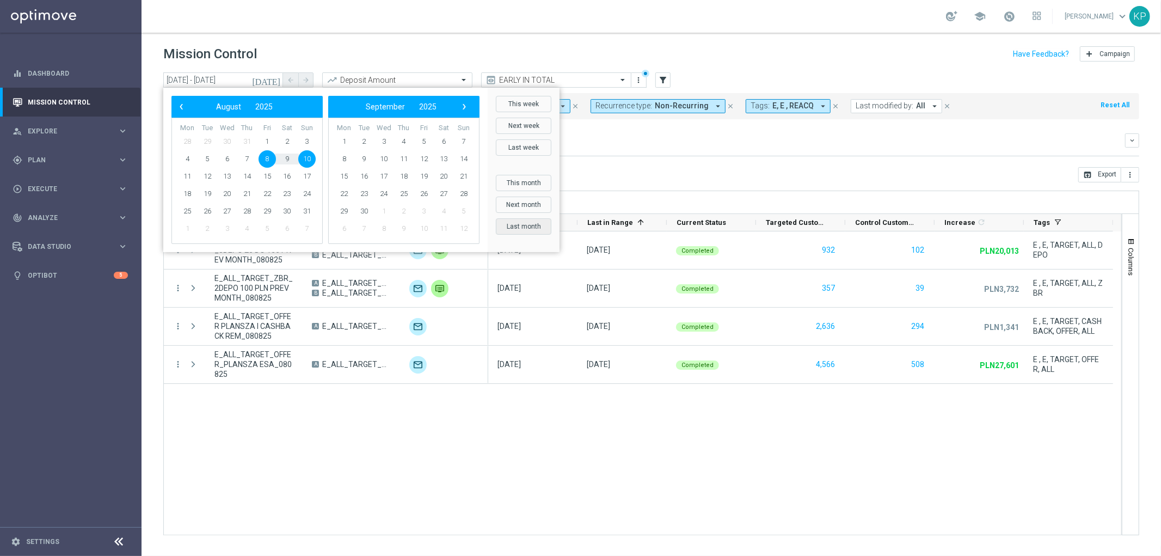
click at [527, 221] on button "Last month" at bounding box center [524, 226] width 56 height 16
type input "01 Jul 2025 - 31 Jul 2025"
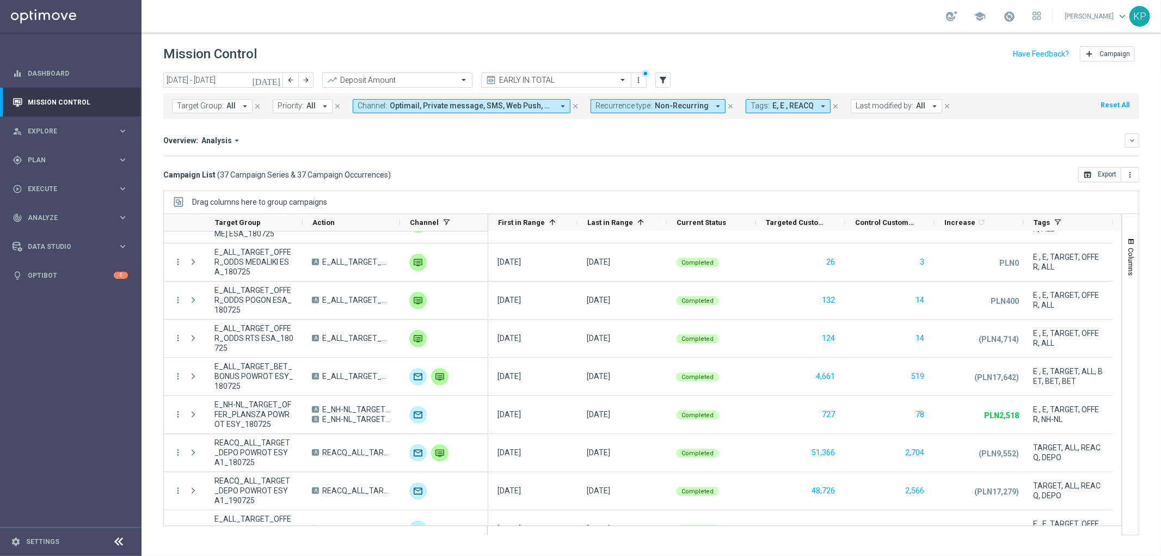
scroll to position [605, 0]
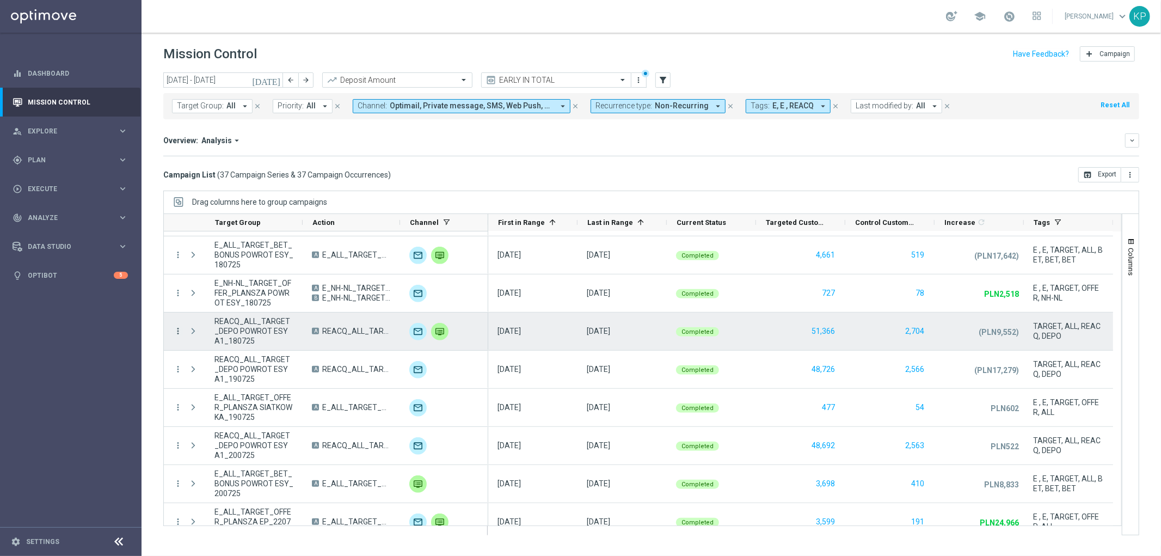
click at [180, 334] on icon "more_vert" at bounding box center [178, 331] width 10 height 10
click at [236, 340] on span "Campaign Details" at bounding box center [226, 338] width 55 height 8
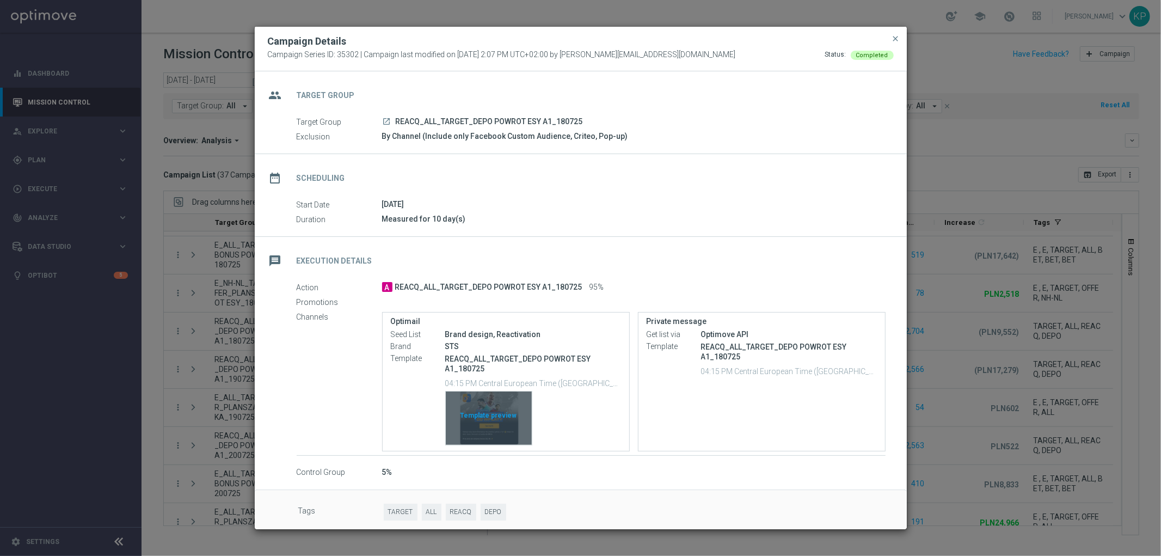
click at [487, 408] on div "Template preview" at bounding box center [489, 417] width 86 height 53
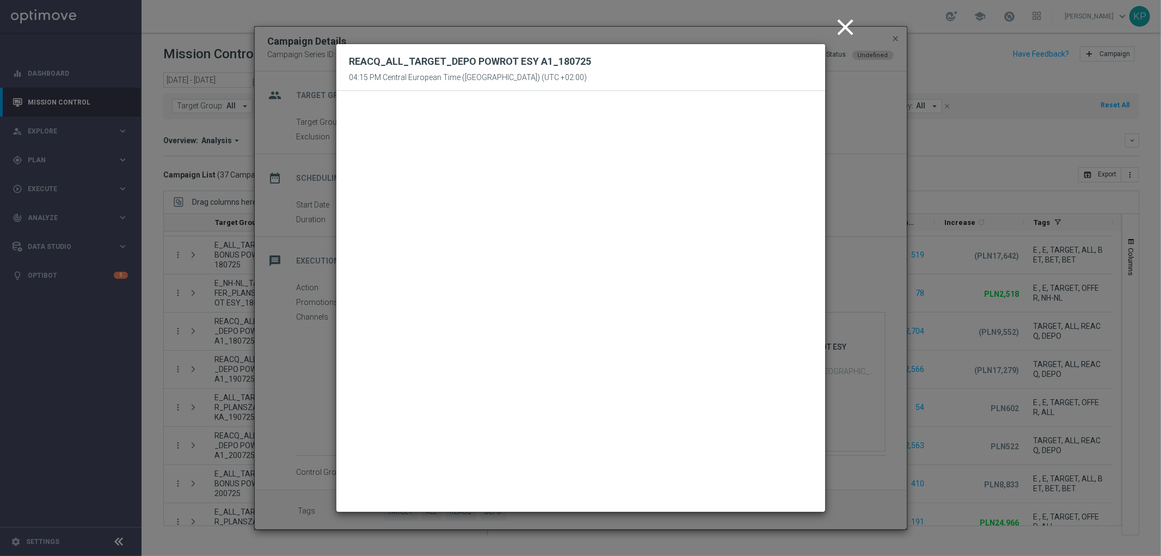
click at [840, 28] on icon "close" at bounding box center [845, 27] width 27 height 27
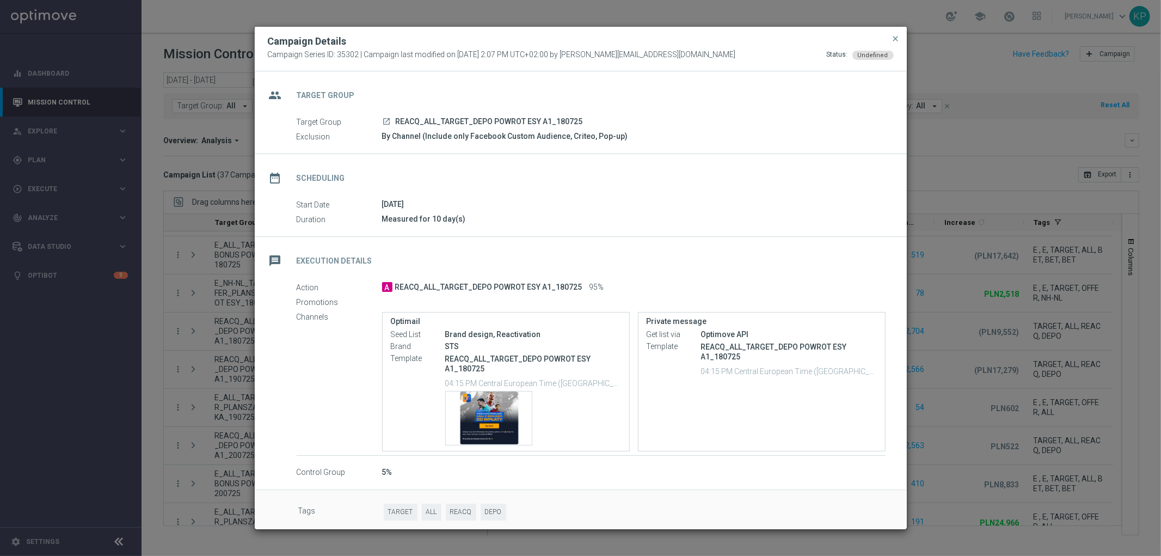
click at [891, 36] on button "close" at bounding box center [896, 38] width 11 height 13
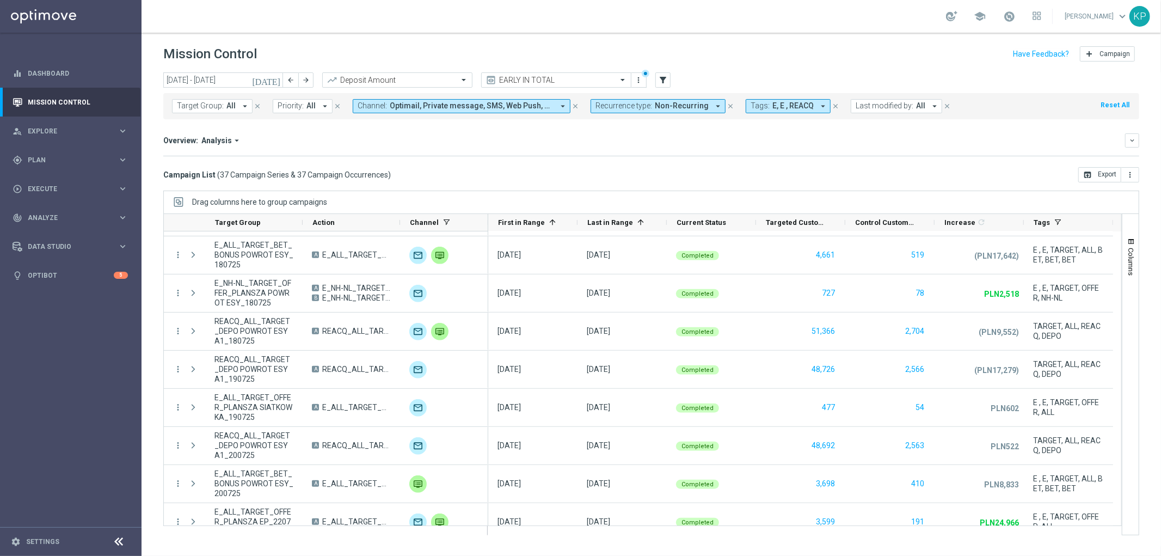
drag, startPoint x: 865, startPoint y: 58, endPoint x: 387, endPoint y: 4, distance: 480.5
click at [864, 58] on div "Mission Control add Campaign" at bounding box center [651, 54] width 976 height 21
click at [304, 30] on div "school [PERSON_NAME] keyboard_arrow_down KP" at bounding box center [652, 16] width 1020 height 33
